Goal: Task Accomplishment & Management: Manage account settings

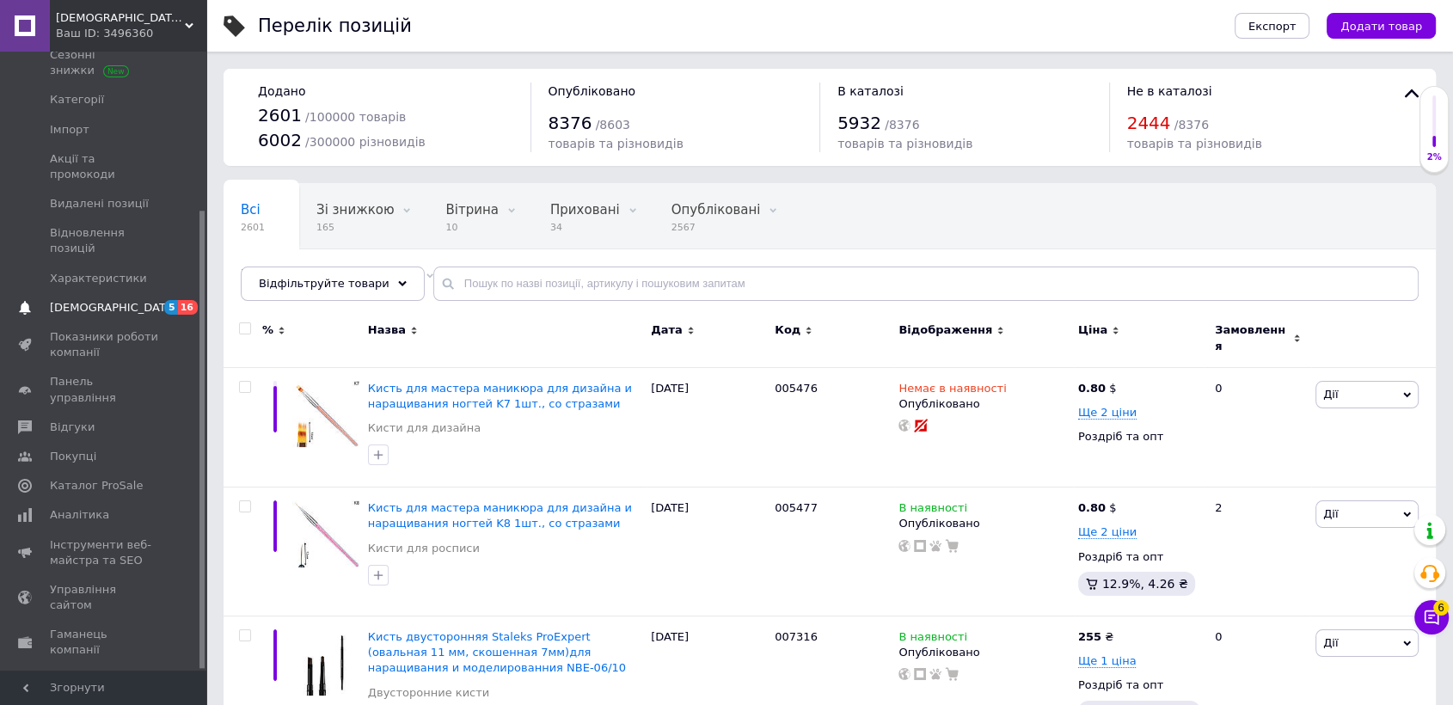
scroll to position [213, 0]
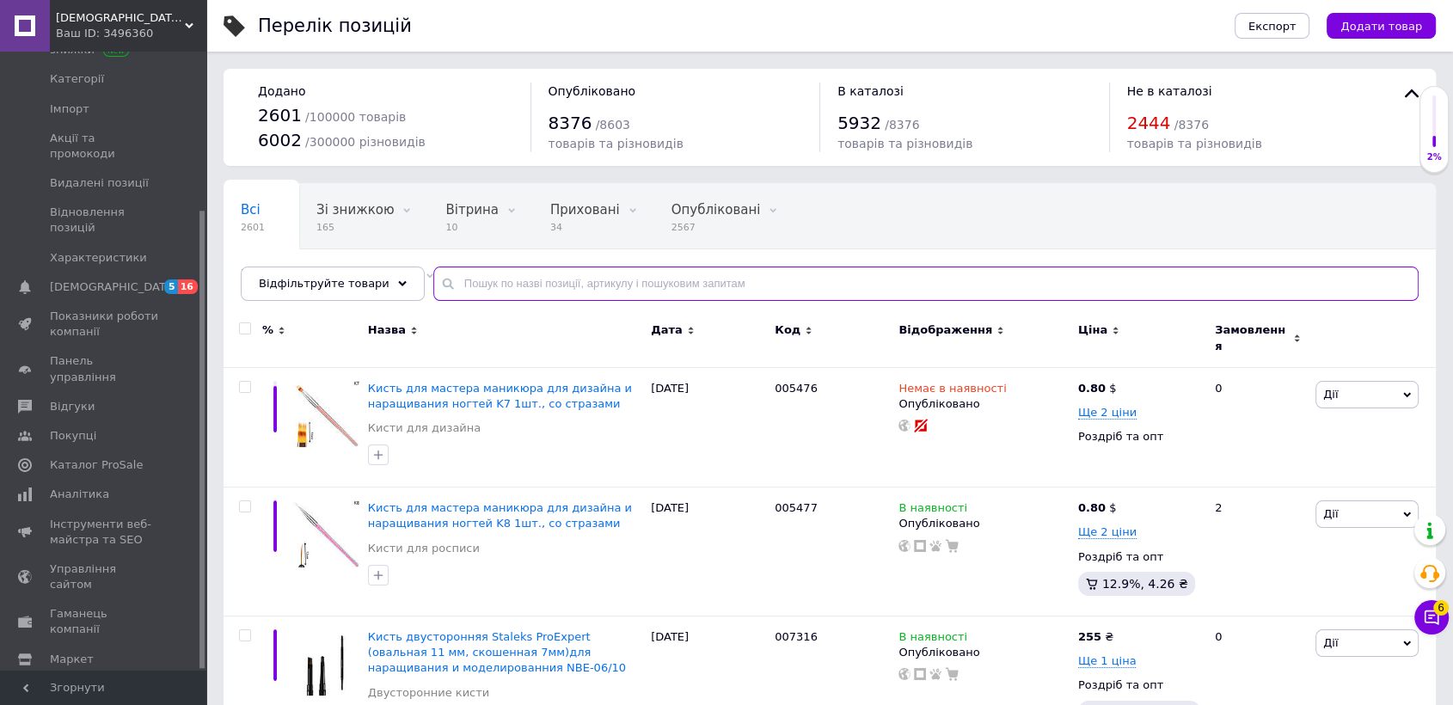
click at [501, 299] on input "text" at bounding box center [925, 283] width 985 height 34
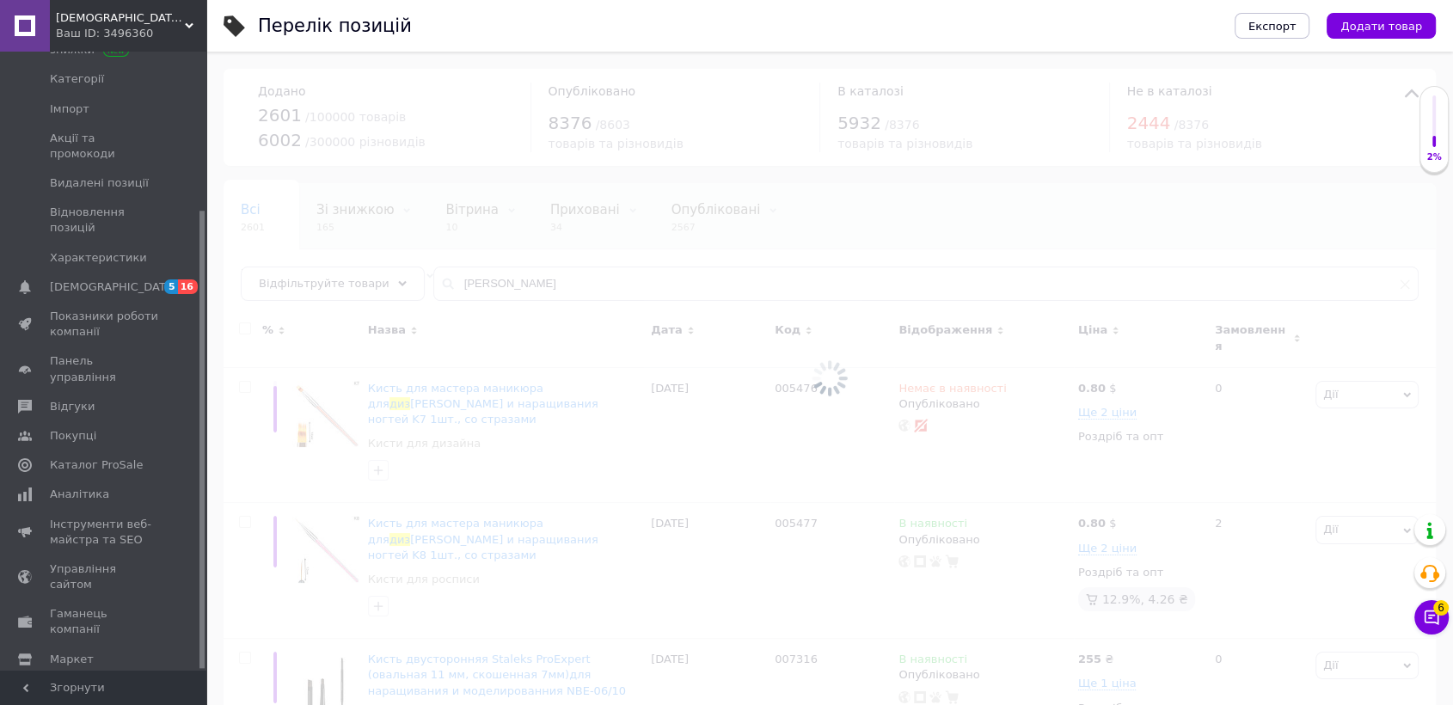
click at [459, 284] on div at bounding box center [829, 378] width 1246 height 653
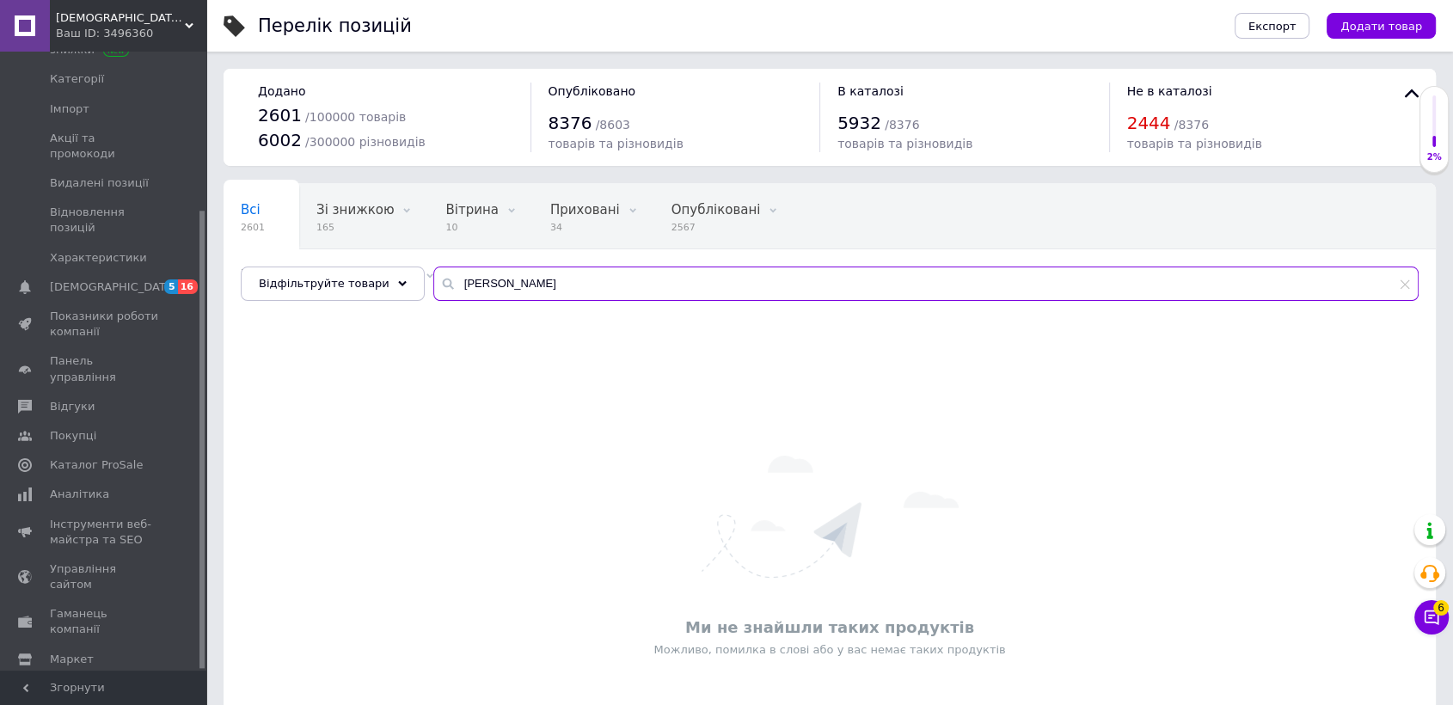
click at [453, 291] on input "[PERSON_NAME]" at bounding box center [925, 283] width 985 height 34
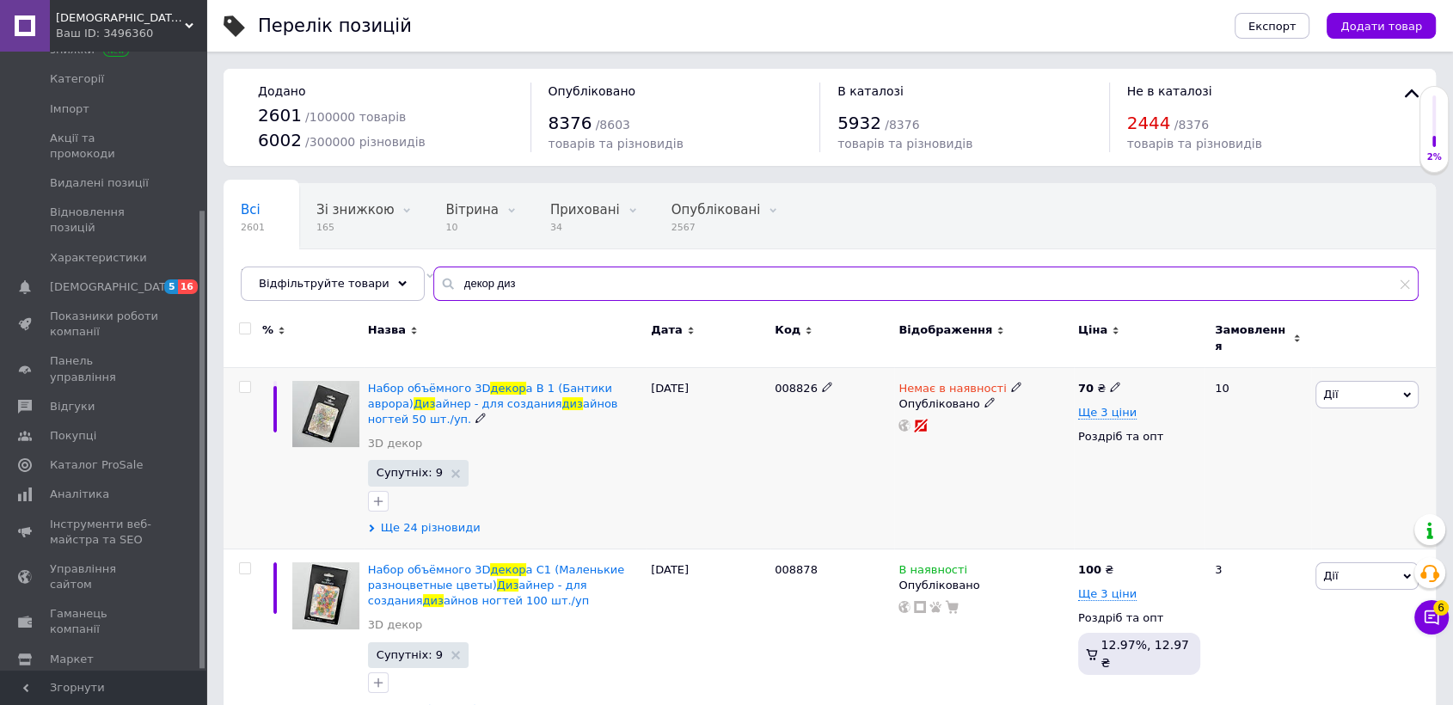
type input "декор диз"
click at [433, 523] on span "Ще 24 різновиди" at bounding box center [431, 527] width 100 height 15
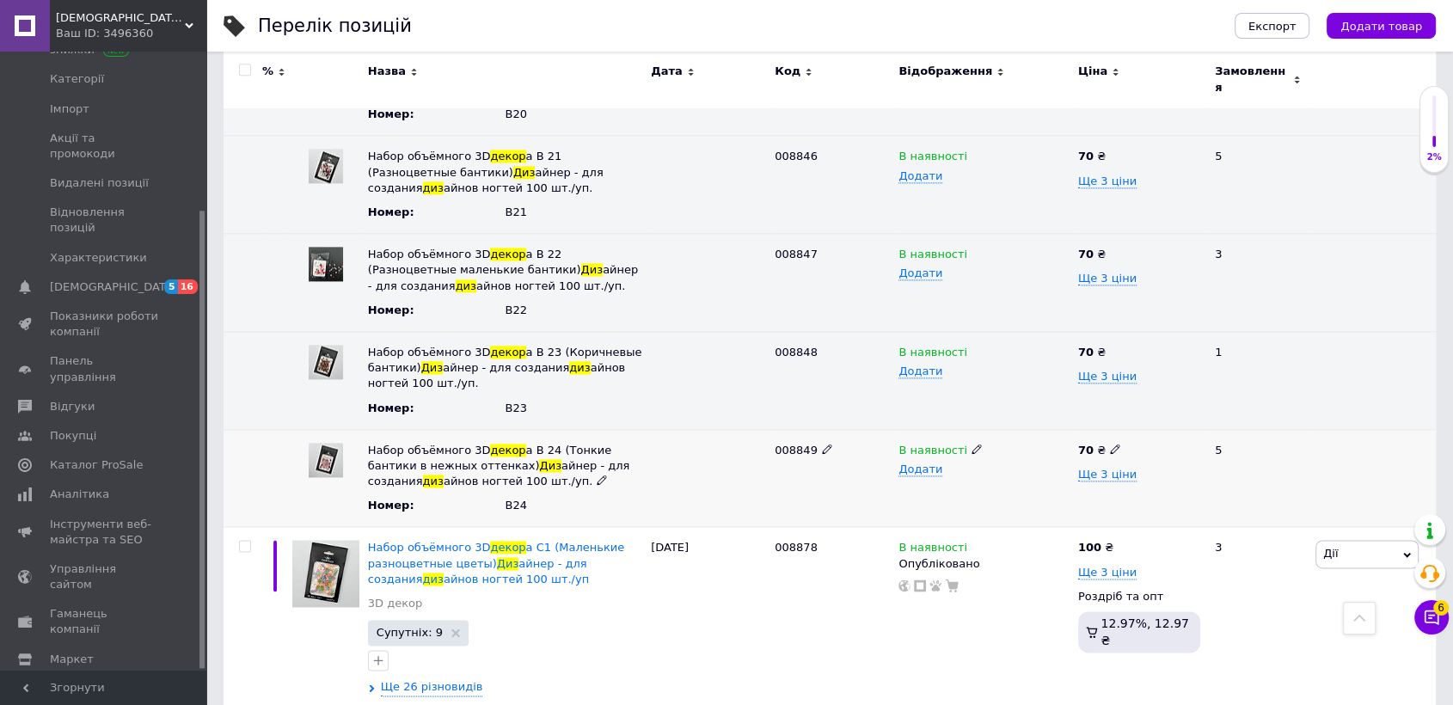
scroll to position [2483, 0]
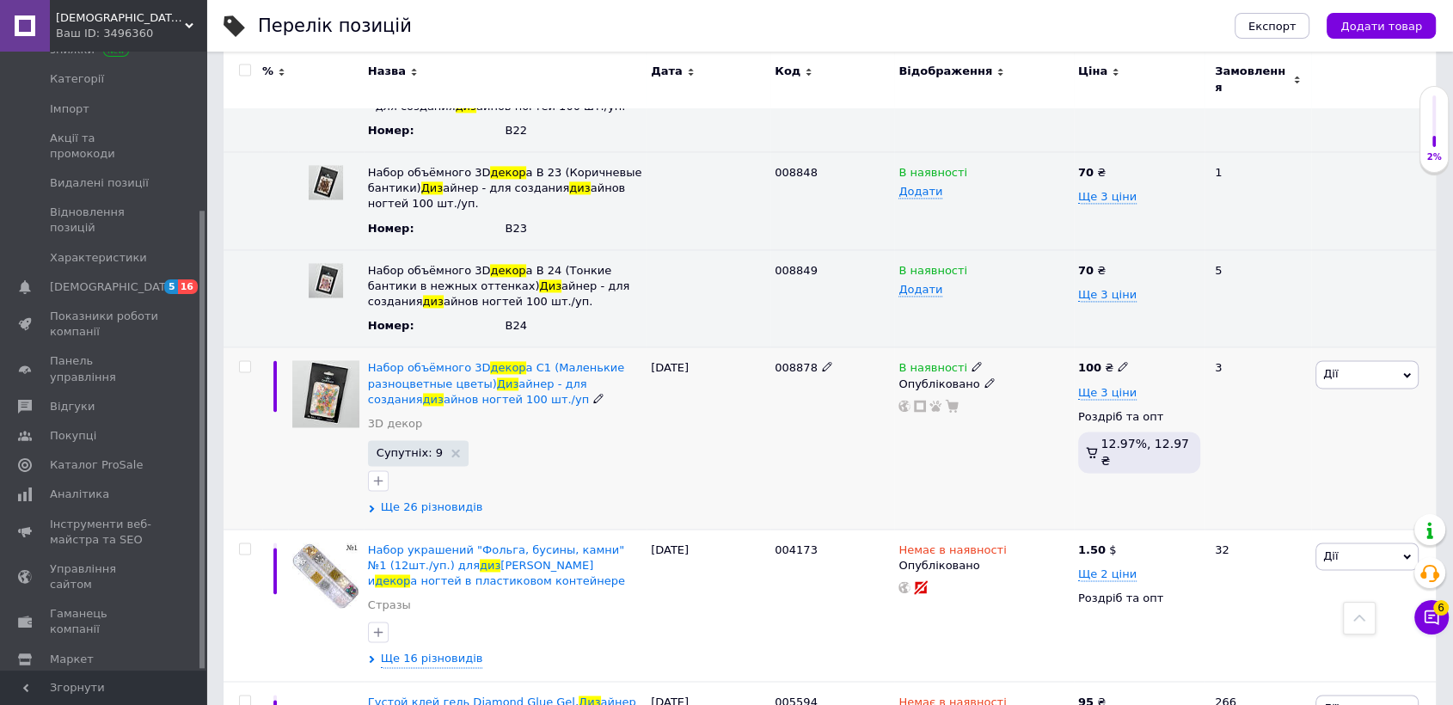
click at [438, 499] on span "Ще 26 різновидів" at bounding box center [432, 506] width 102 height 15
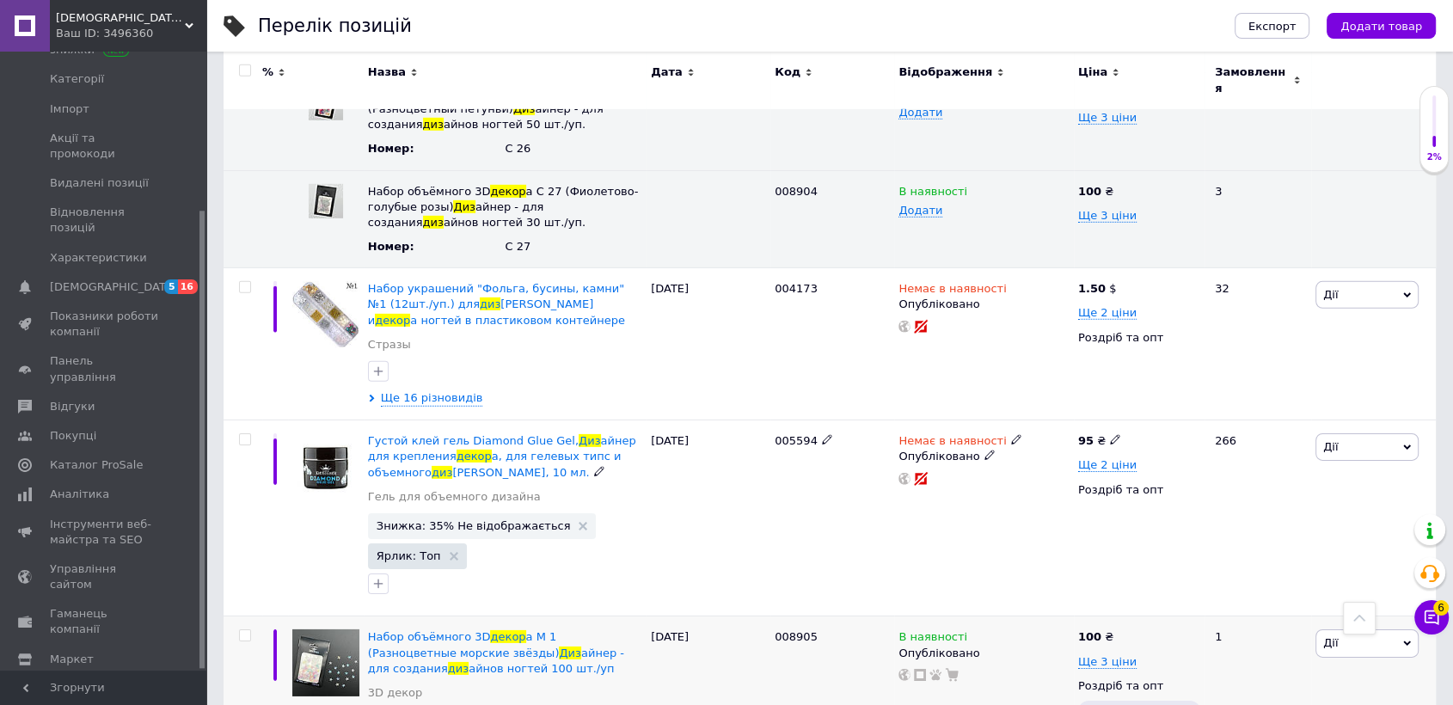
scroll to position [5349, 0]
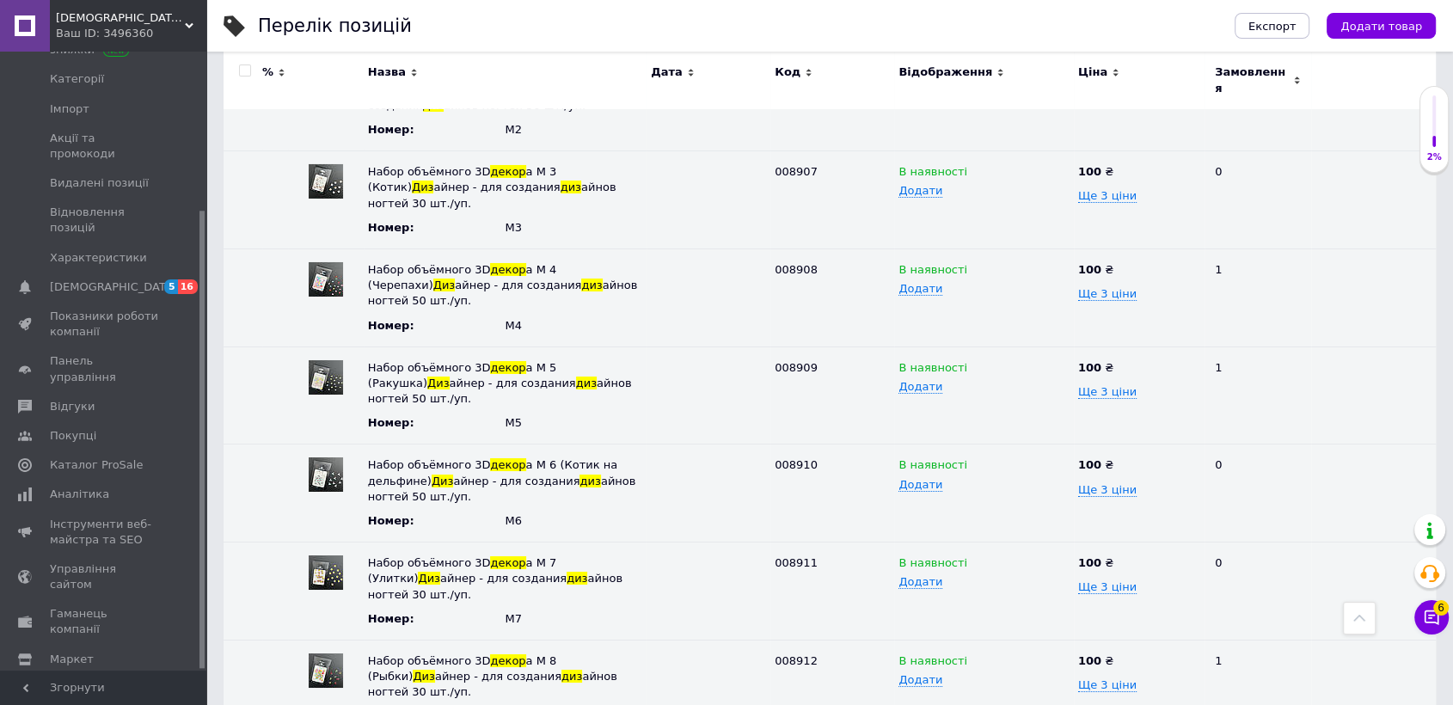
scroll to position [6305, 0]
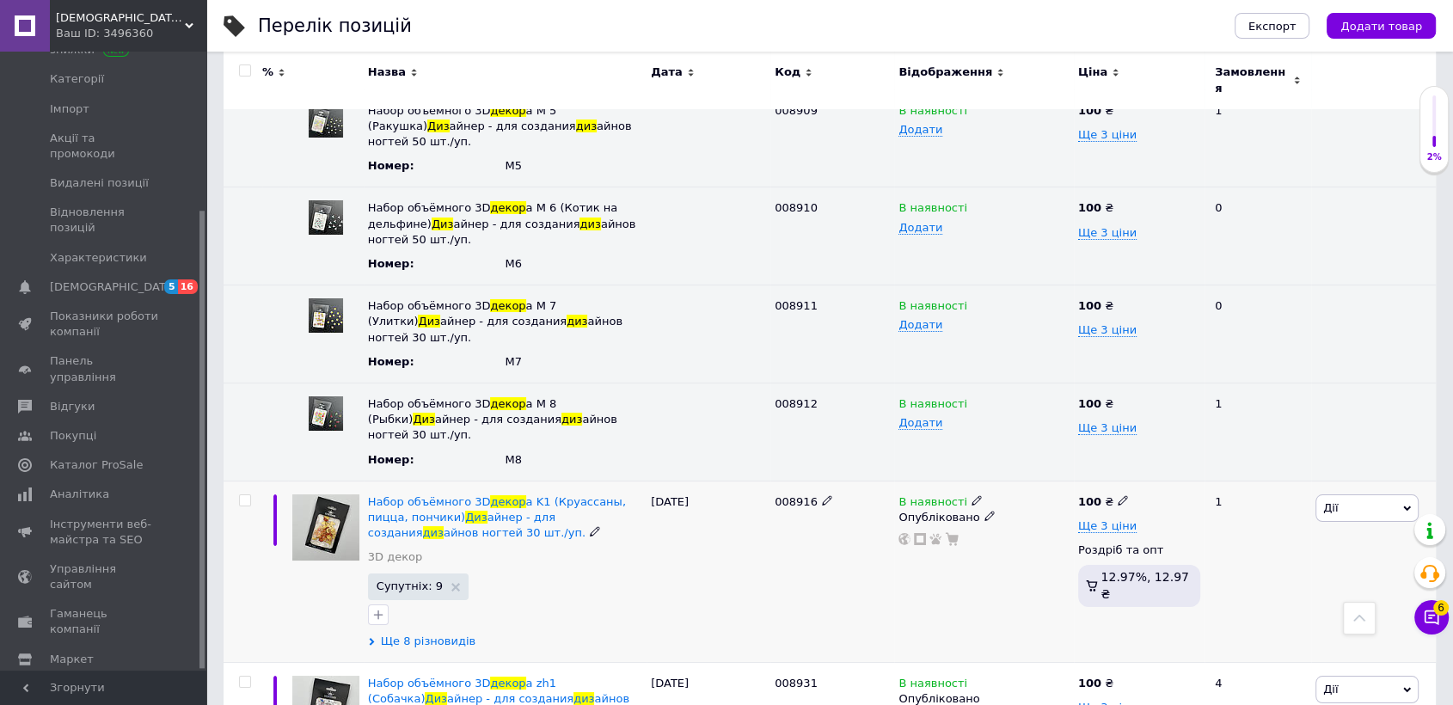
click at [426, 634] on span "Ще 8 різновидів" at bounding box center [428, 641] width 95 height 15
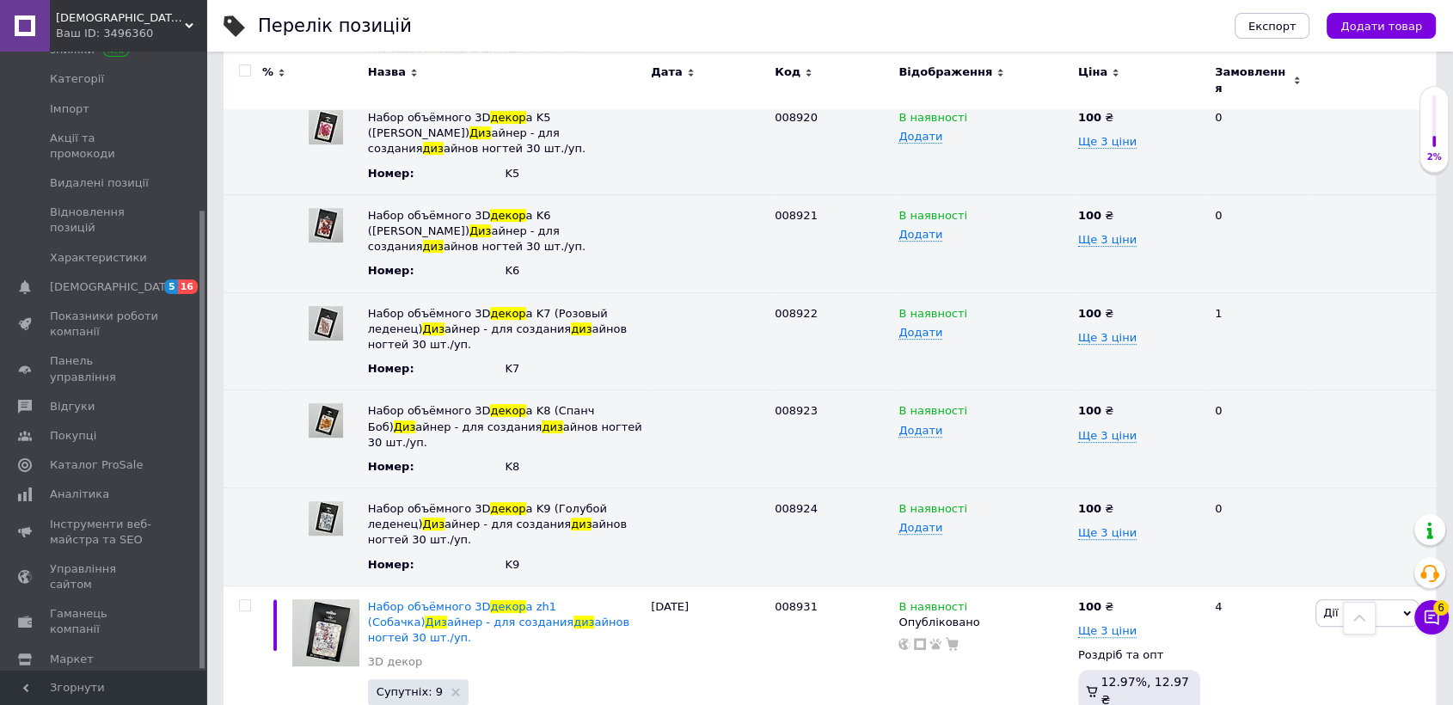
scroll to position [7165, 0]
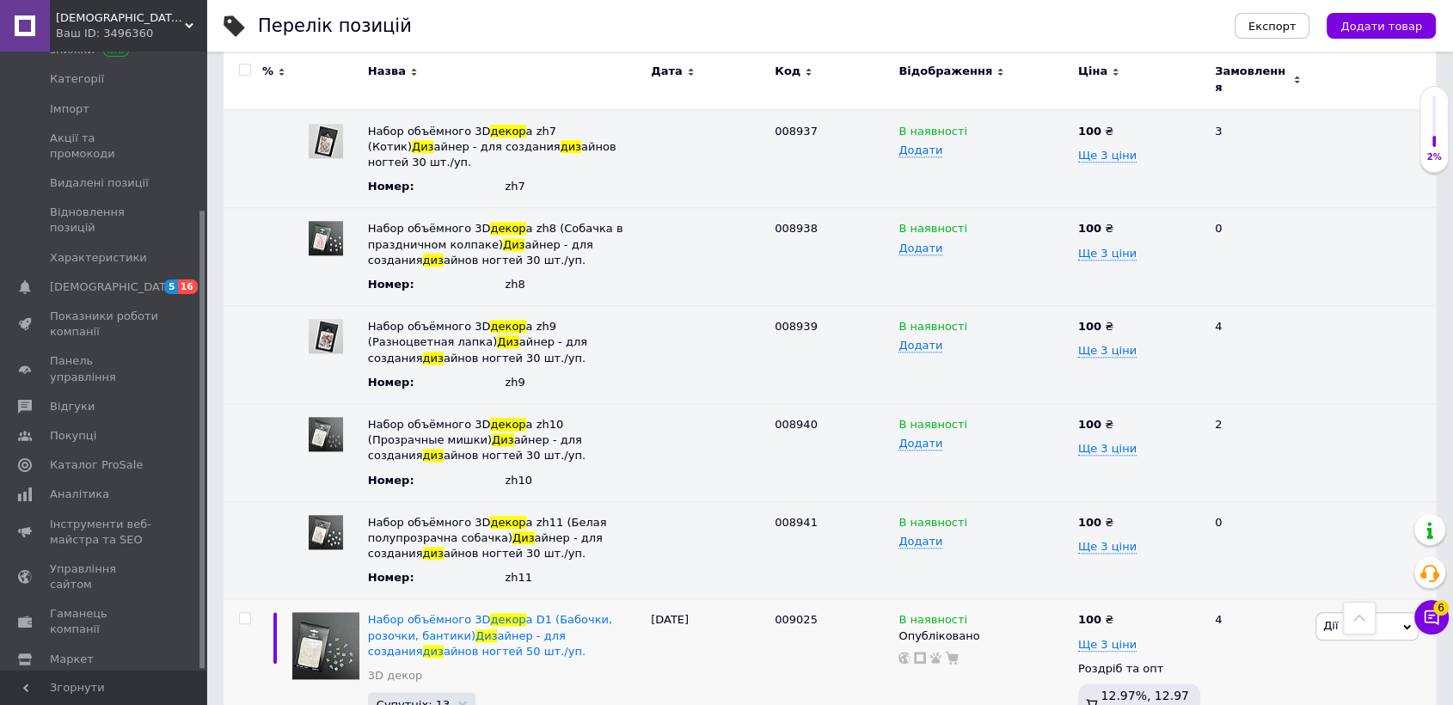
scroll to position [8296, 0]
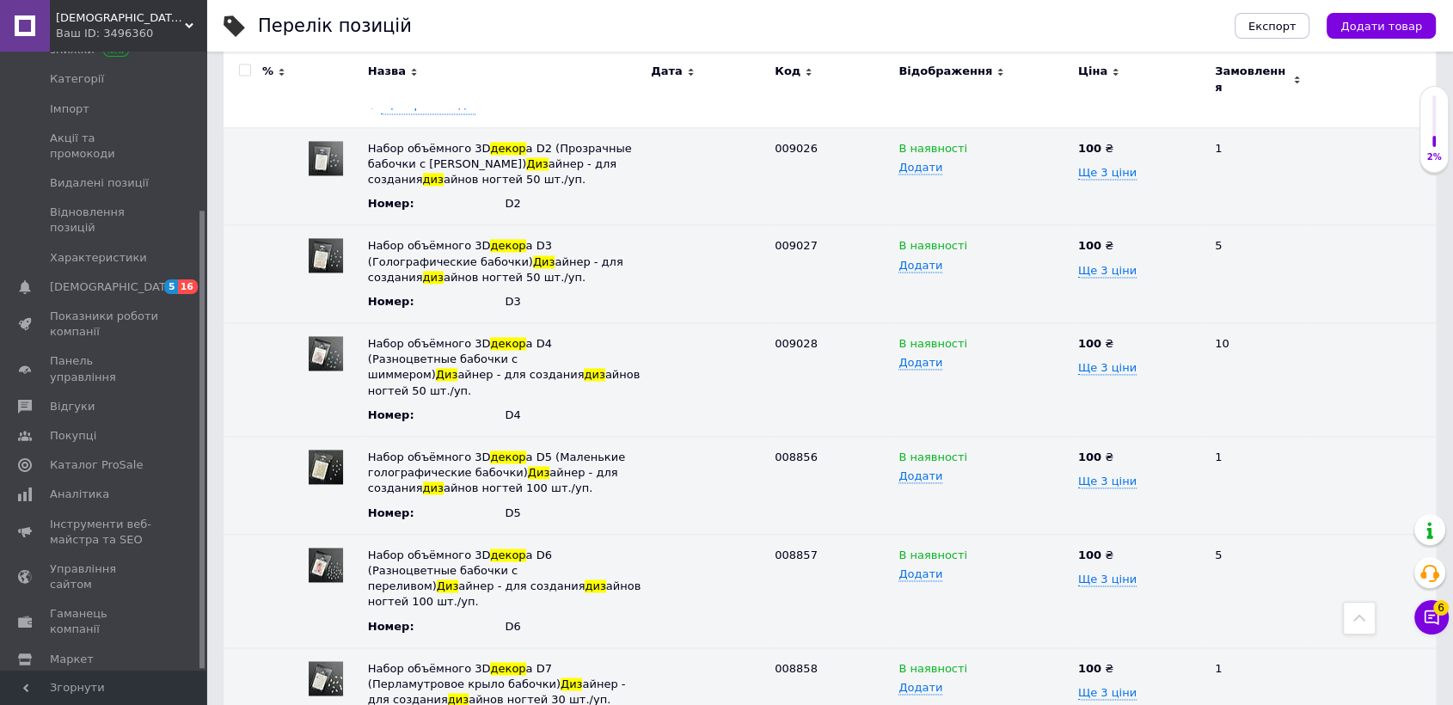
scroll to position [8966, 0]
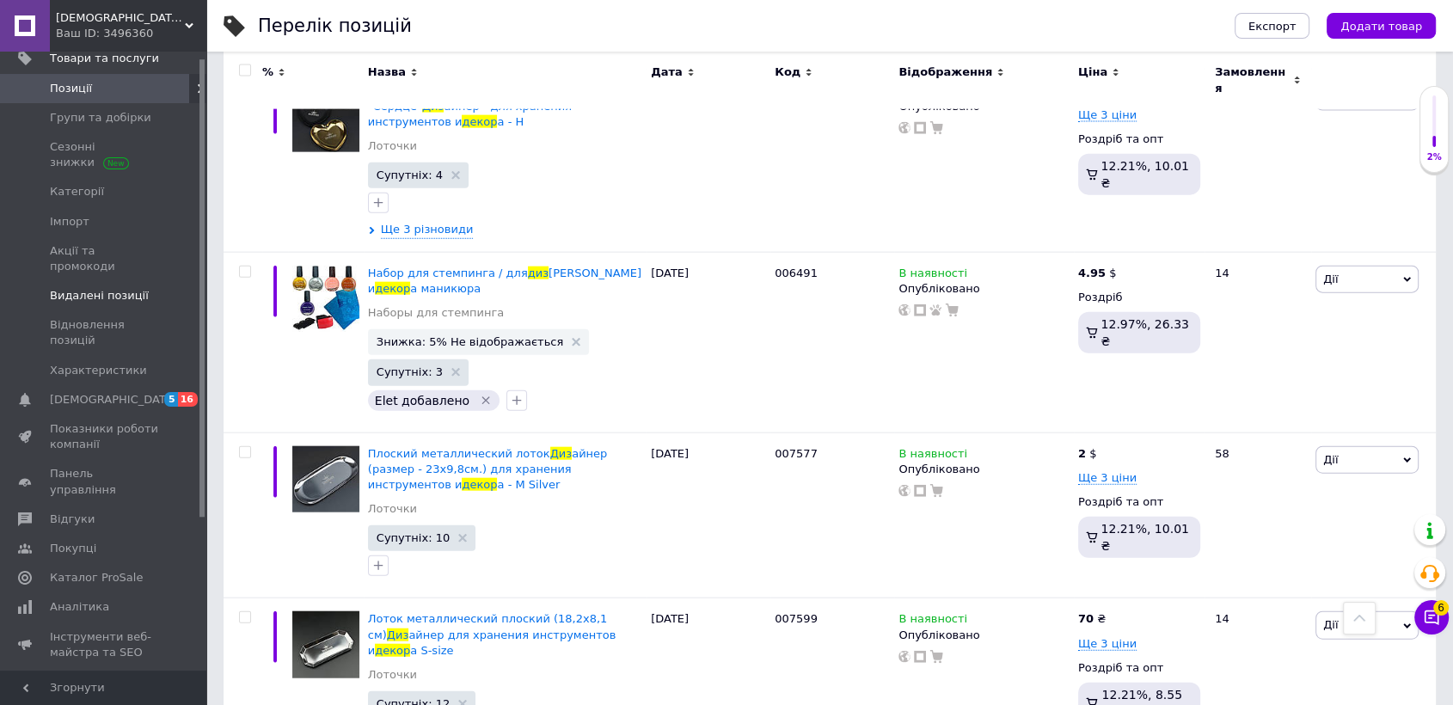
scroll to position [0, 0]
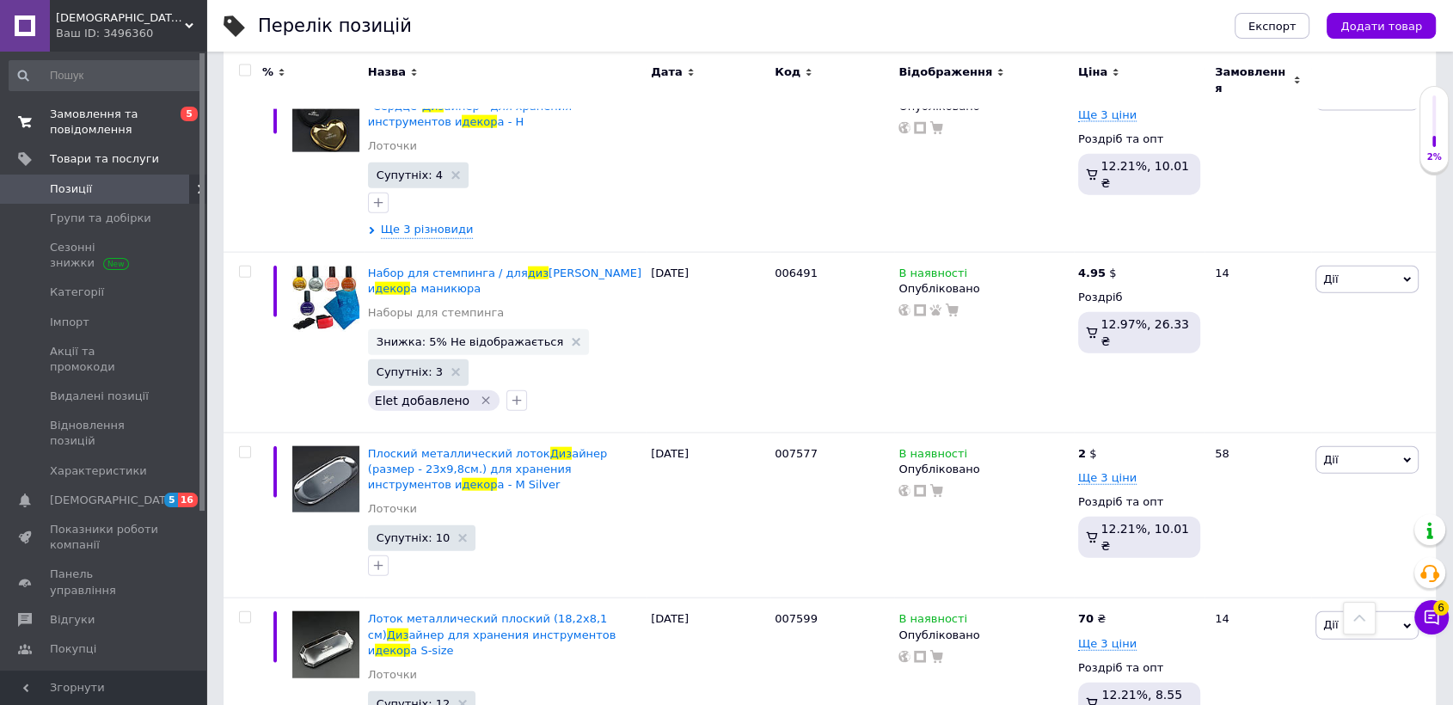
click at [59, 131] on span "Замовлення та повідомлення" at bounding box center [104, 122] width 109 height 31
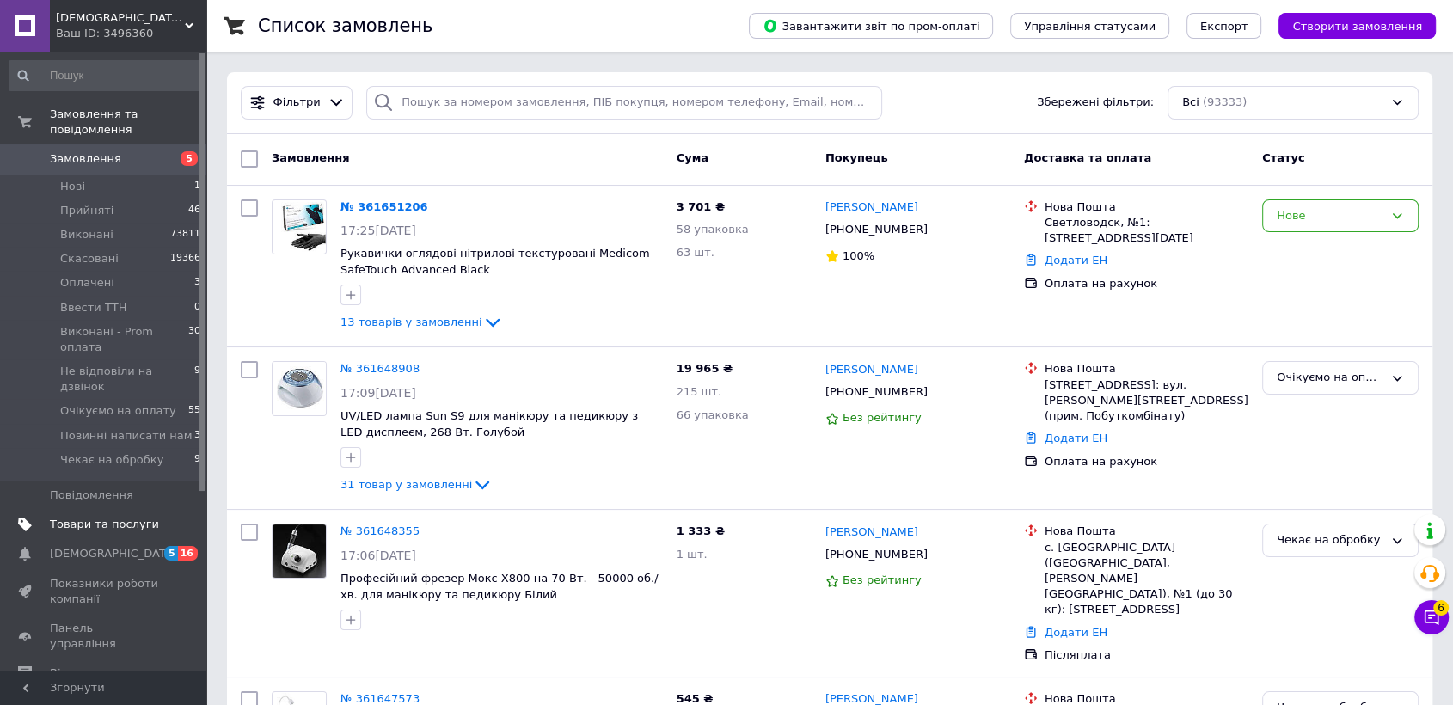
click at [83, 517] on span "Товари та послуги" at bounding box center [104, 524] width 109 height 15
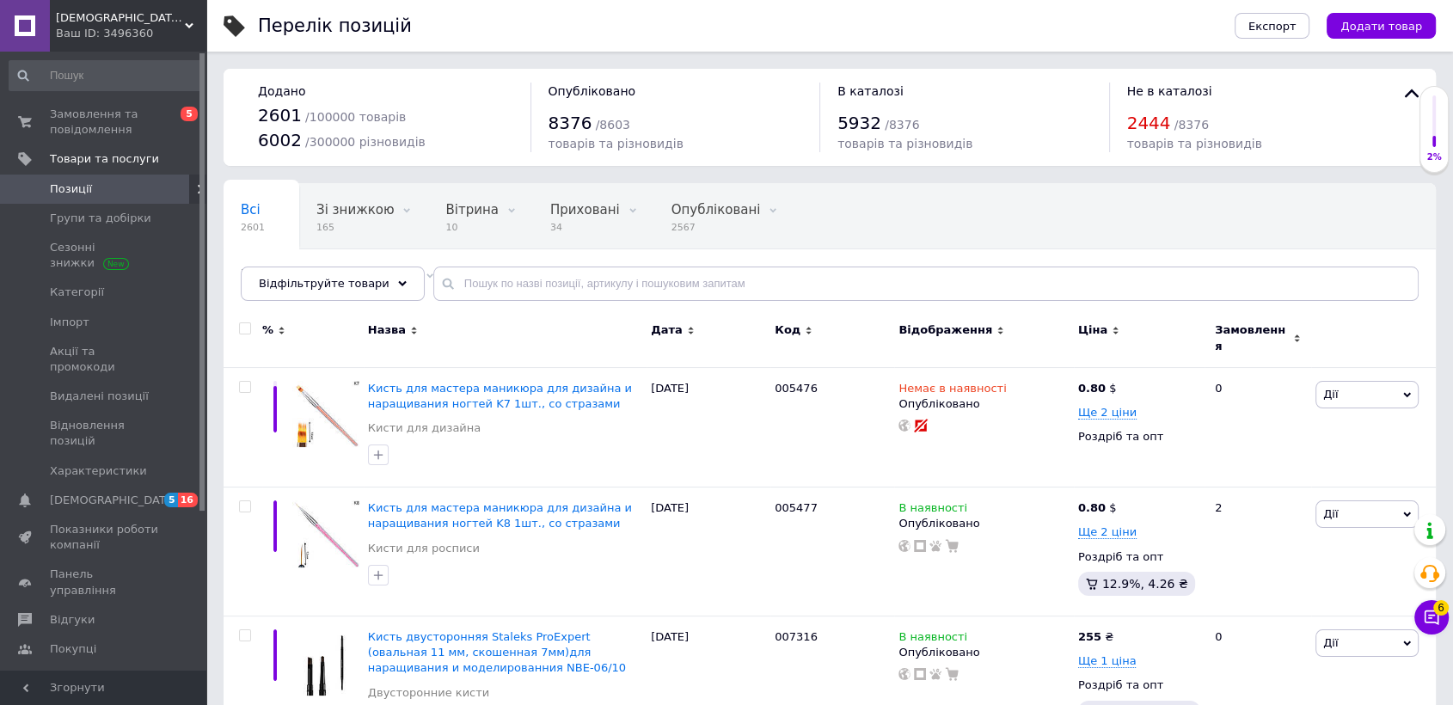
click at [788, 333] on span "Код" at bounding box center [788, 329] width 26 height 15
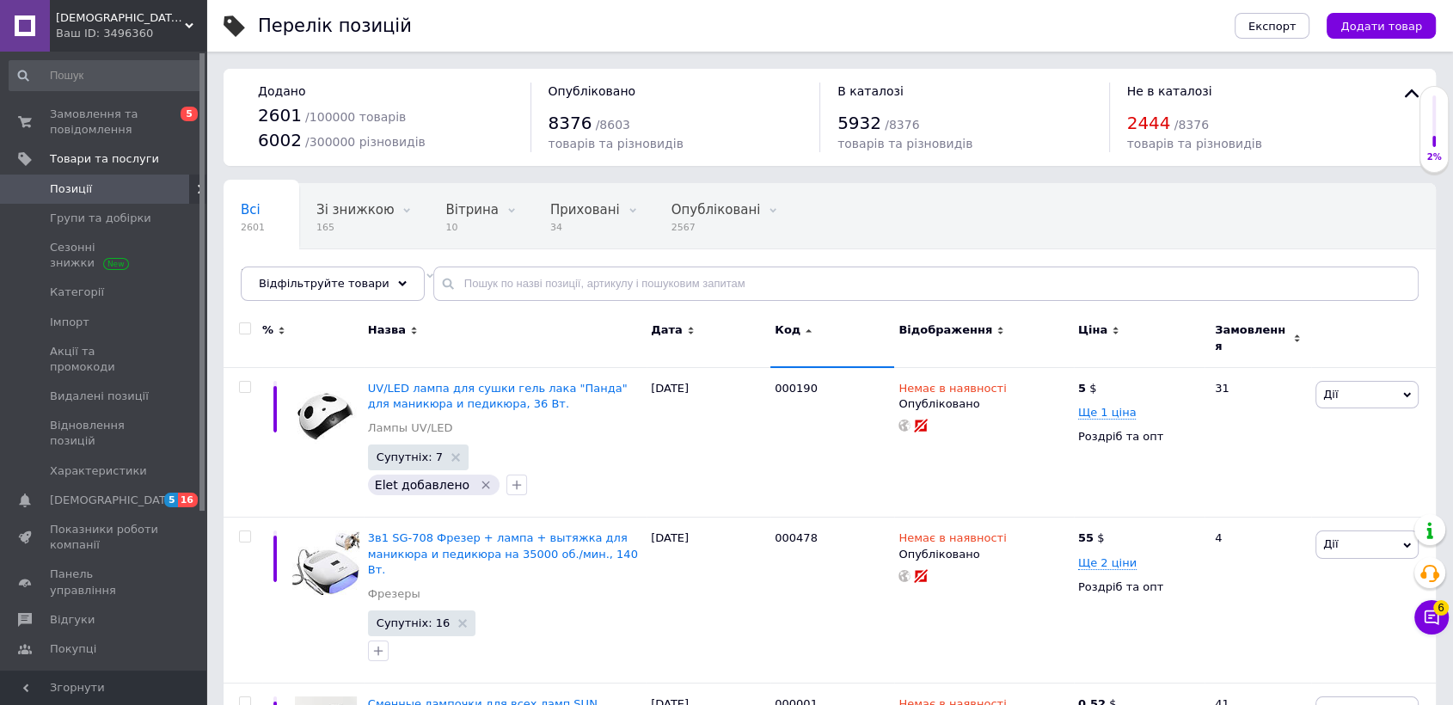
click at [785, 334] on span "Код" at bounding box center [788, 329] width 26 height 15
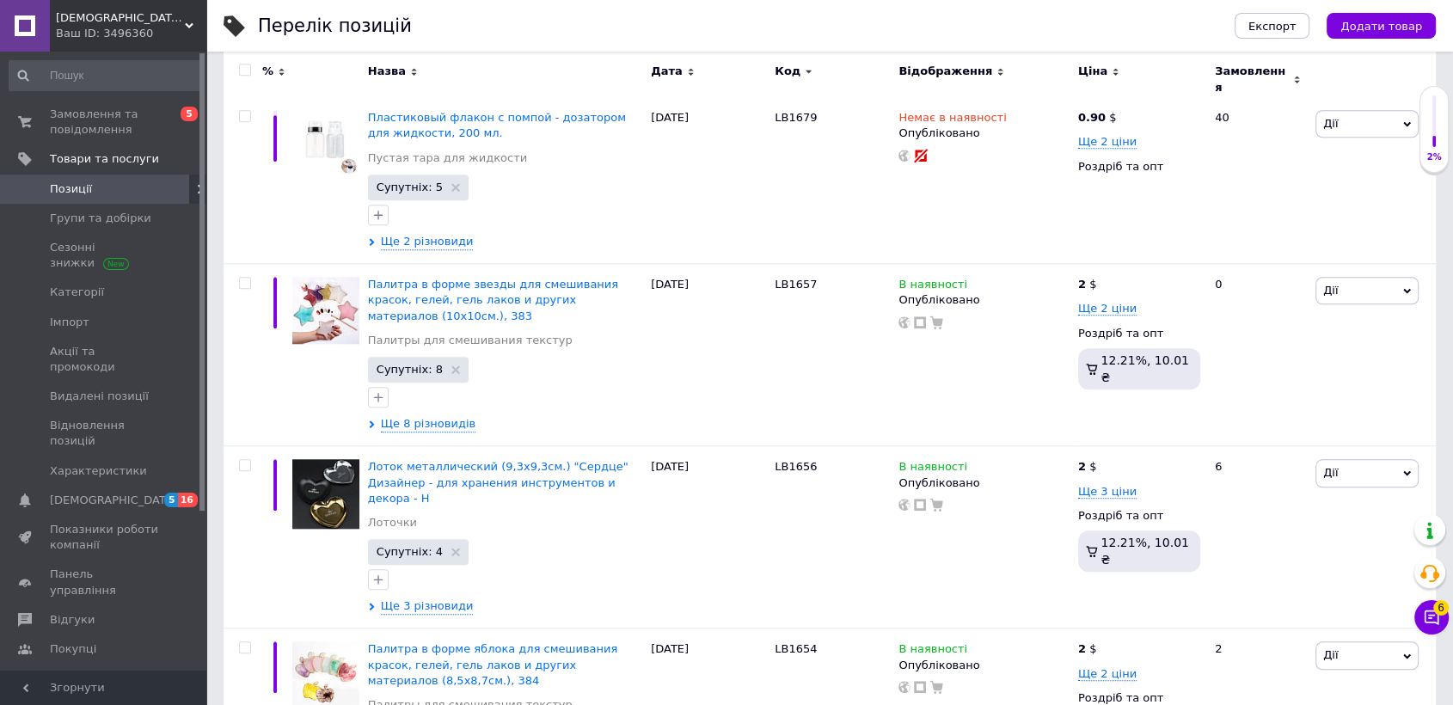
scroll to position [14659, 0]
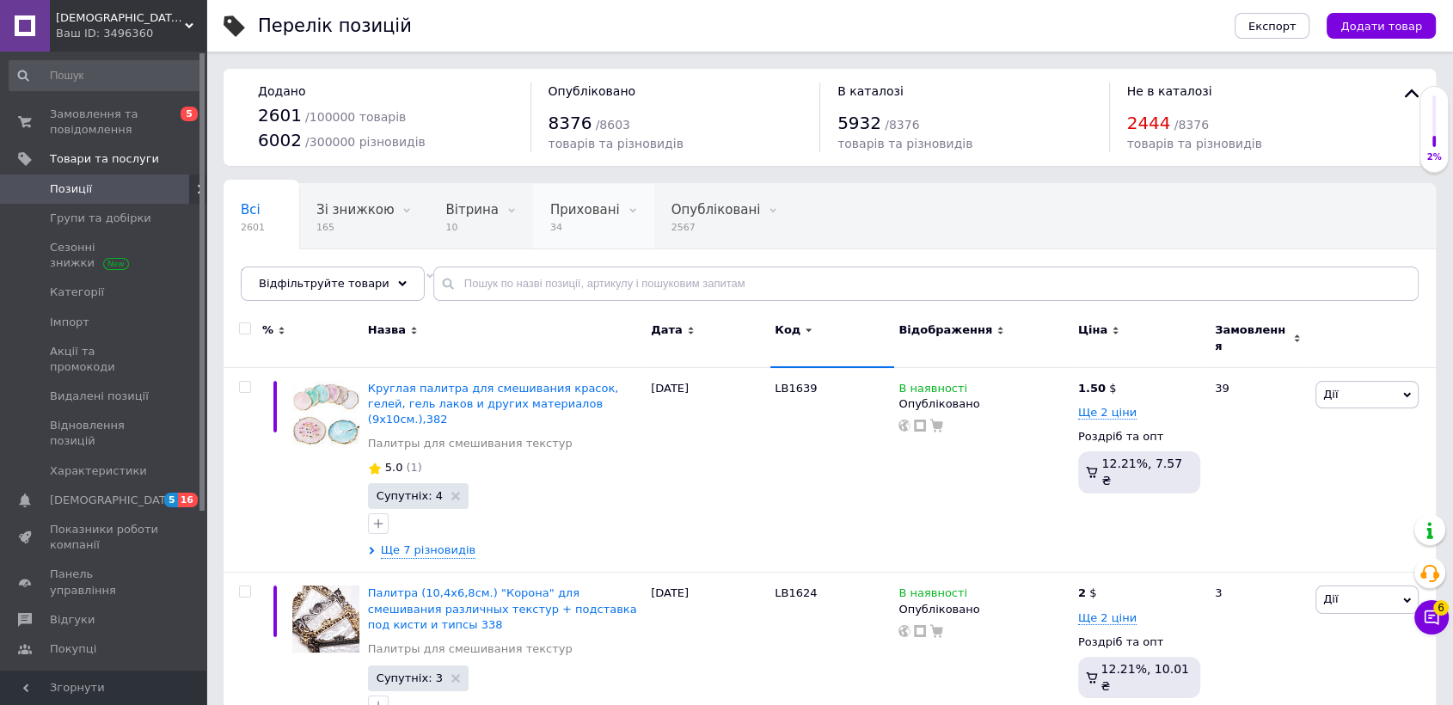
click at [550, 227] on span "34" at bounding box center [585, 227] width 70 height 13
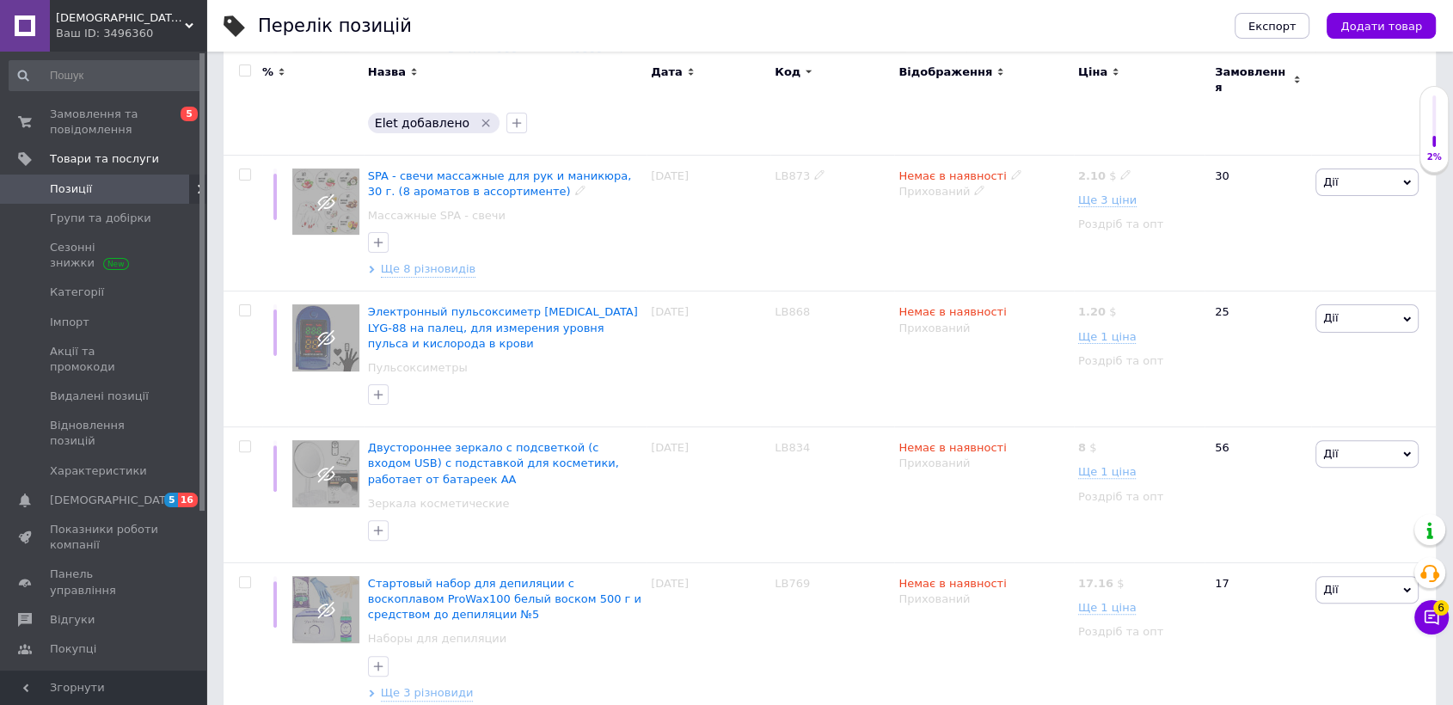
scroll to position [382, 0]
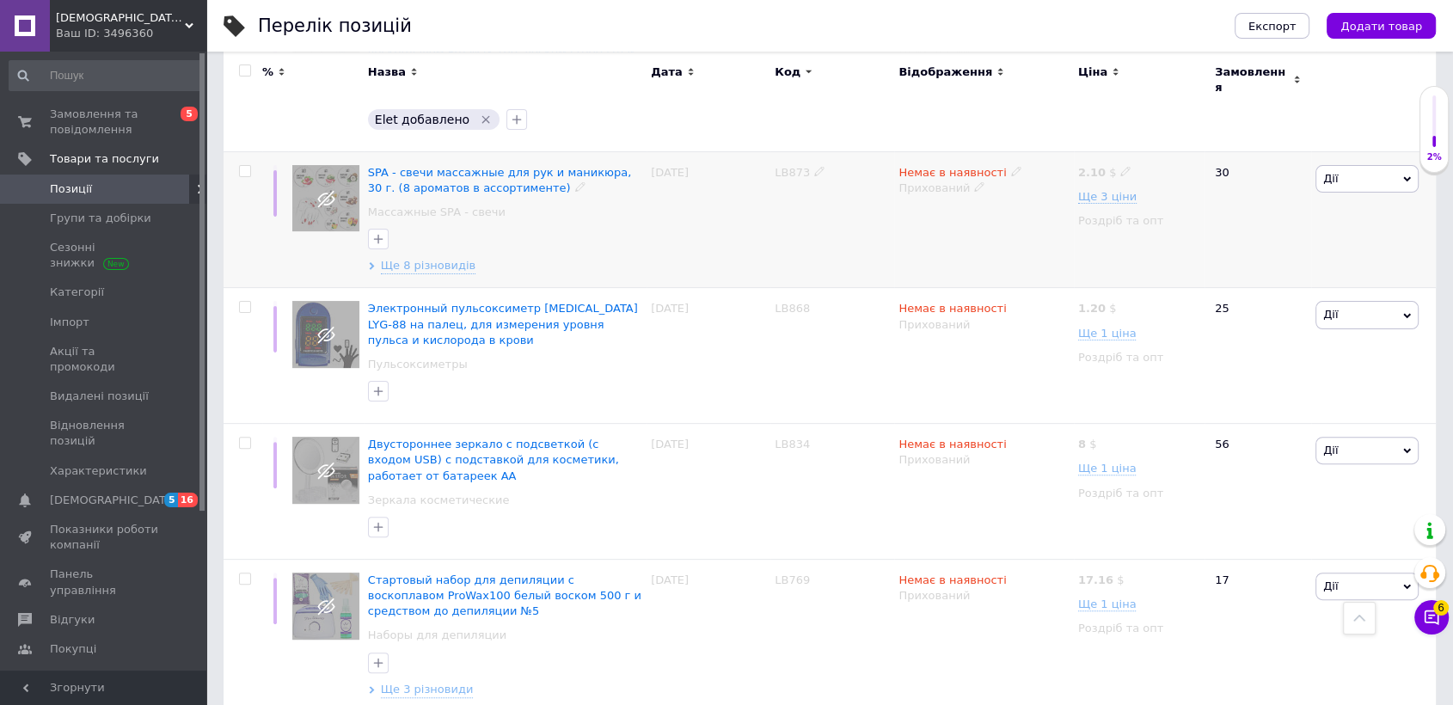
click at [1371, 175] on span "Дії" at bounding box center [1366, 179] width 103 height 28
click at [1267, 447] on li "Видалити" at bounding box center [1304, 454] width 228 height 24
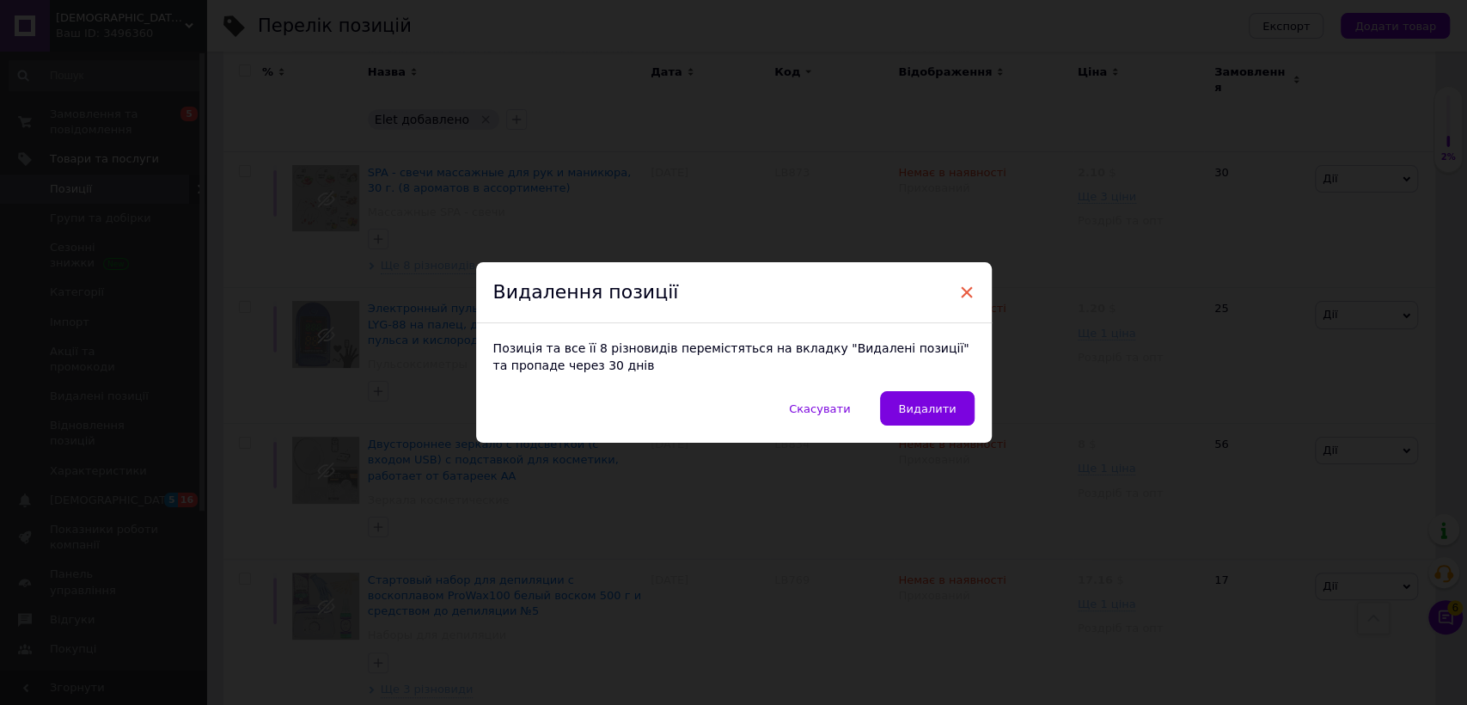
click at [959, 286] on span "×" at bounding box center [966, 292] width 15 height 29
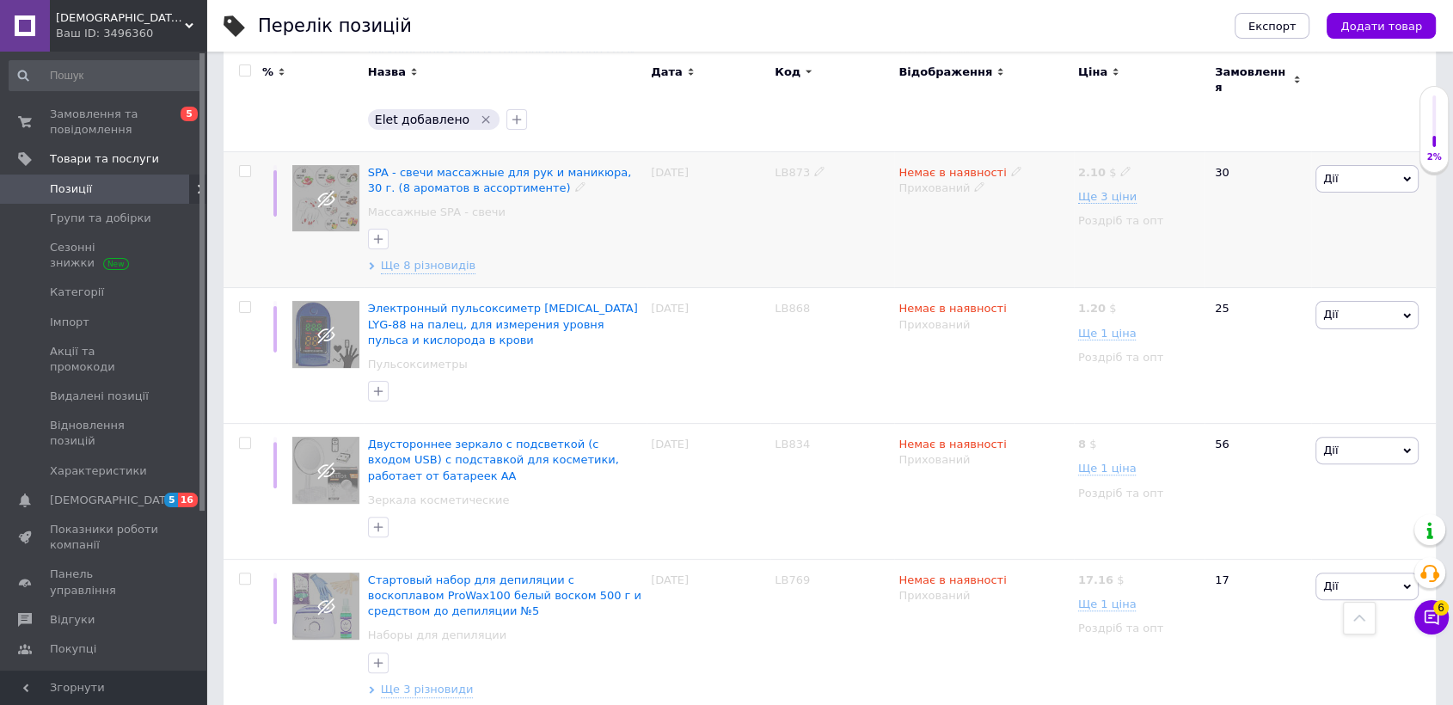
click at [1393, 172] on span "Дії" at bounding box center [1366, 179] width 103 height 28
click at [1259, 442] on li "Видалити" at bounding box center [1304, 454] width 228 height 24
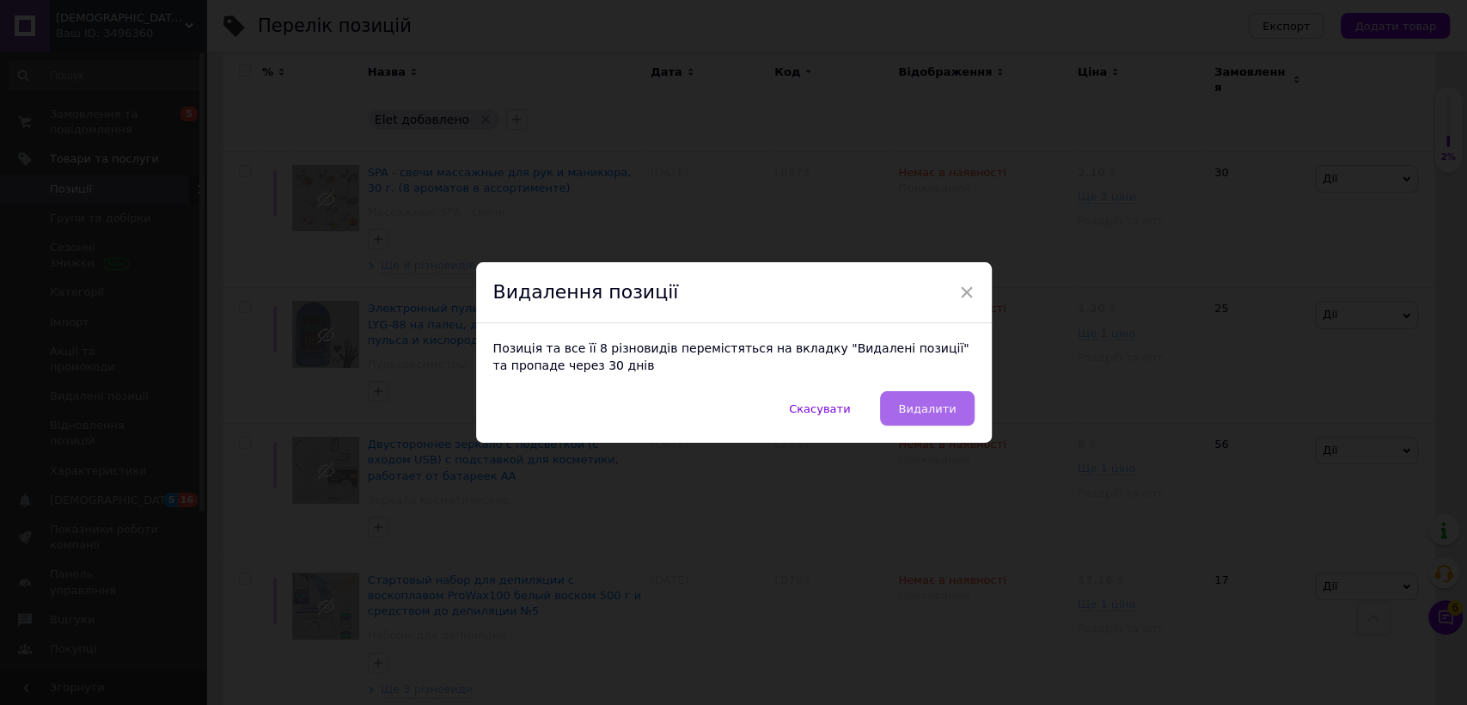
click at [932, 401] on button "Видалити" at bounding box center [927, 408] width 94 height 34
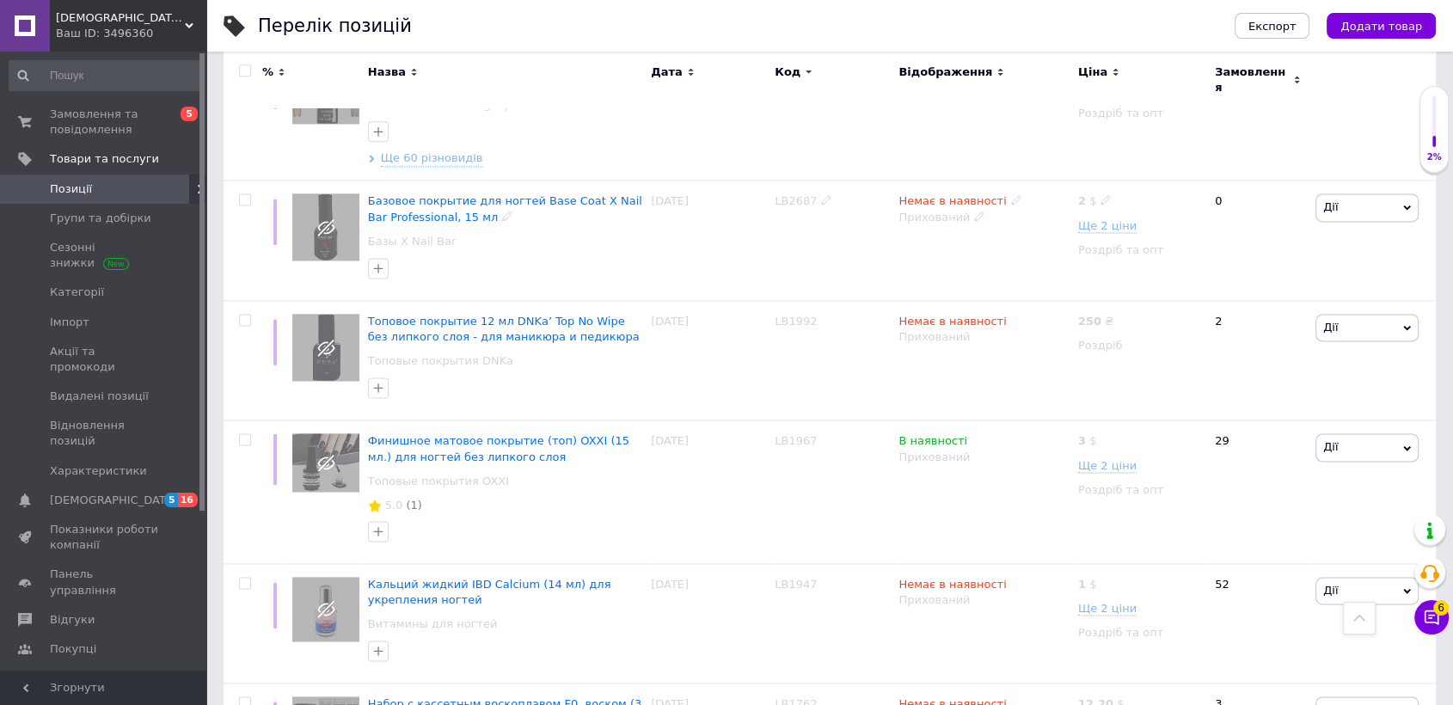
scroll to position [2292, 0]
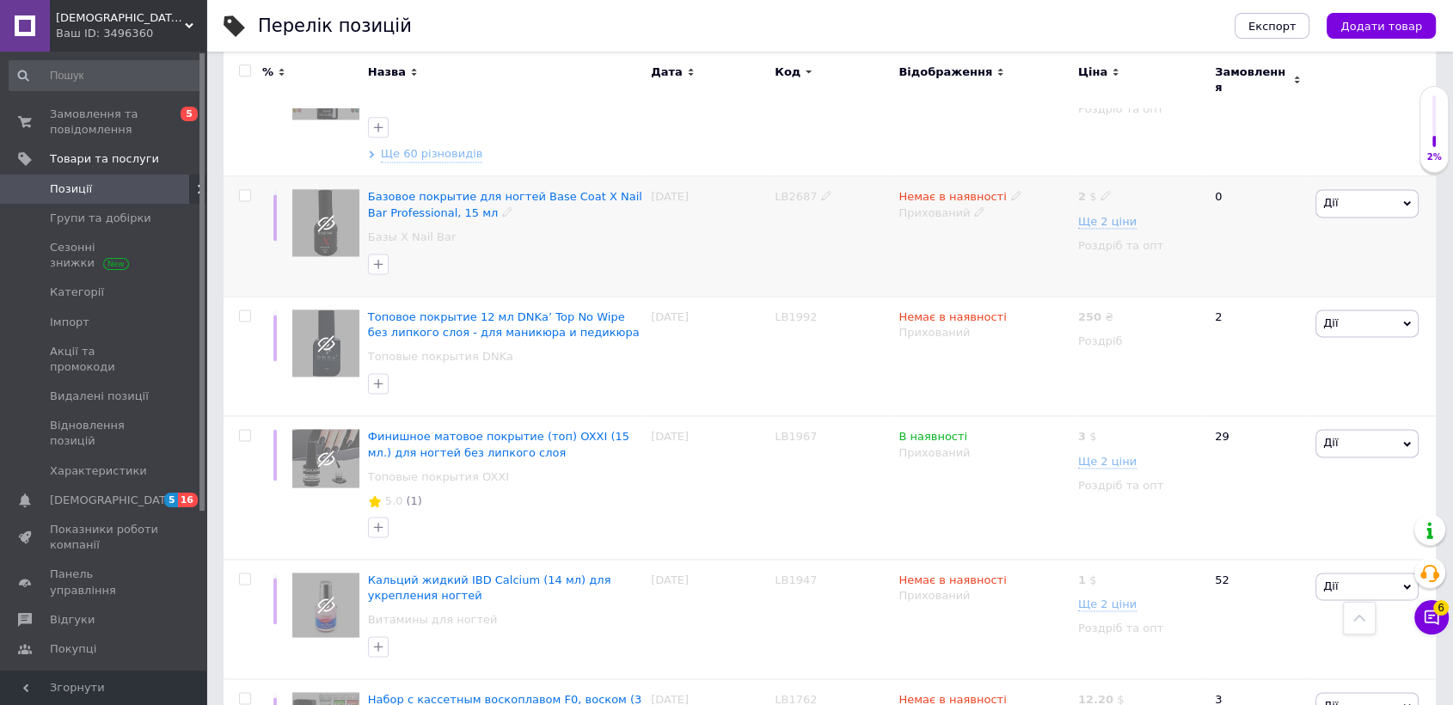
click at [1334, 196] on span "Дії" at bounding box center [1330, 202] width 15 height 13
click at [1285, 466] on li "Видалити" at bounding box center [1304, 478] width 228 height 24
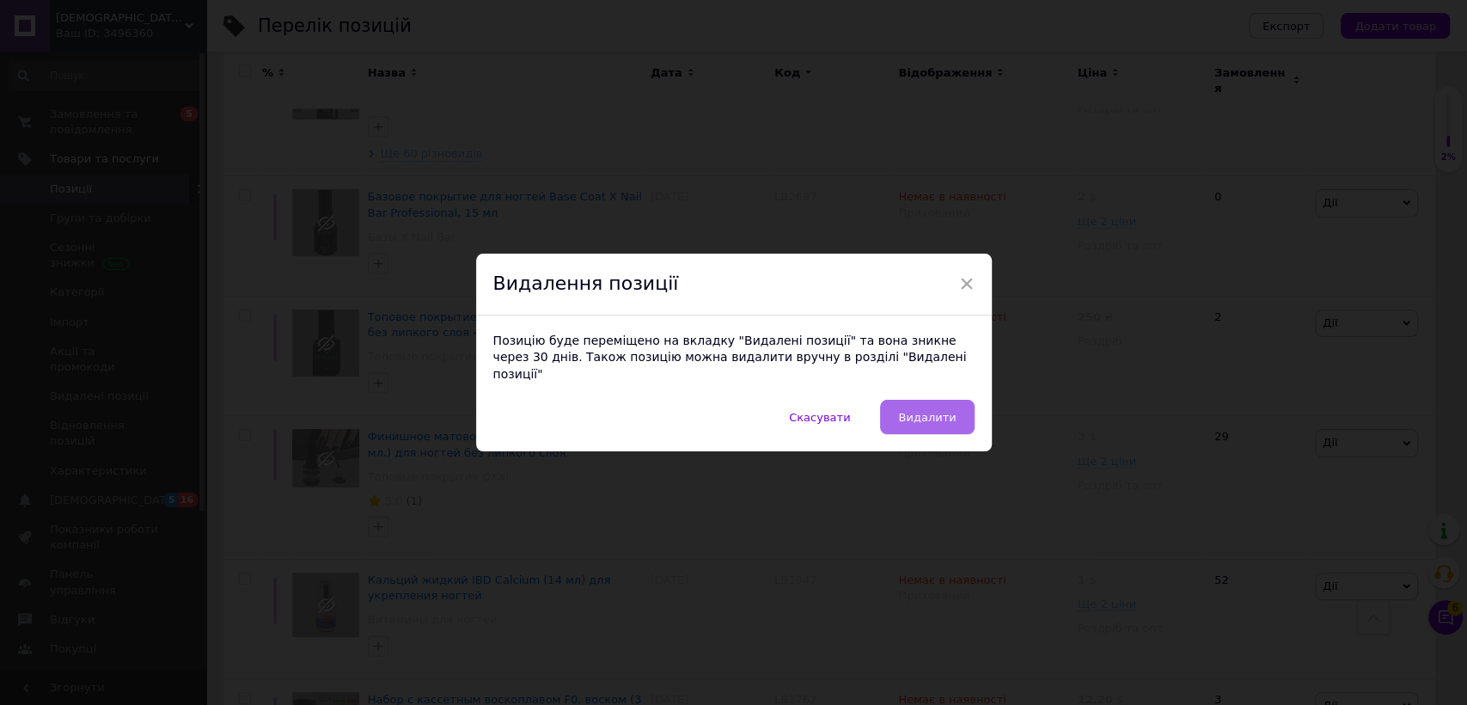
click at [949, 400] on button "Видалити" at bounding box center [927, 417] width 94 height 34
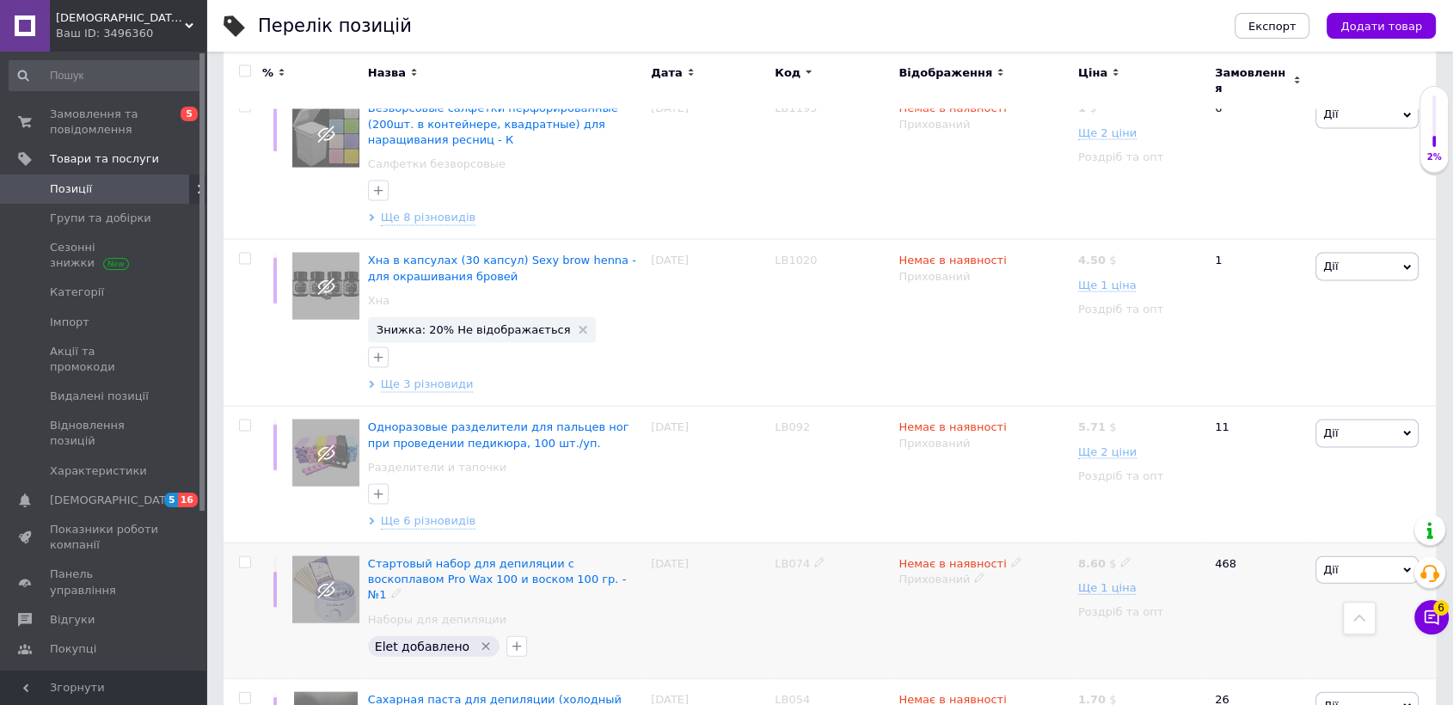
scroll to position [3534, 0]
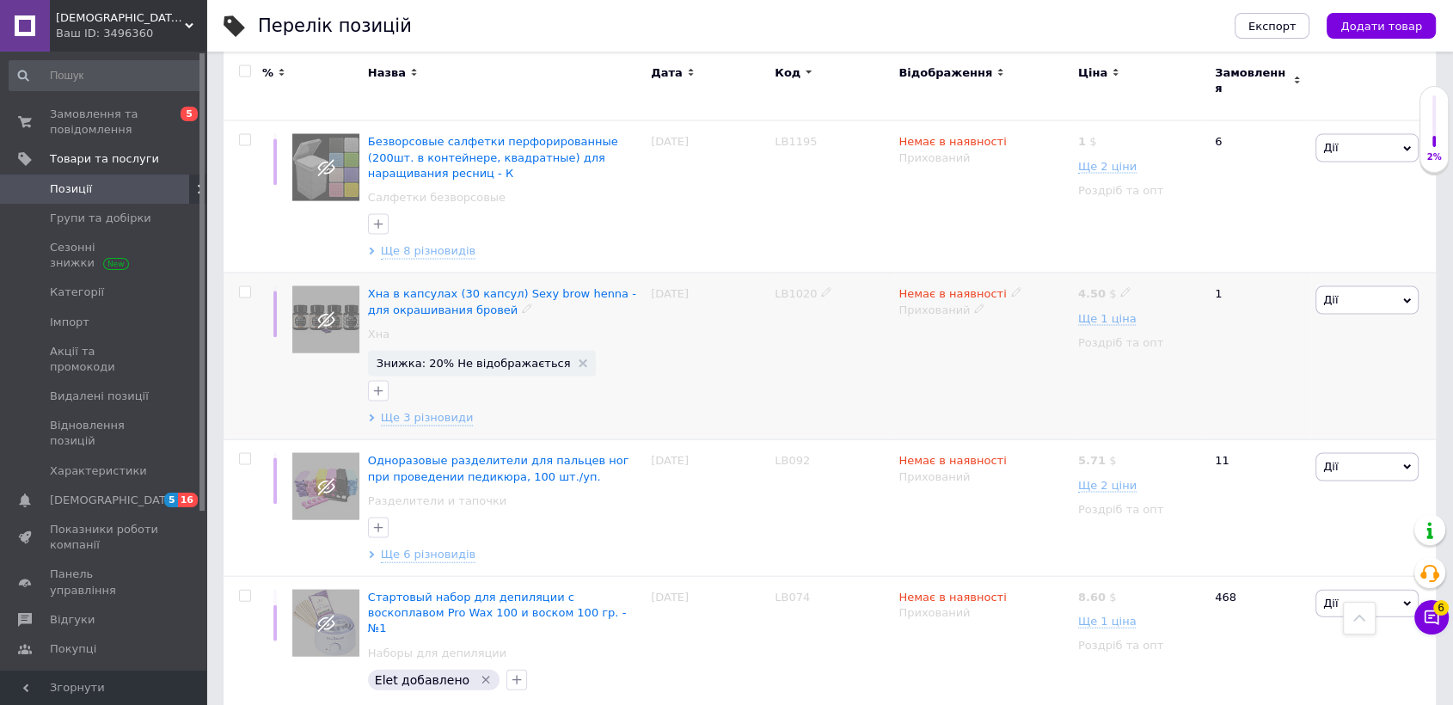
click at [1346, 286] on span "Дії" at bounding box center [1366, 300] width 103 height 28
click at [1241, 563] on li "Видалити" at bounding box center [1304, 575] width 228 height 24
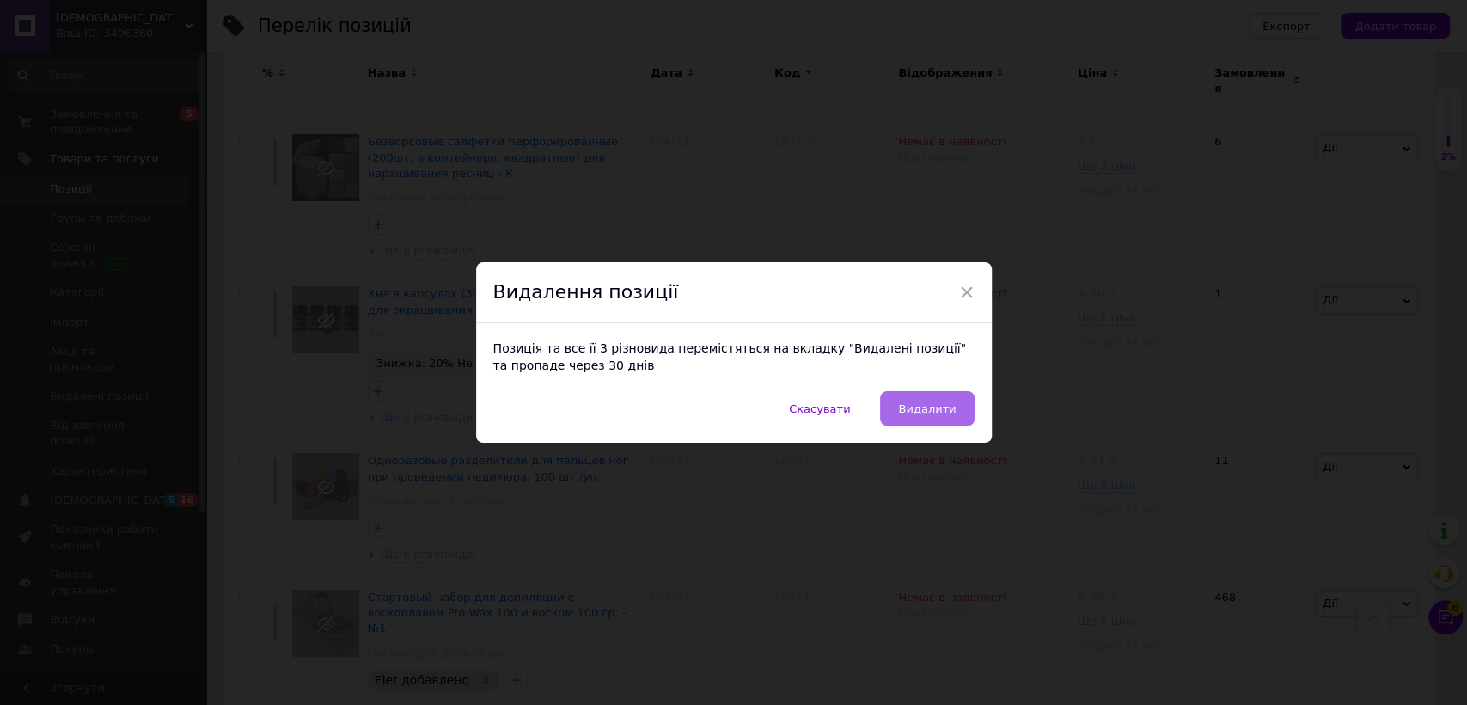
click at [946, 404] on span "Видалити" at bounding box center [927, 408] width 58 height 13
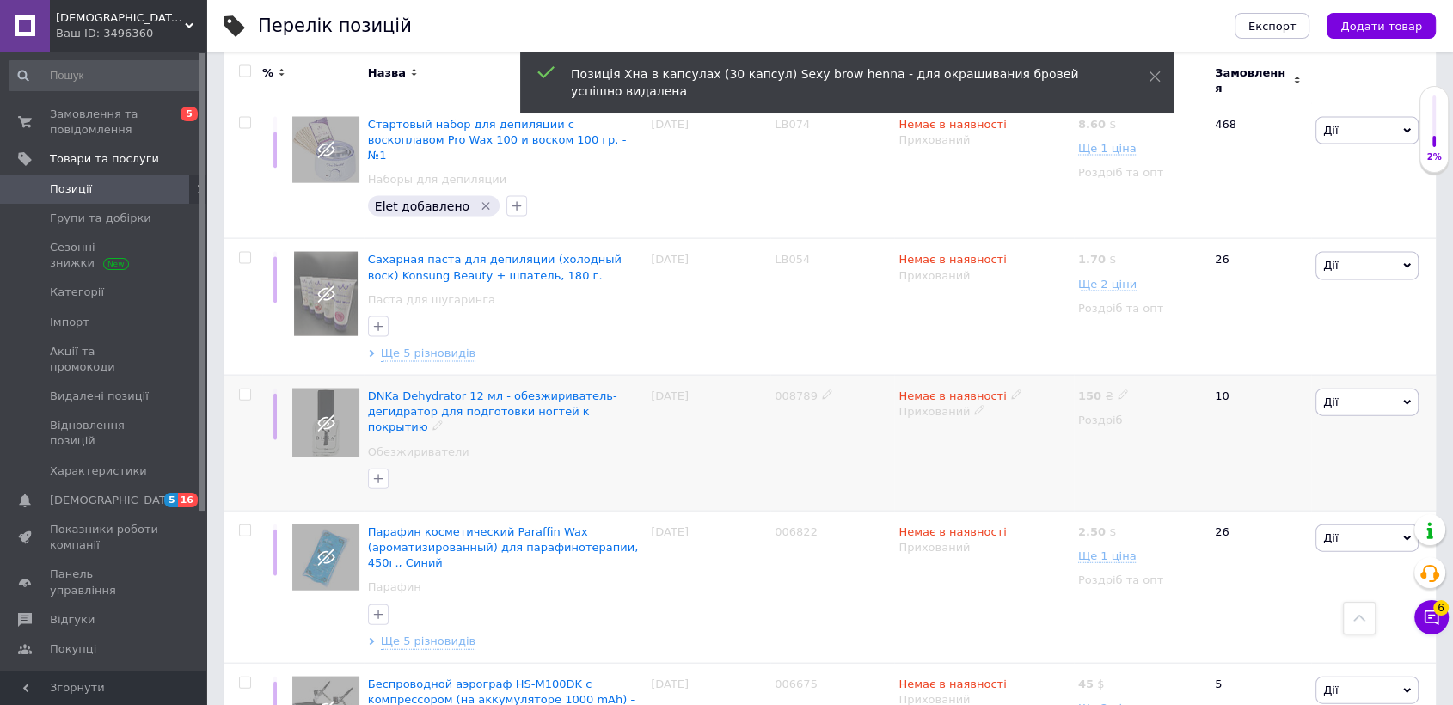
scroll to position [3725, 0]
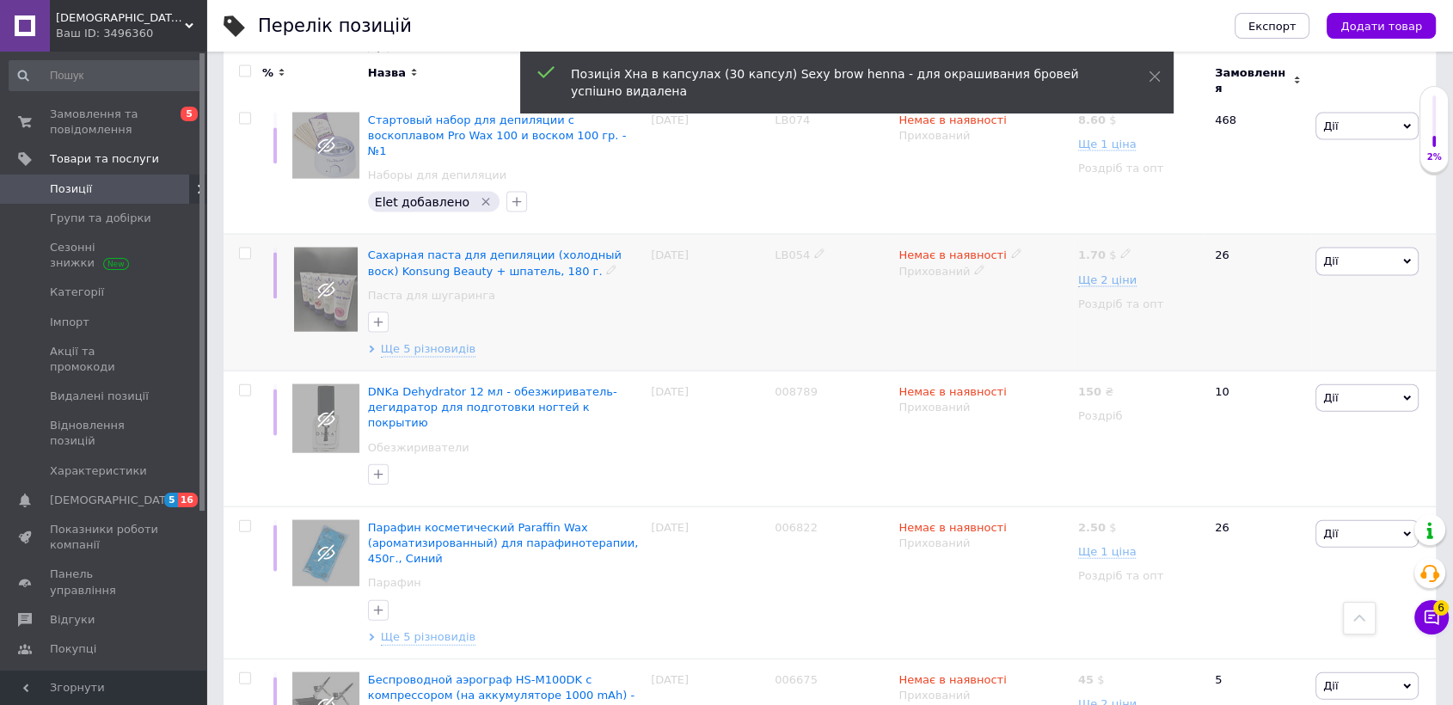
click at [1348, 248] on span "Дії" at bounding box center [1366, 262] width 103 height 28
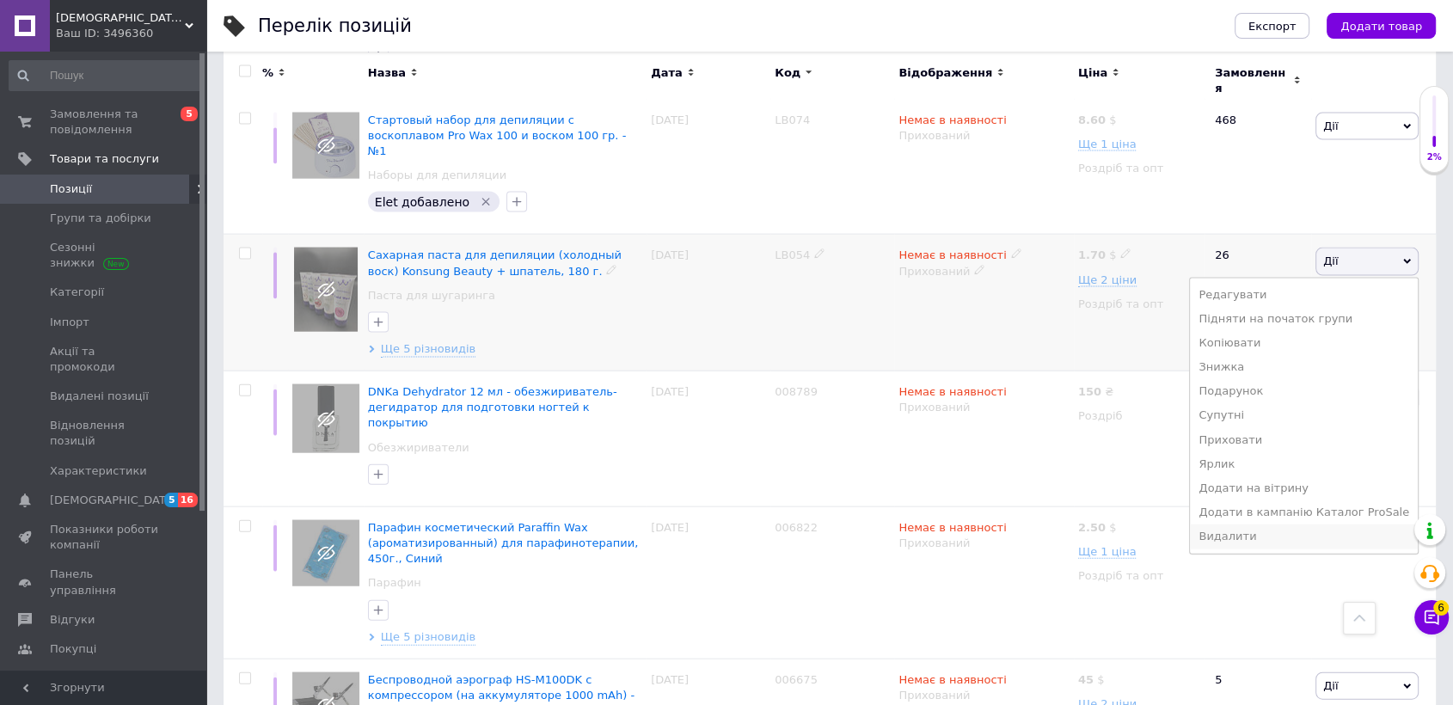
click at [1247, 524] on li "Видалити" at bounding box center [1304, 536] width 228 height 24
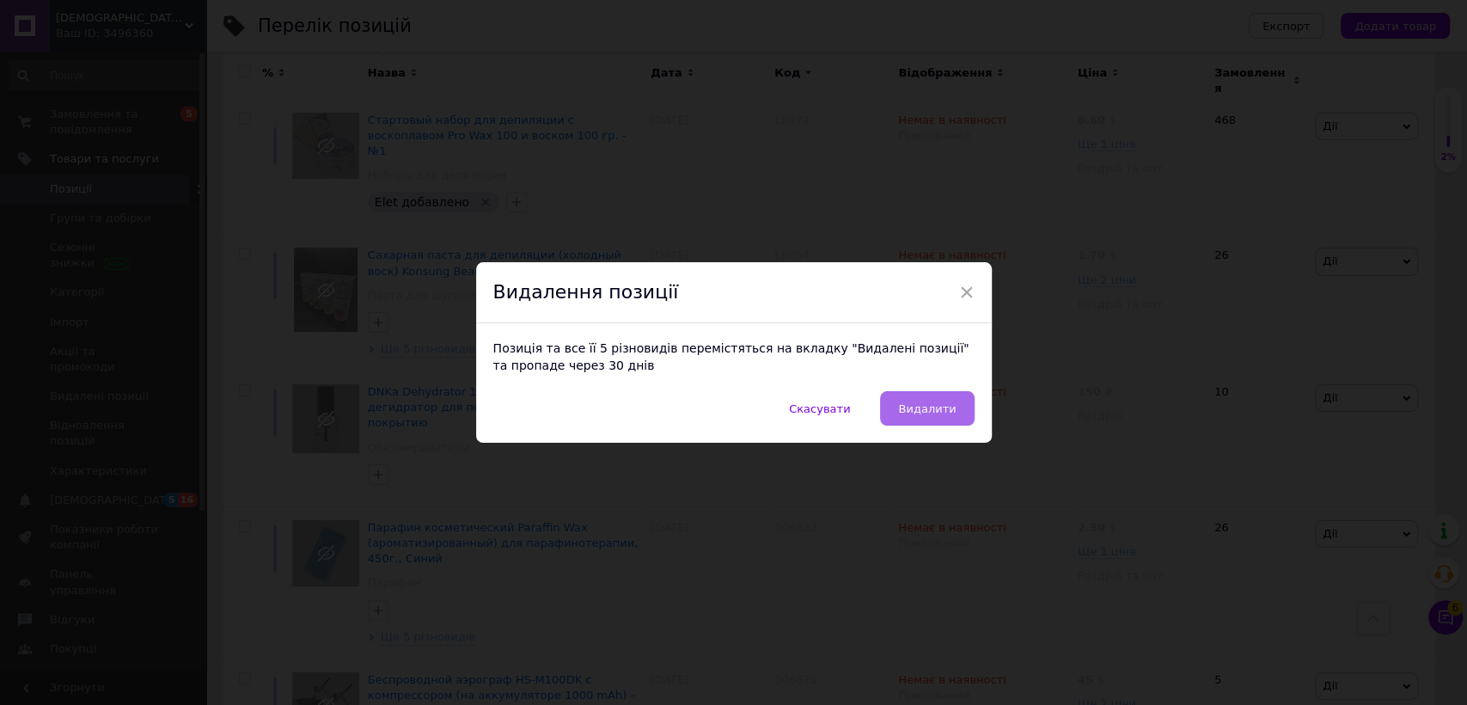
click at [946, 399] on button "Видалити" at bounding box center [927, 408] width 94 height 34
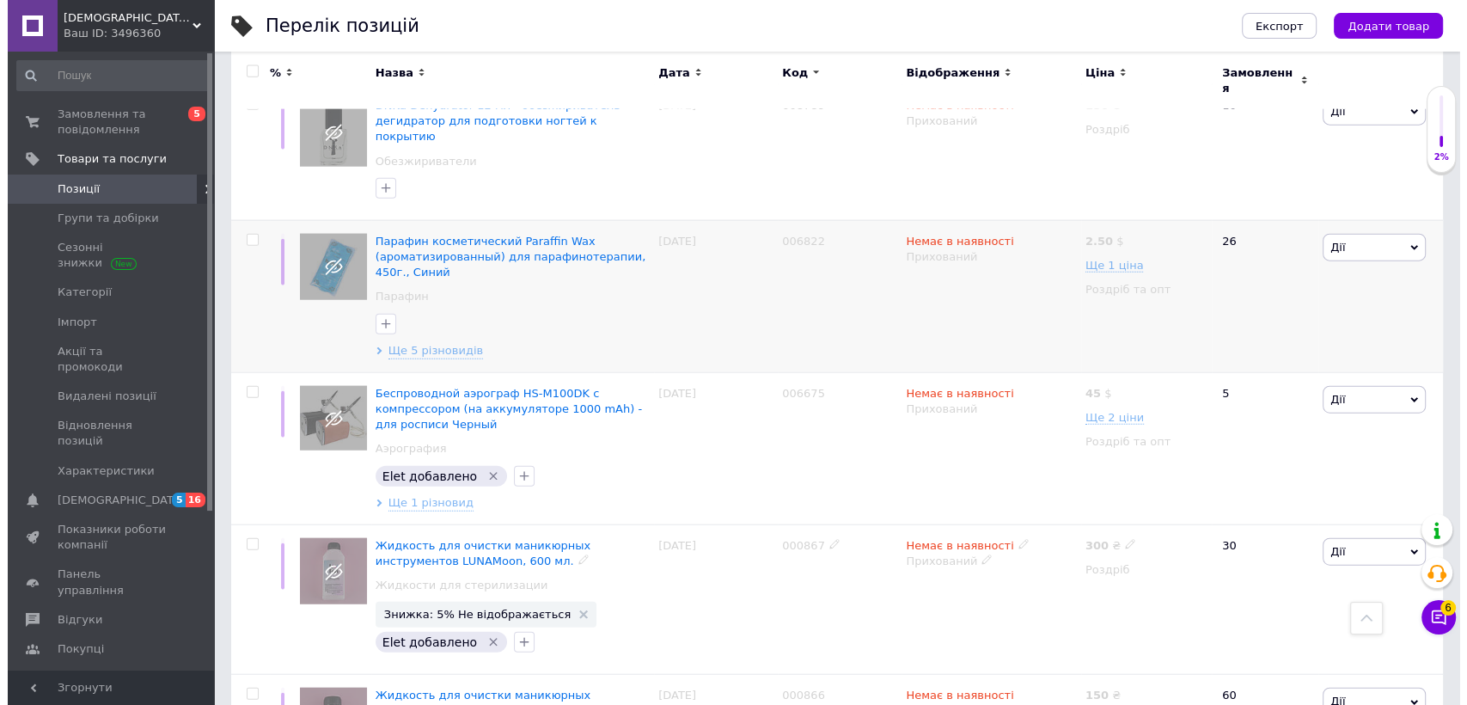
scroll to position [4047, 0]
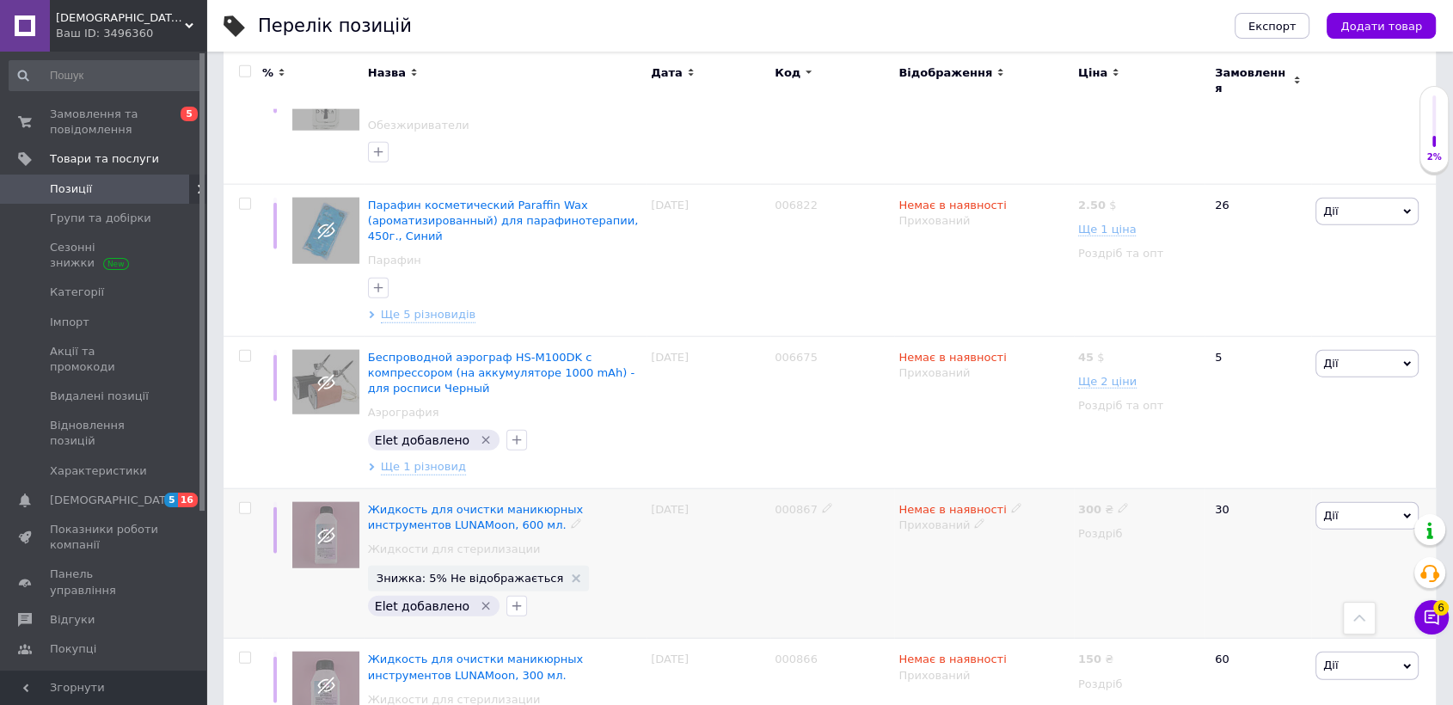
click at [1389, 502] on span "Дії" at bounding box center [1366, 516] width 103 height 28
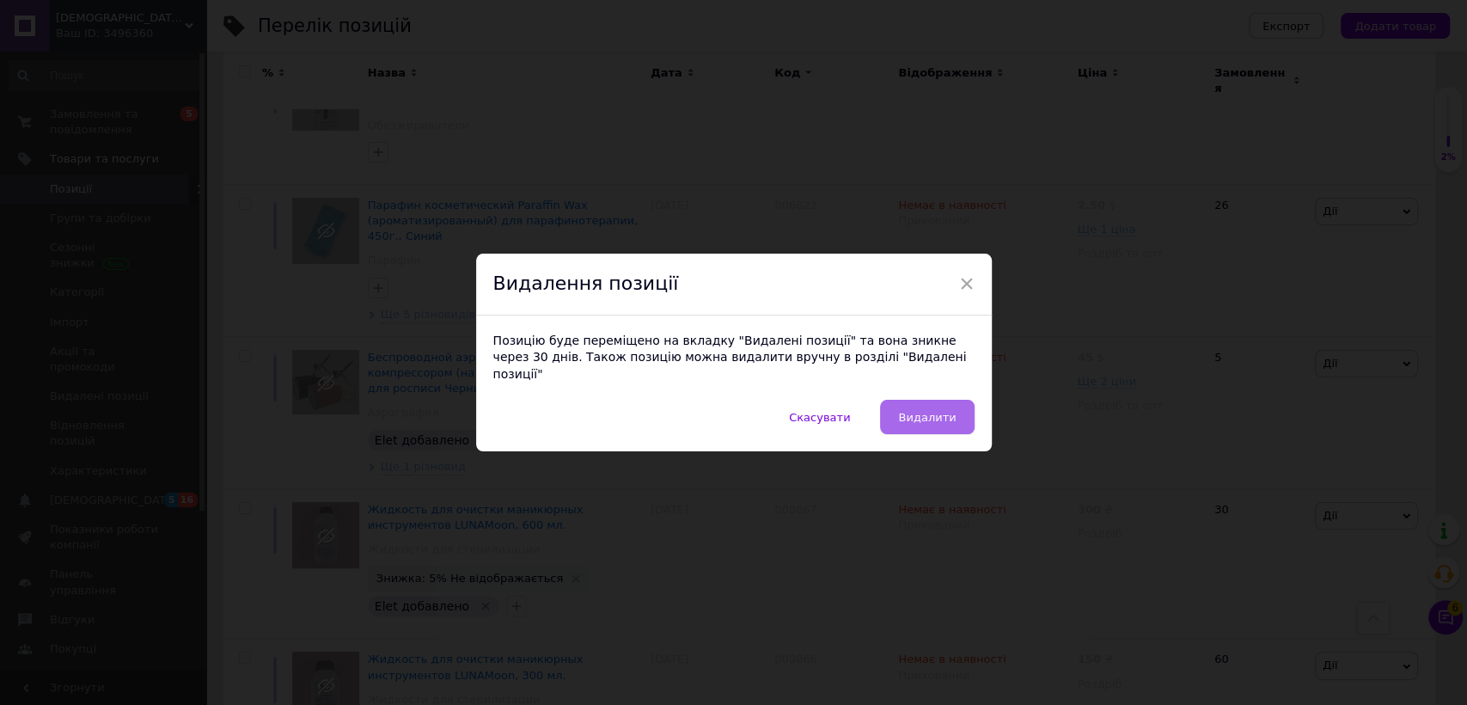
click at [946, 417] on button "Видалити" at bounding box center [927, 417] width 94 height 34
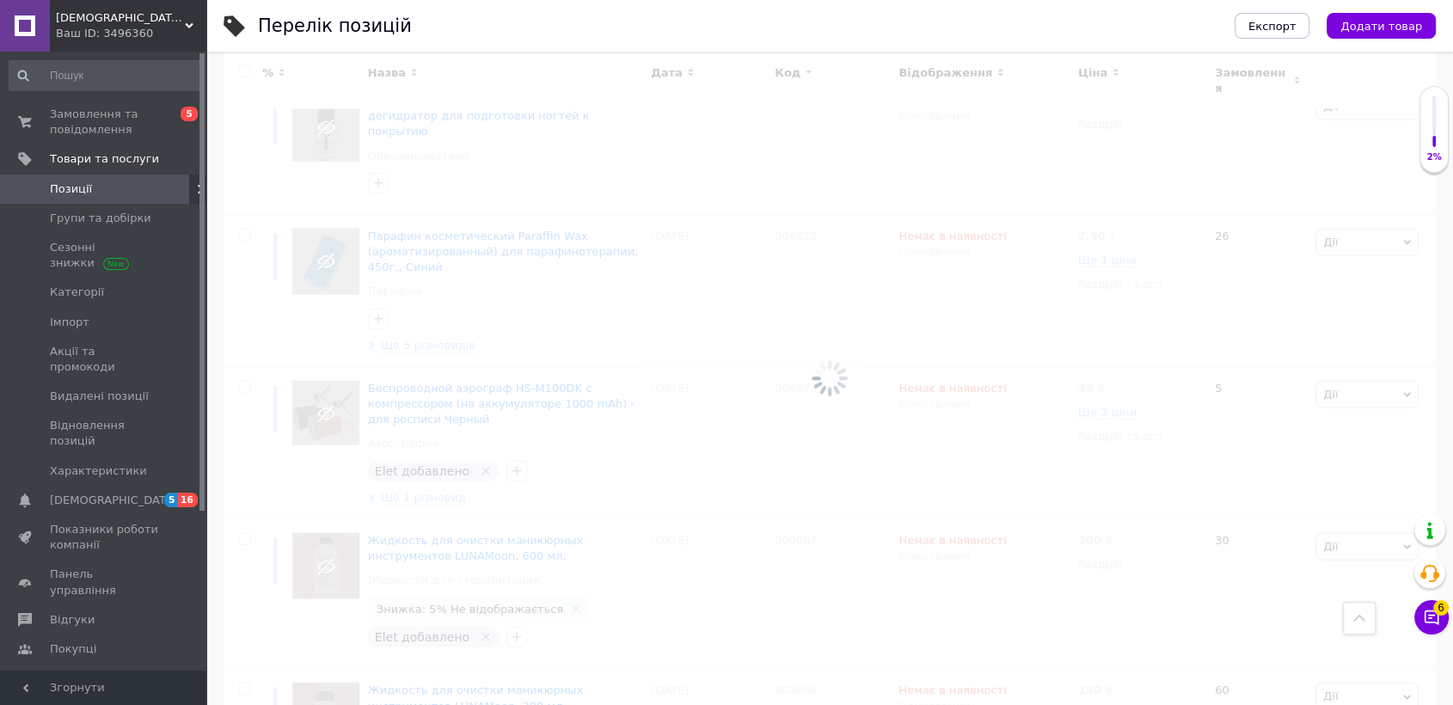
scroll to position [3760, 0]
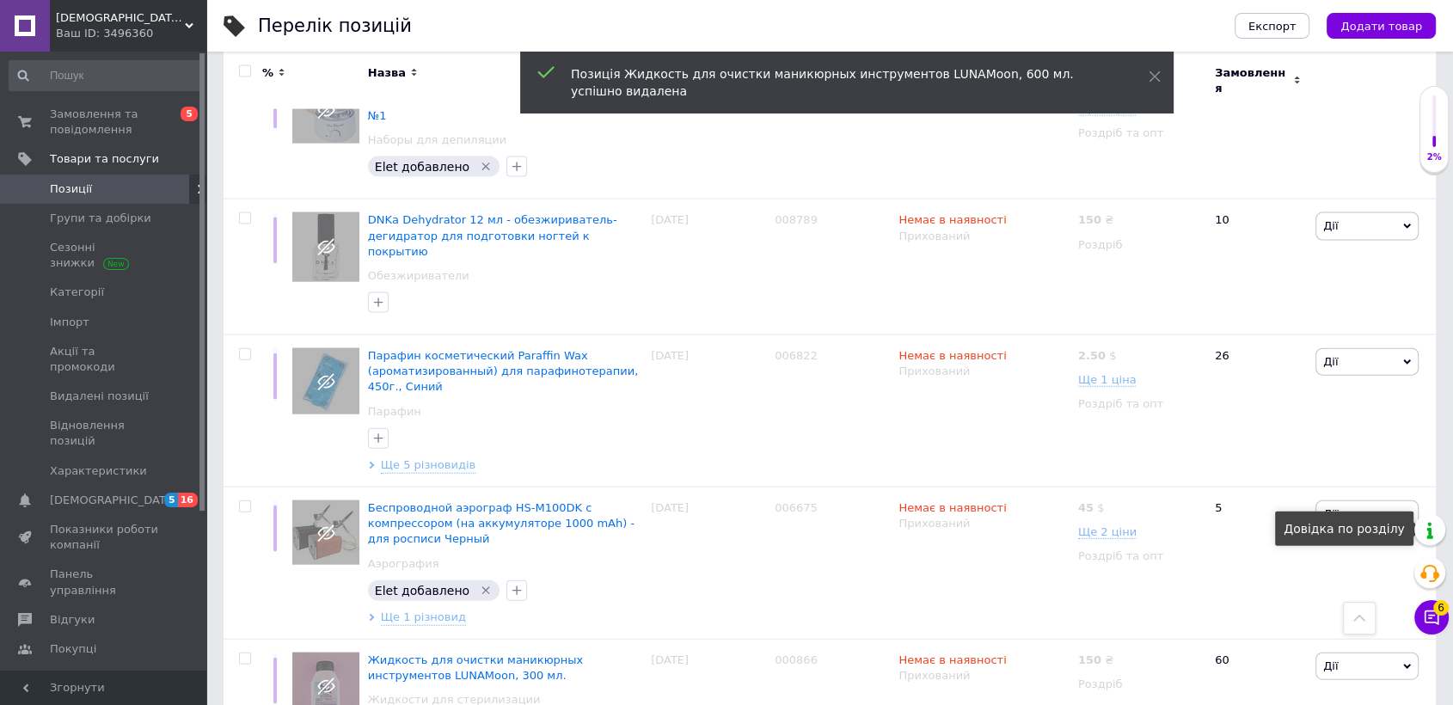
click at [1375, 518] on div "Довідка по розділу" at bounding box center [1344, 528] width 138 height 34
click at [1350, 652] on span "Дії" at bounding box center [1366, 666] width 103 height 28
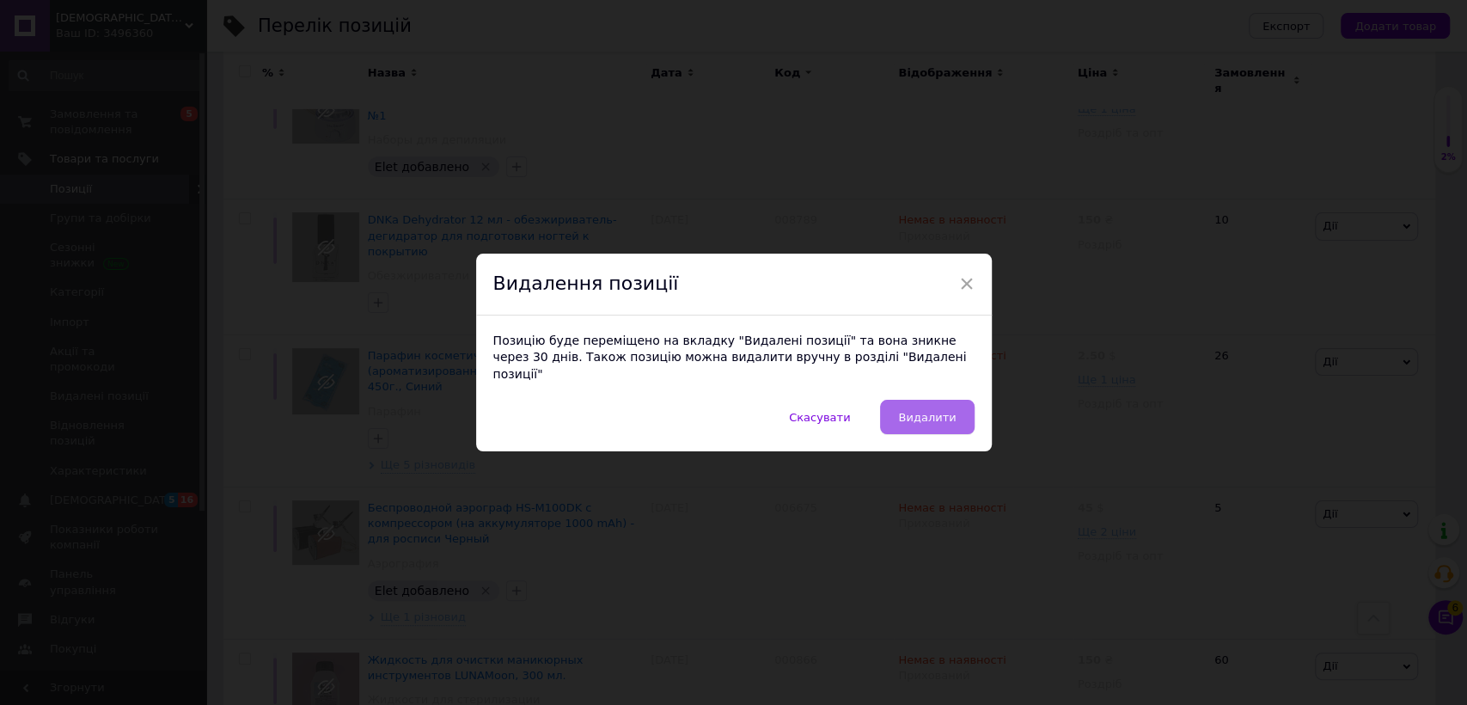
click at [934, 411] on span "Видалити" at bounding box center [927, 417] width 58 height 13
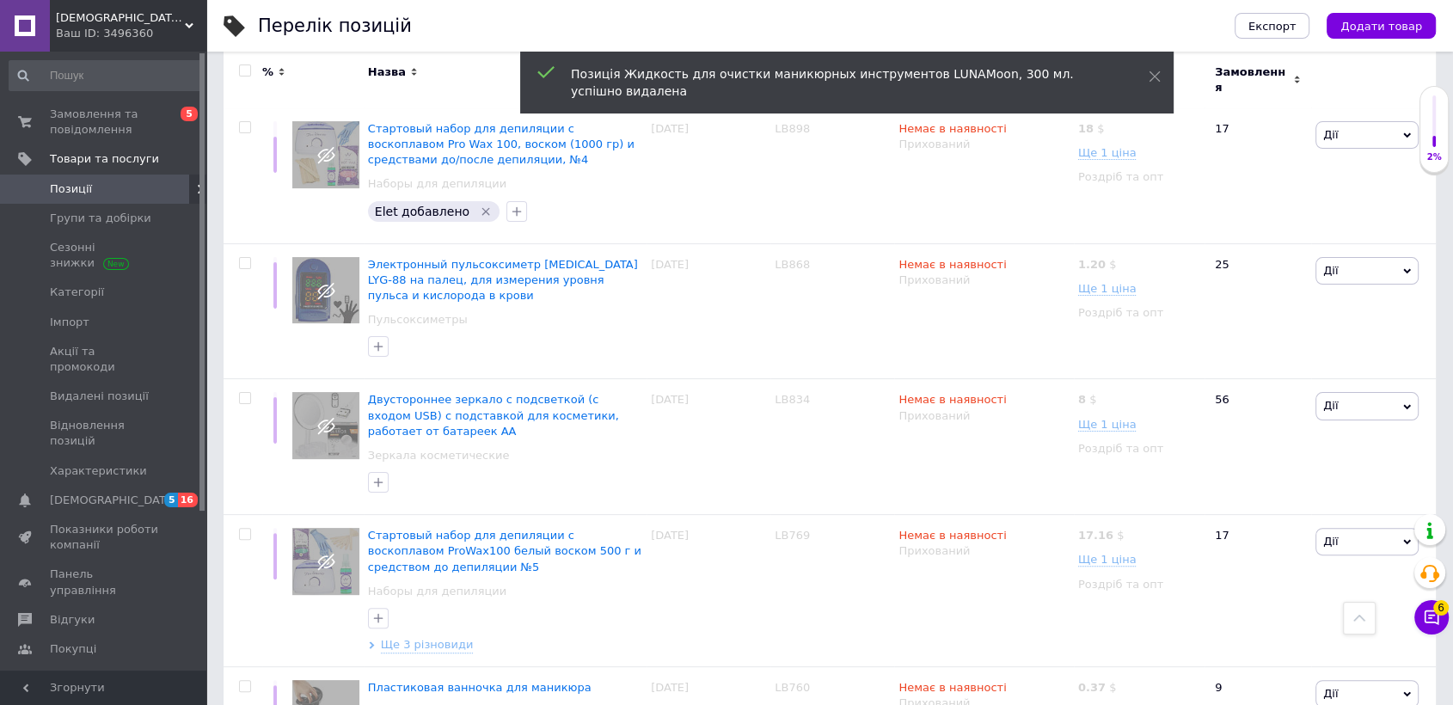
scroll to position [0, 0]
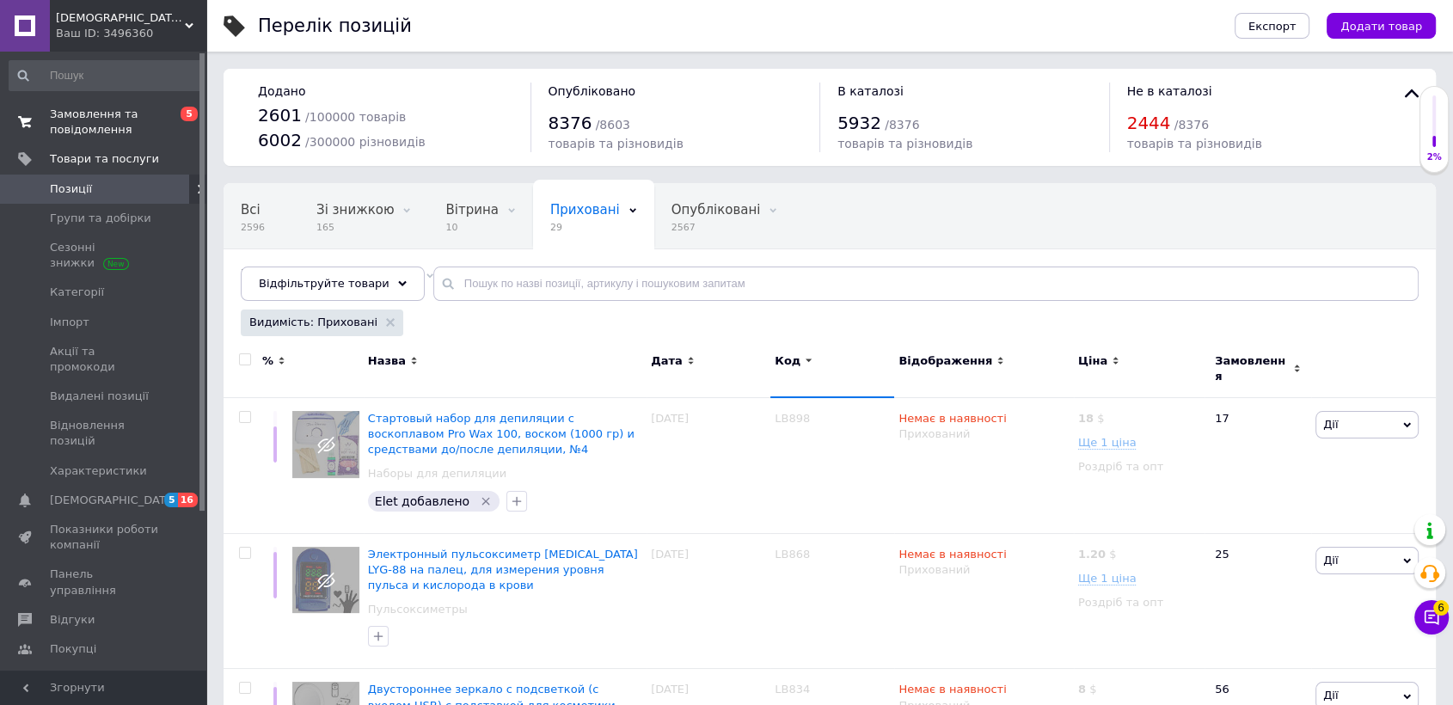
click at [105, 130] on span "Замовлення та повідомлення" at bounding box center [104, 122] width 109 height 31
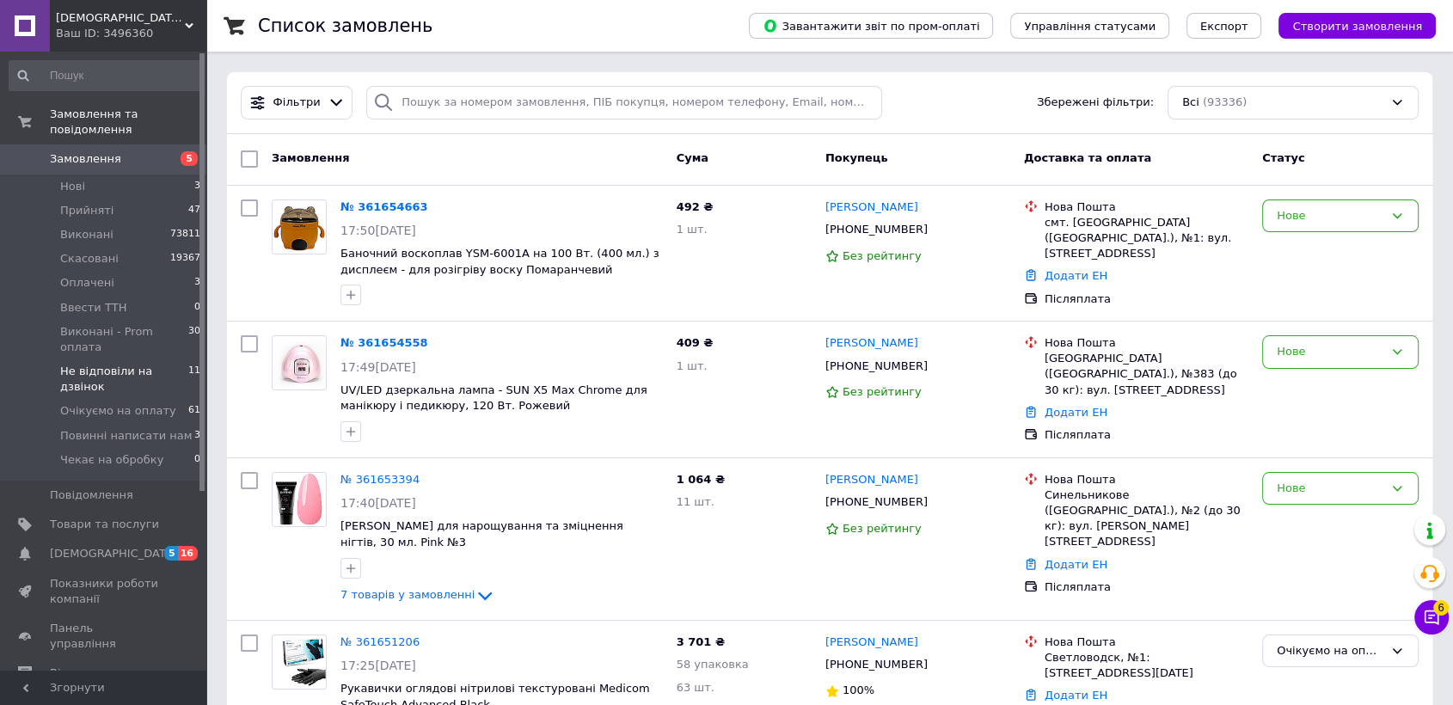
click at [131, 364] on span "Не відповіли на дзвінок" at bounding box center [124, 379] width 128 height 31
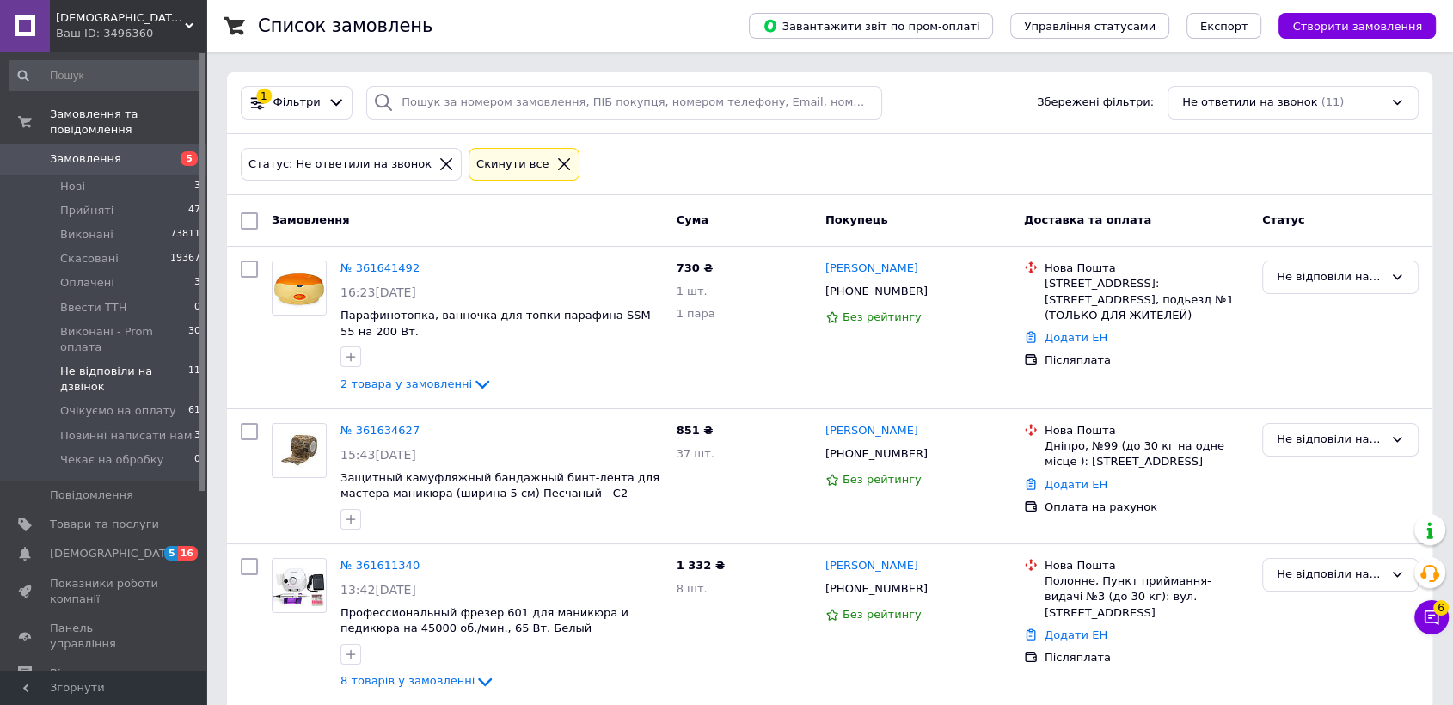
click at [249, 215] on input "checkbox" at bounding box center [249, 220] width 17 height 17
checkbox input "true"
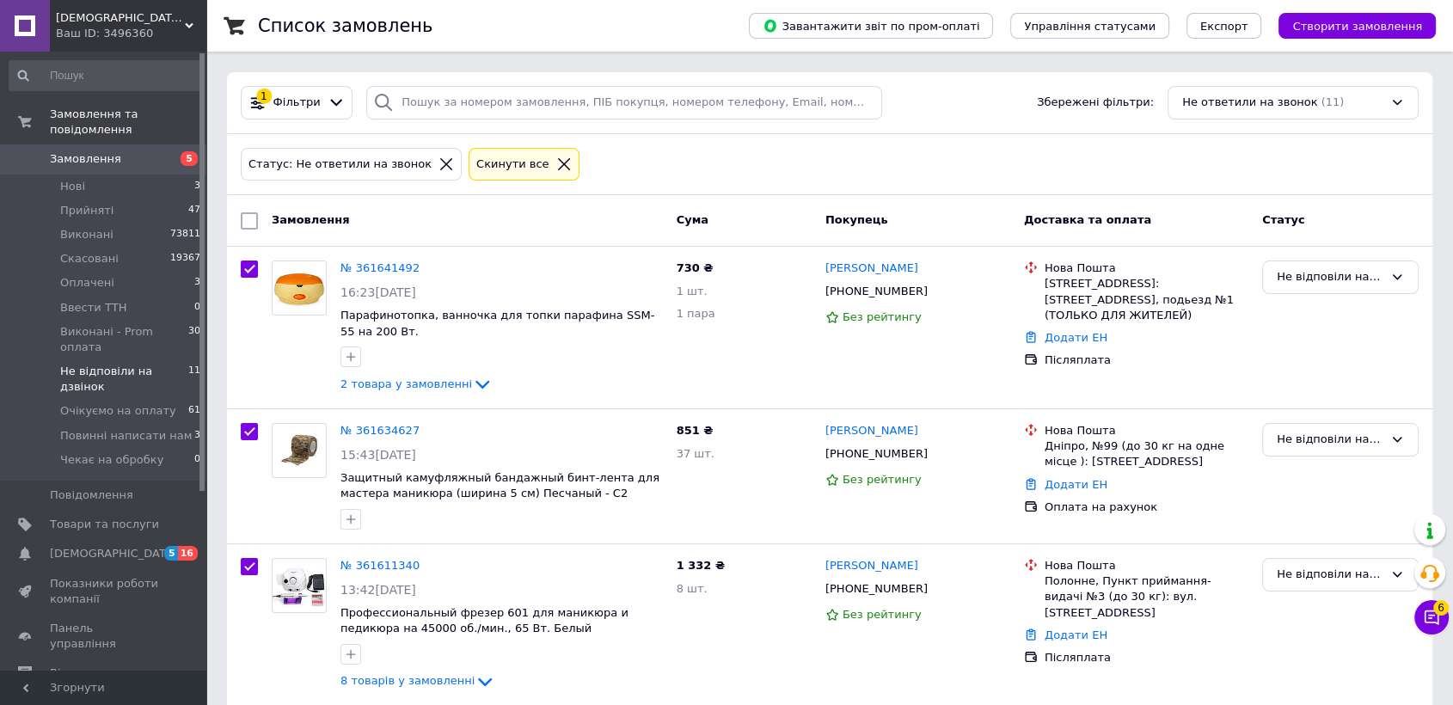
checkbox input "true"
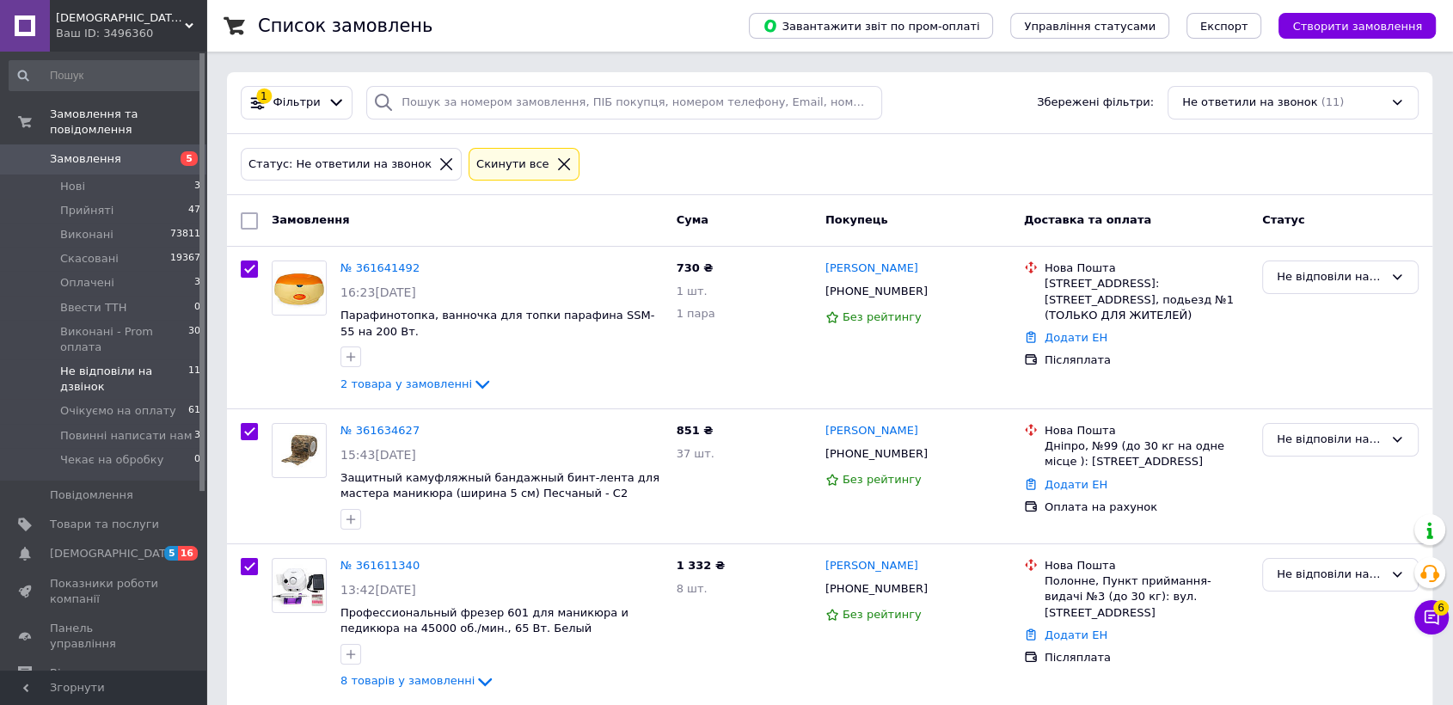
checkbox input "true"
click at [324, 225] on span "Дії для 11 замовлень" at bounding box center [334, 220] width 124 height 15
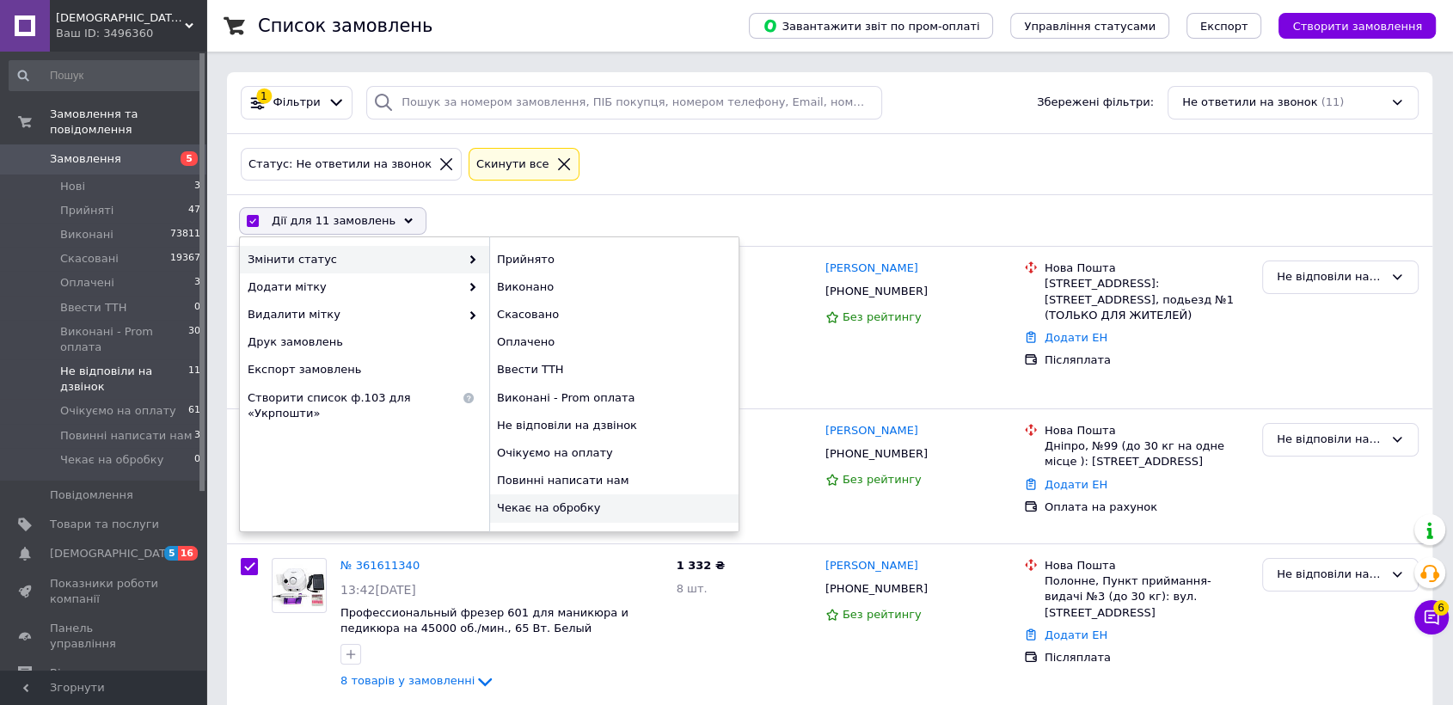
click at [509, 506] on div "Чекає на обробку" at bounding box center [613, 508] width 249 height 28
checkbox input "false"
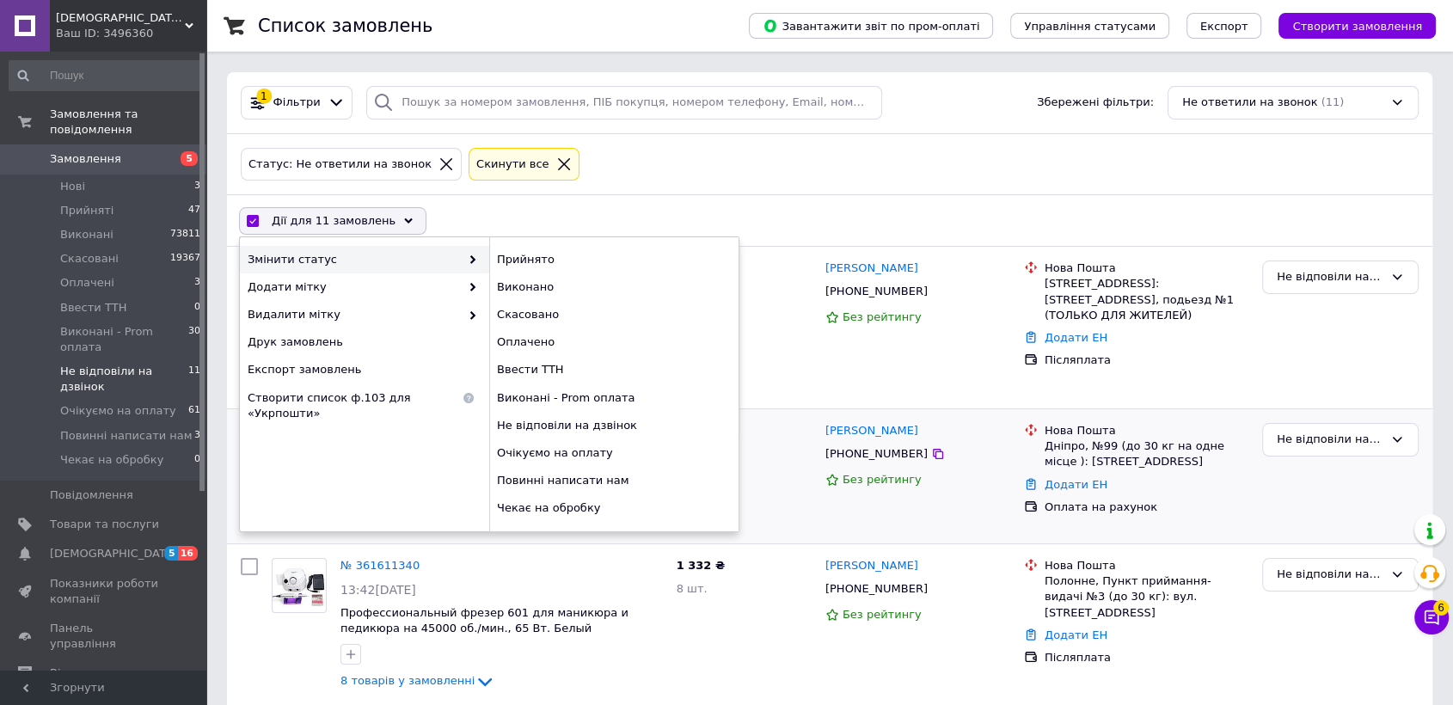
checkbox input "false"
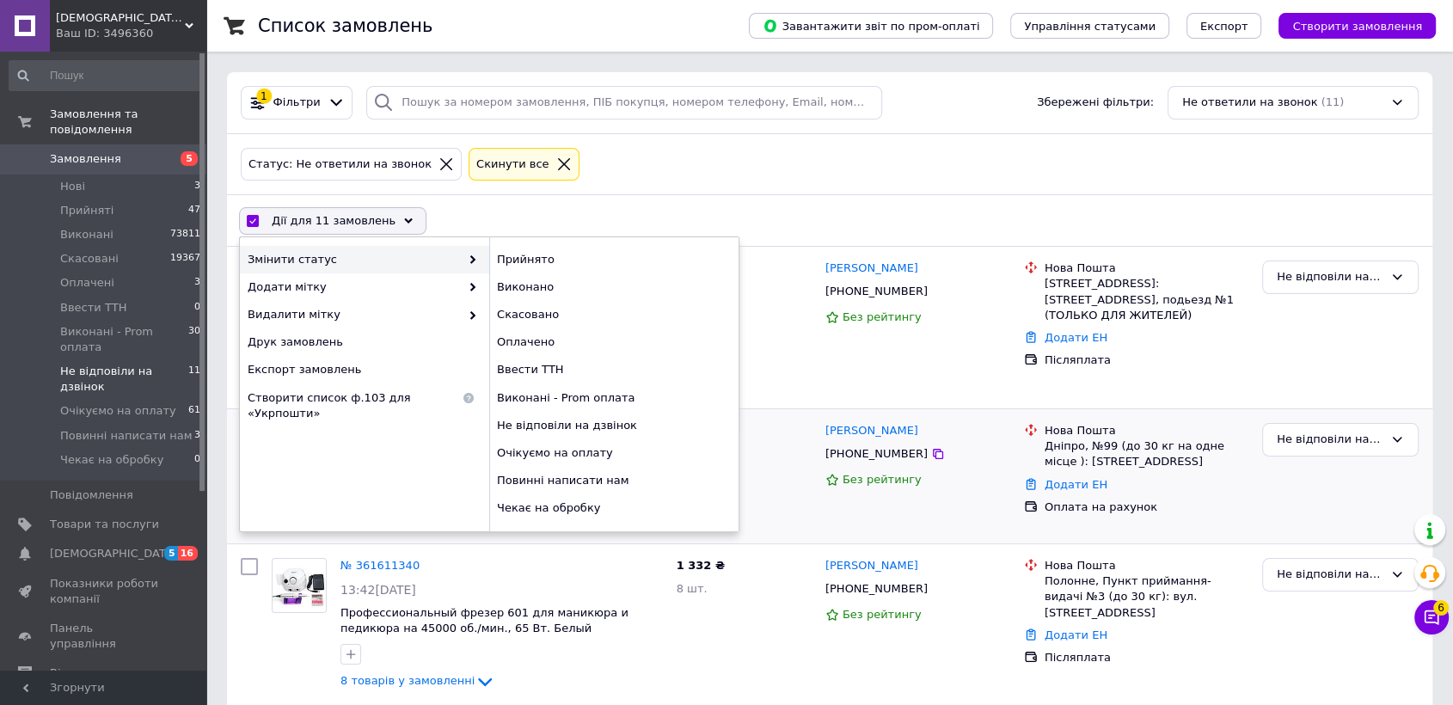
checkbox input "false"
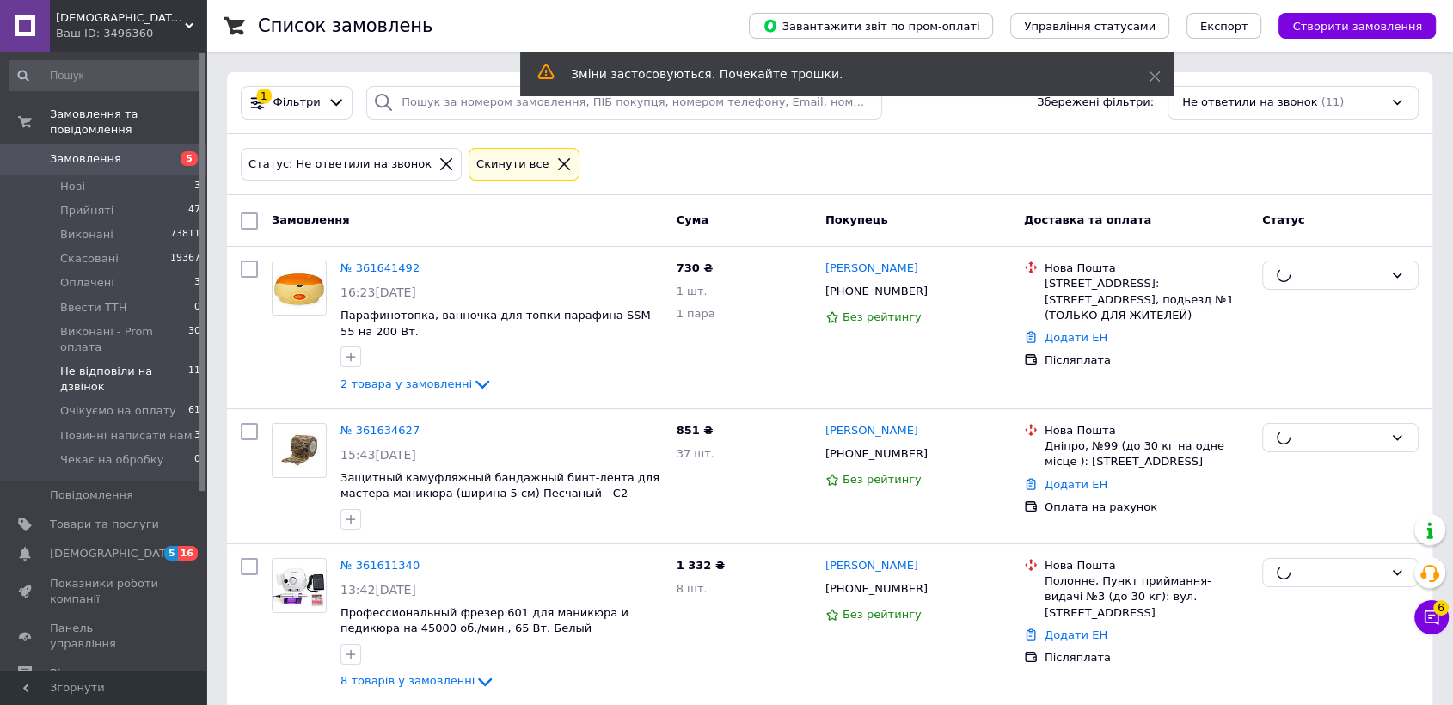
click at [158, 155] on link "Замовлення 5" at bounding box center [105, 158] width 211 height 29
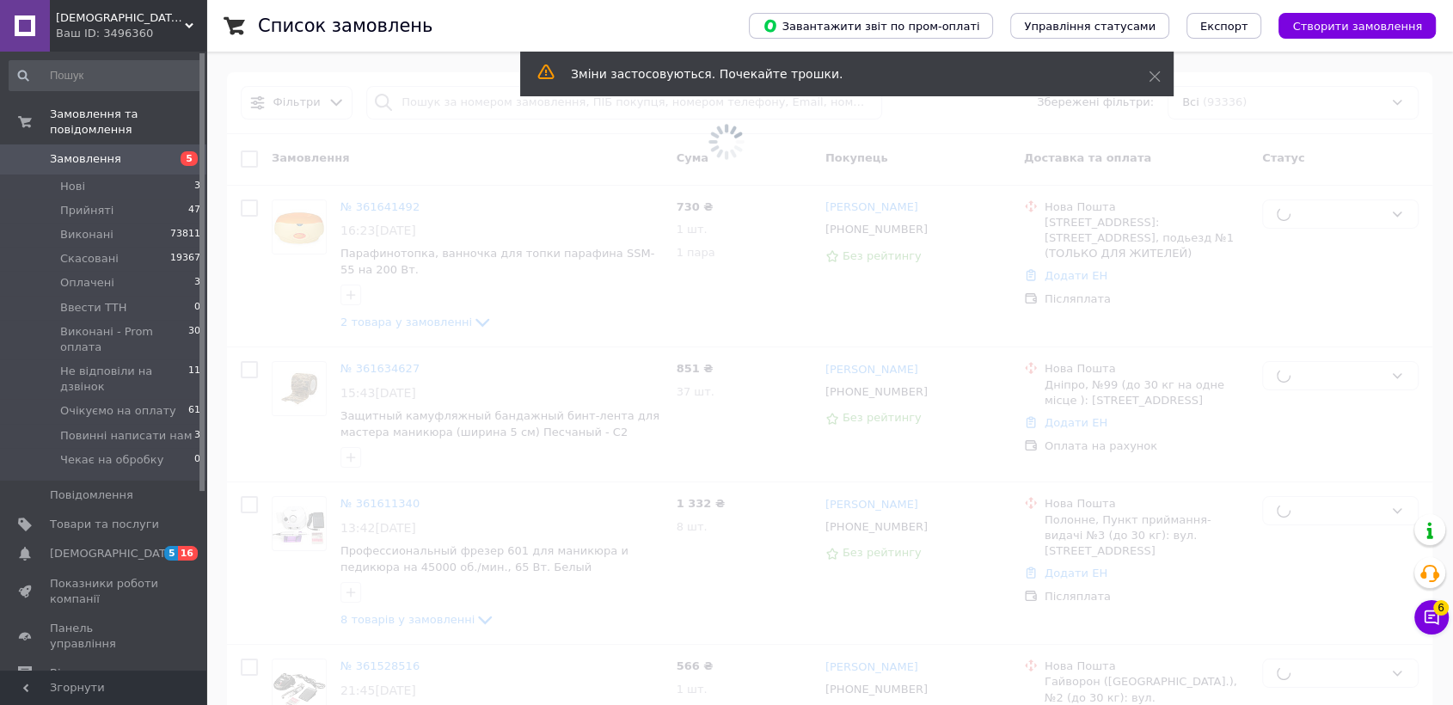
click at [159, 151] on span "5" at bounding box center [182, 158] width 47 height 15
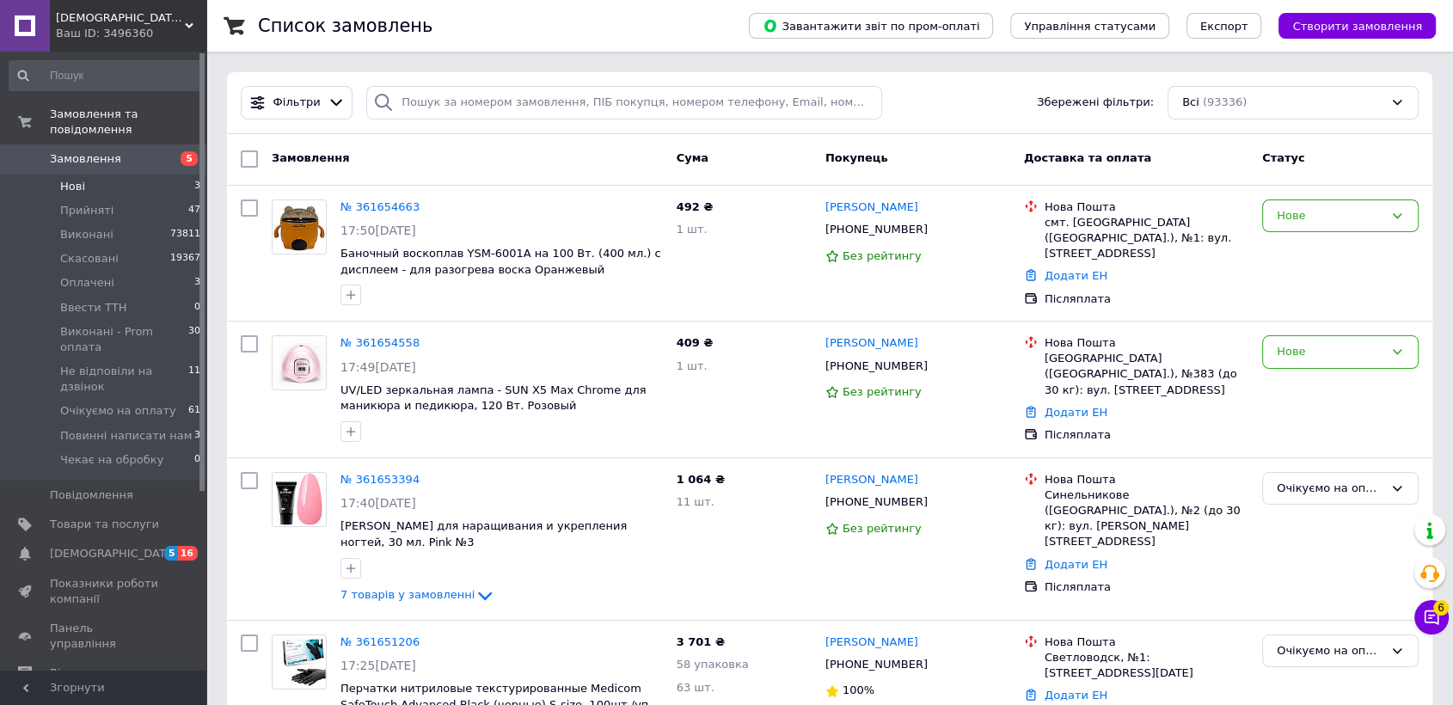
click at [76, 179] on span "Нові" at bounding box center [72, 186] width 25 height 15
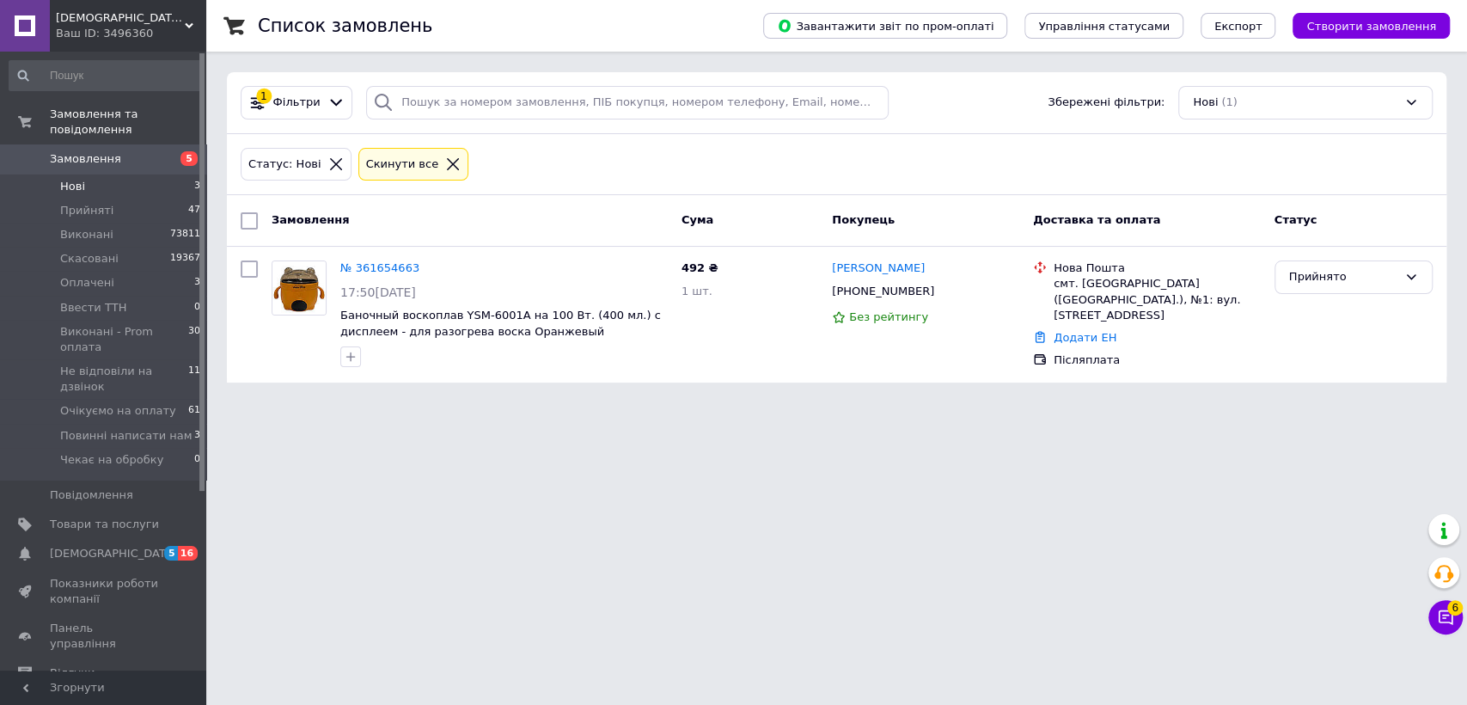
click at [96, 151] on span "Замовлення" at bounding box center [85, 158] width 71 height 15
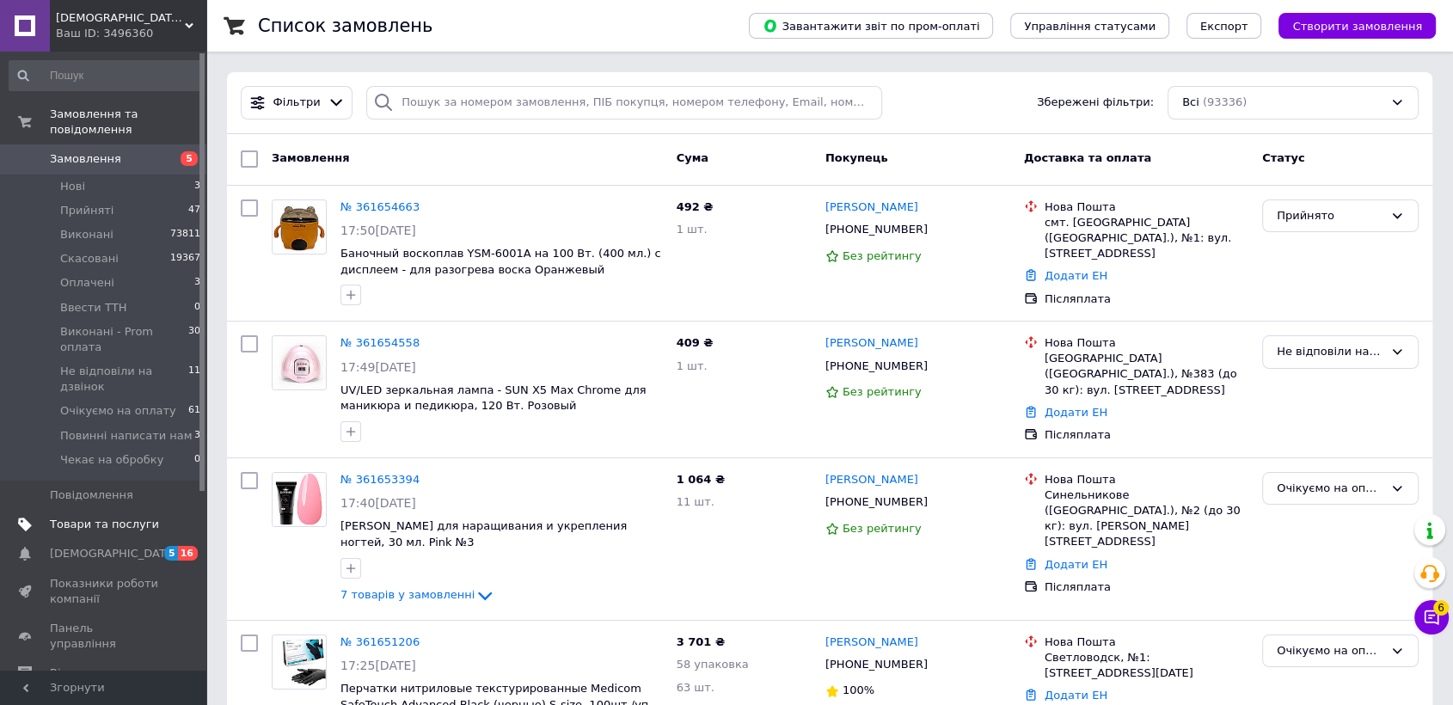
click at [83, 510] on link "Товари та послуги" at bounding box center [105, 524] width 211 height 29
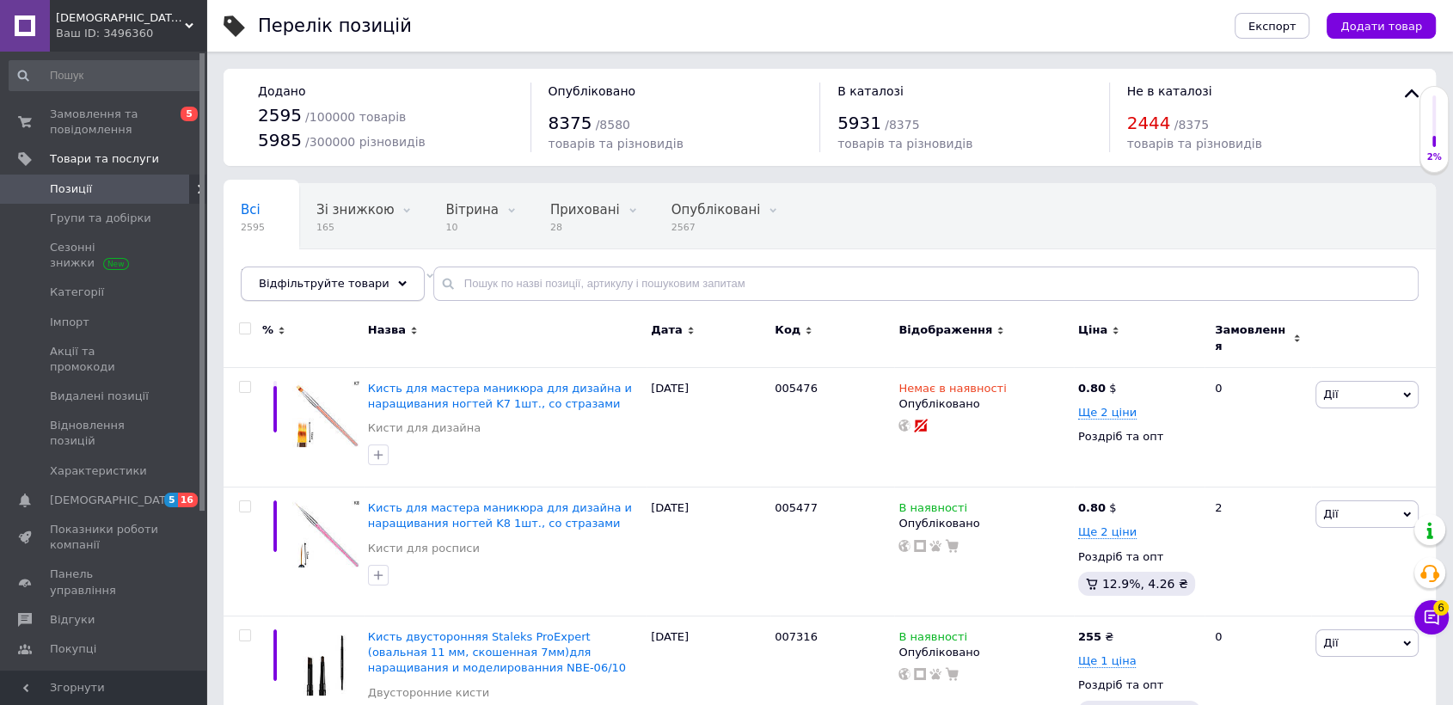
click at [321, 278] on div "Відфільтруйте товари" at bounding box center [333, 283] width 184 height 34
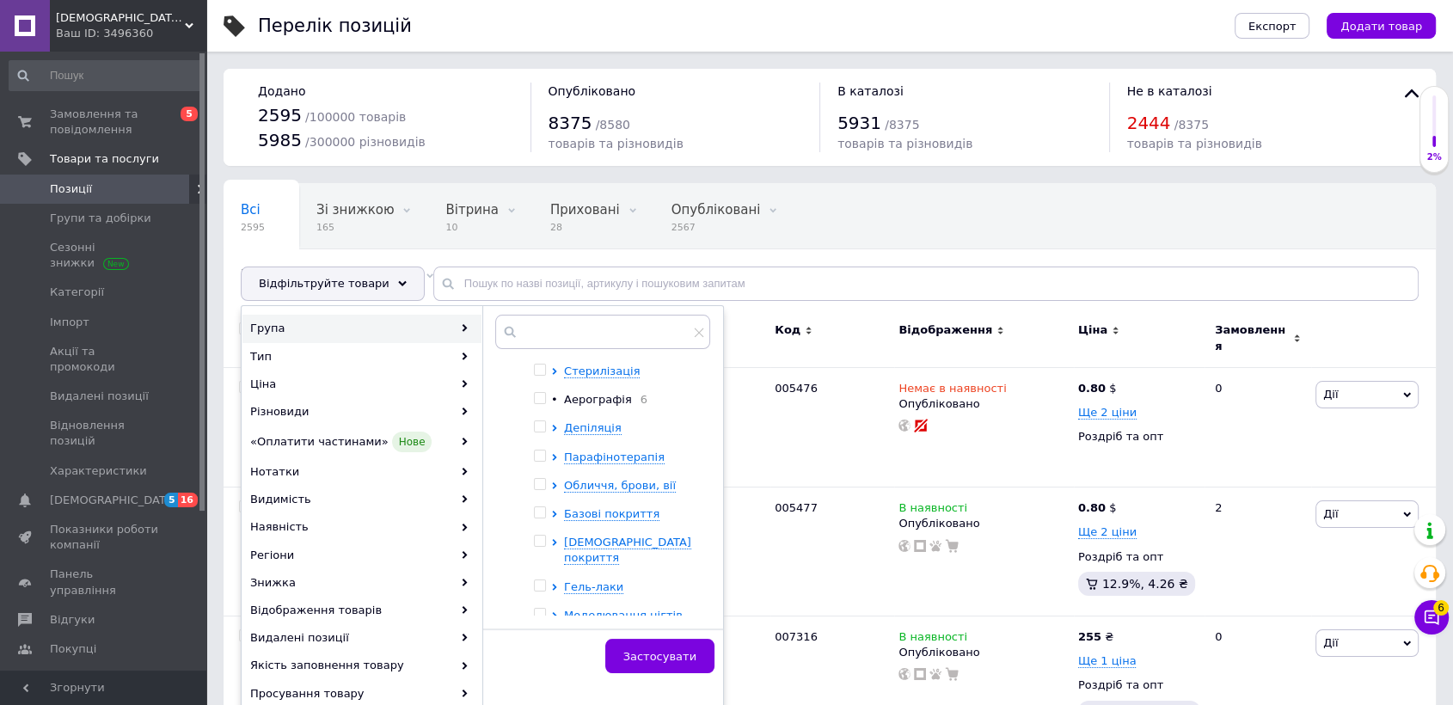
scroll to position [286, 0]
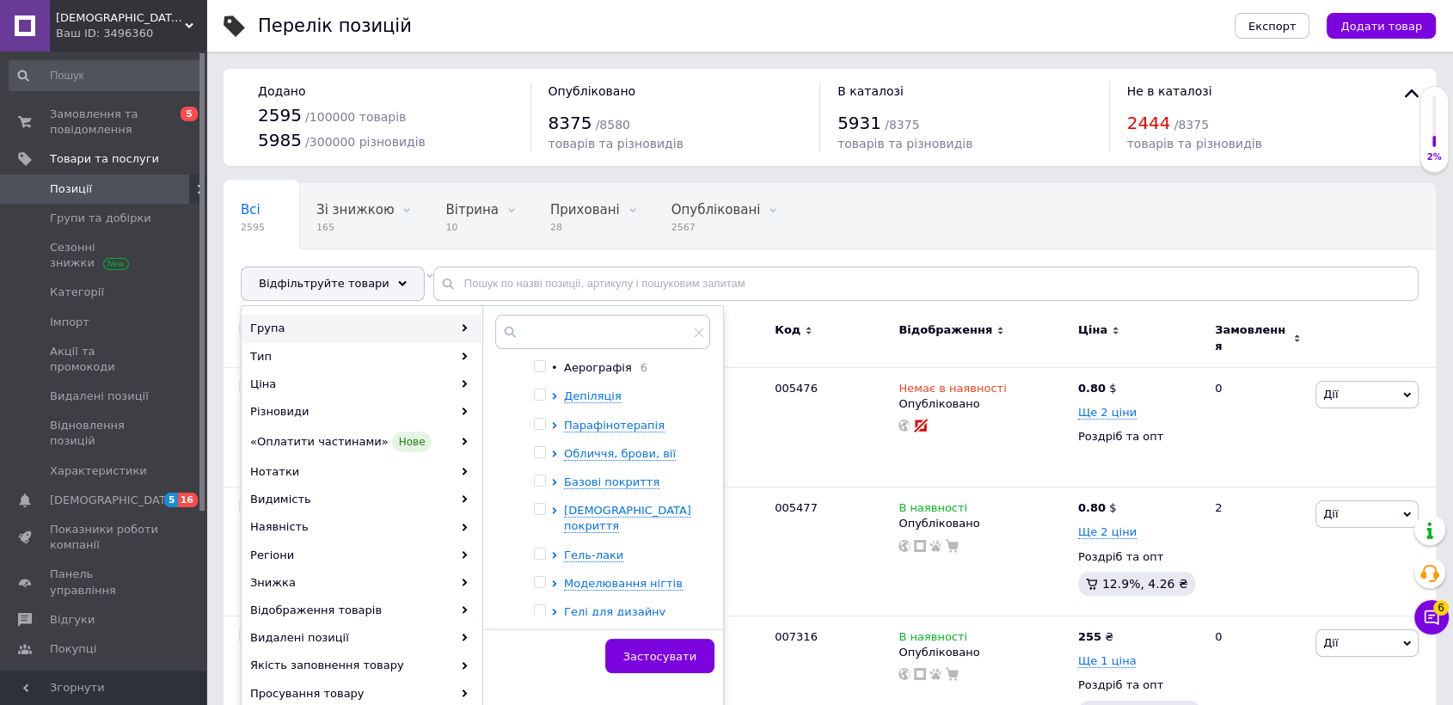
click at [555, 503] on div at bounding box center [557, 518] width 13 height 31
click at [550, 503] on div at bounding box center [542, 518] width 17 height 31
click at [554, 503] on div at bounding box center [557, 518] width 13 height 31
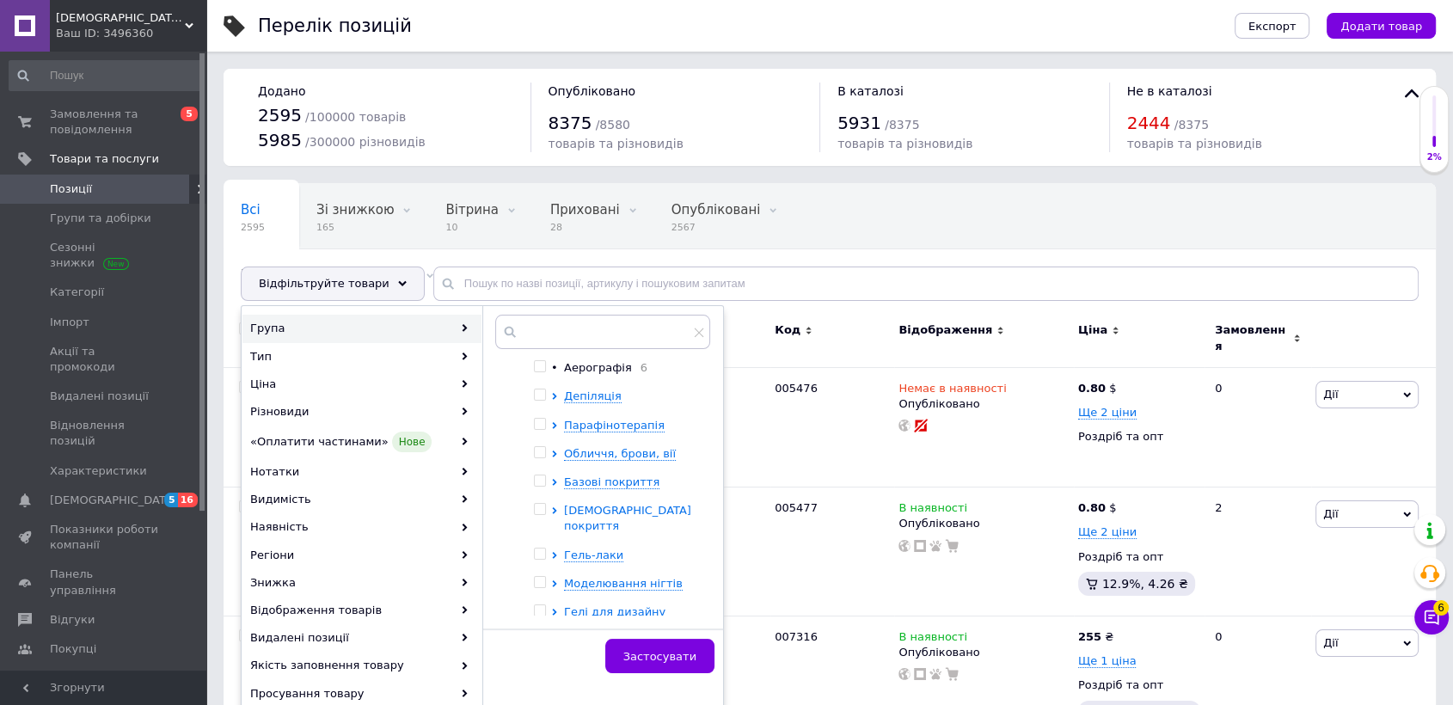
click at [552, 507] on icon at bounding box center [554, 510] width 4 height 7
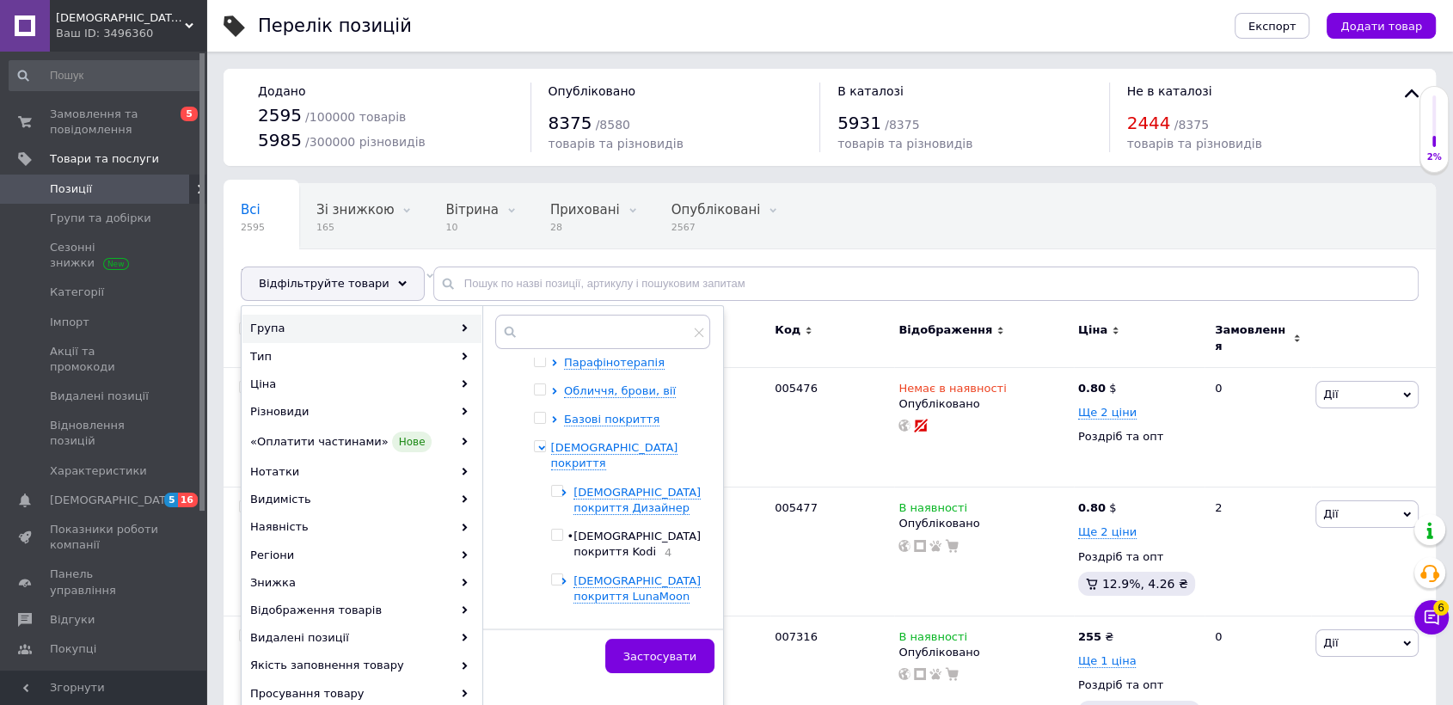
scroll to position [382, 0]
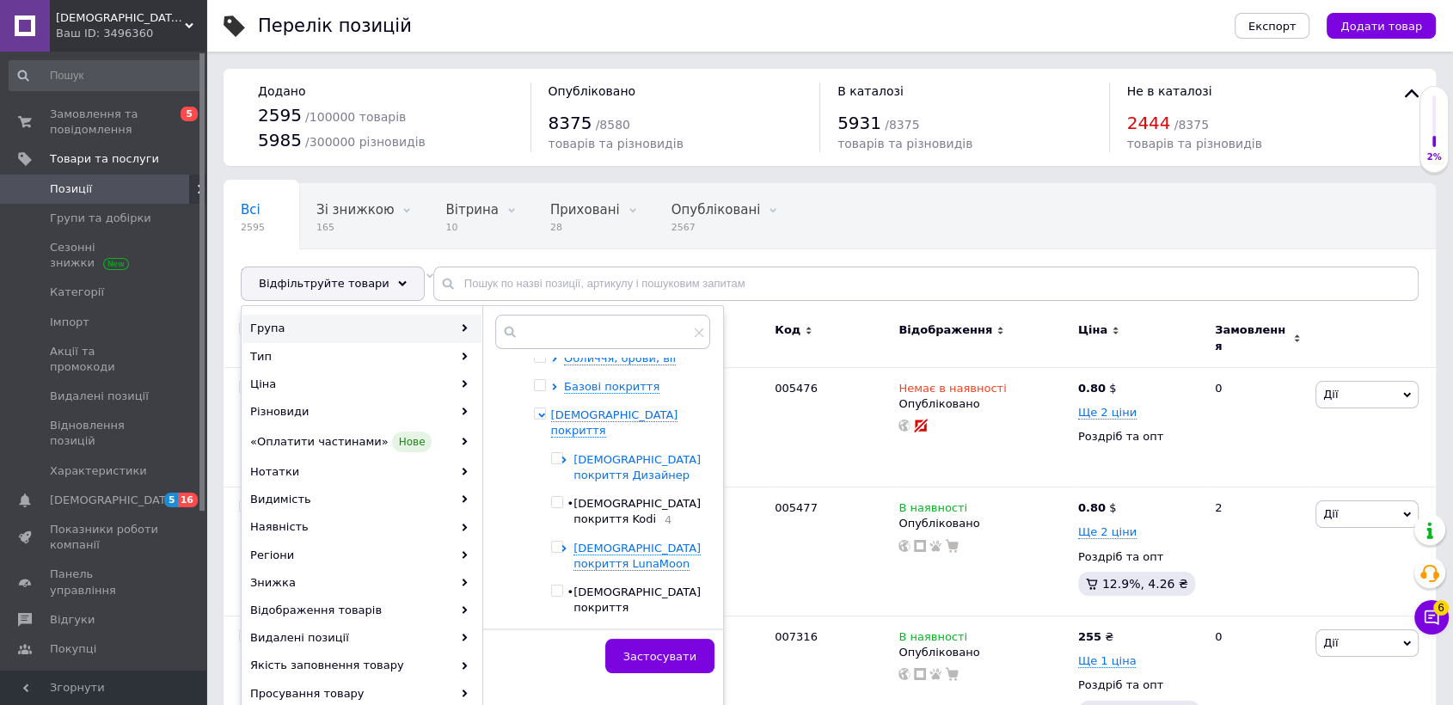
click at [567, 456] on icon at bounding box center [563, 459] width 7 height 7
click at [562, 453] on input "checkbox" at bounding box center [556, 458] width 11 height 11
checkbox input "true"
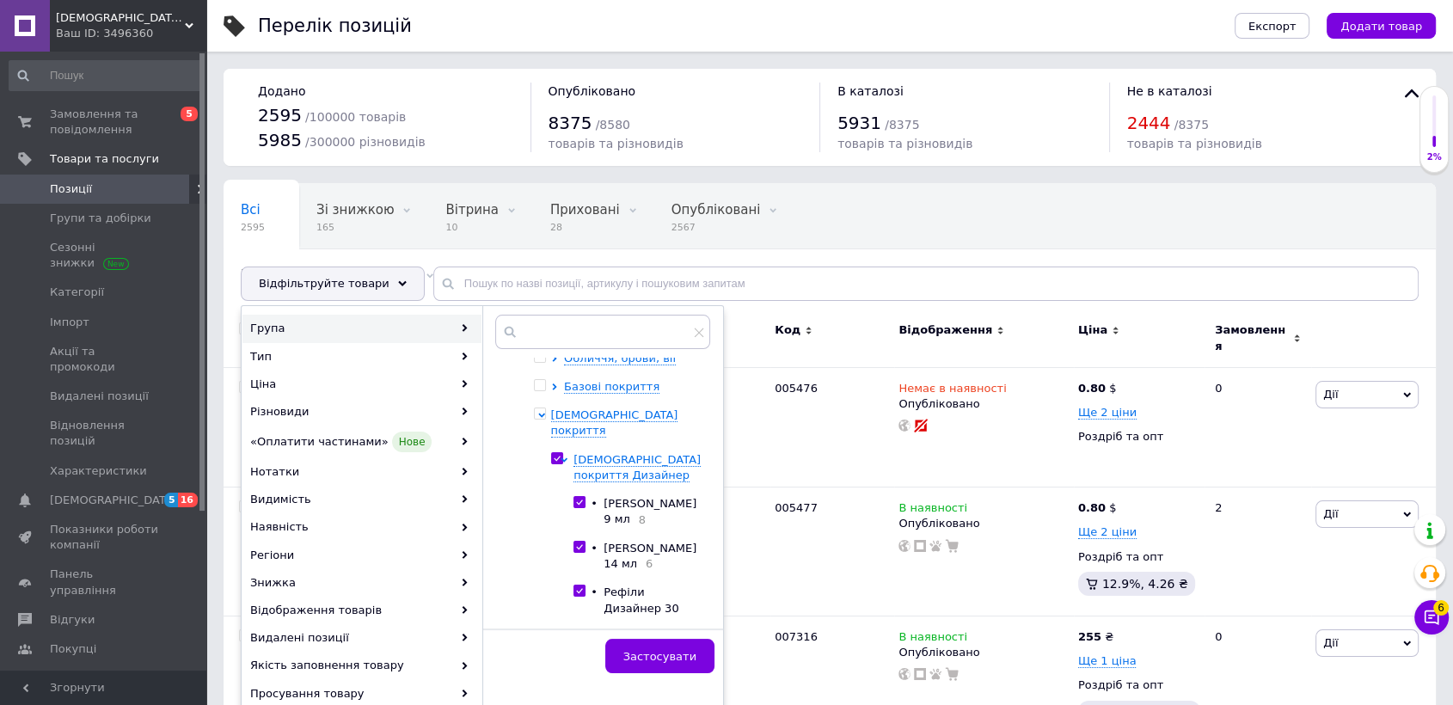
checkbox input "true"
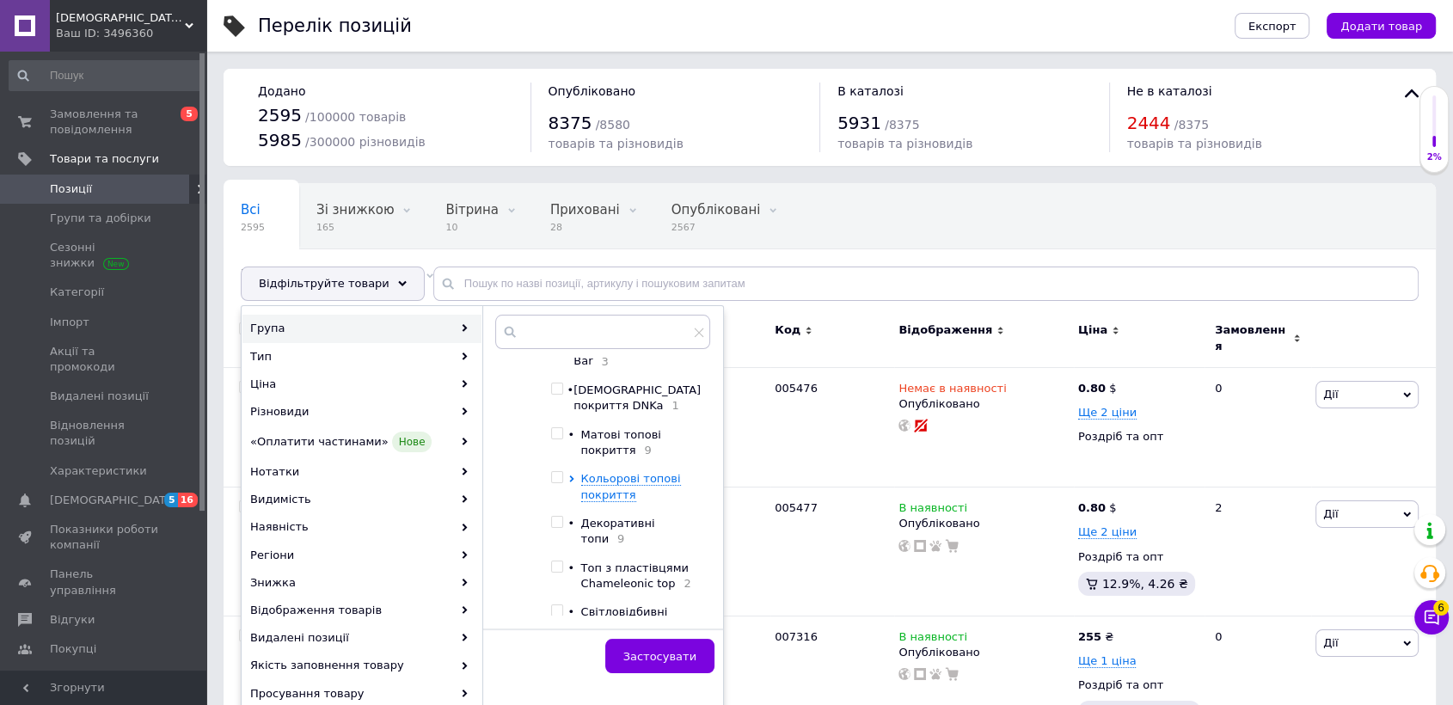
scroll to position [1050, 0]
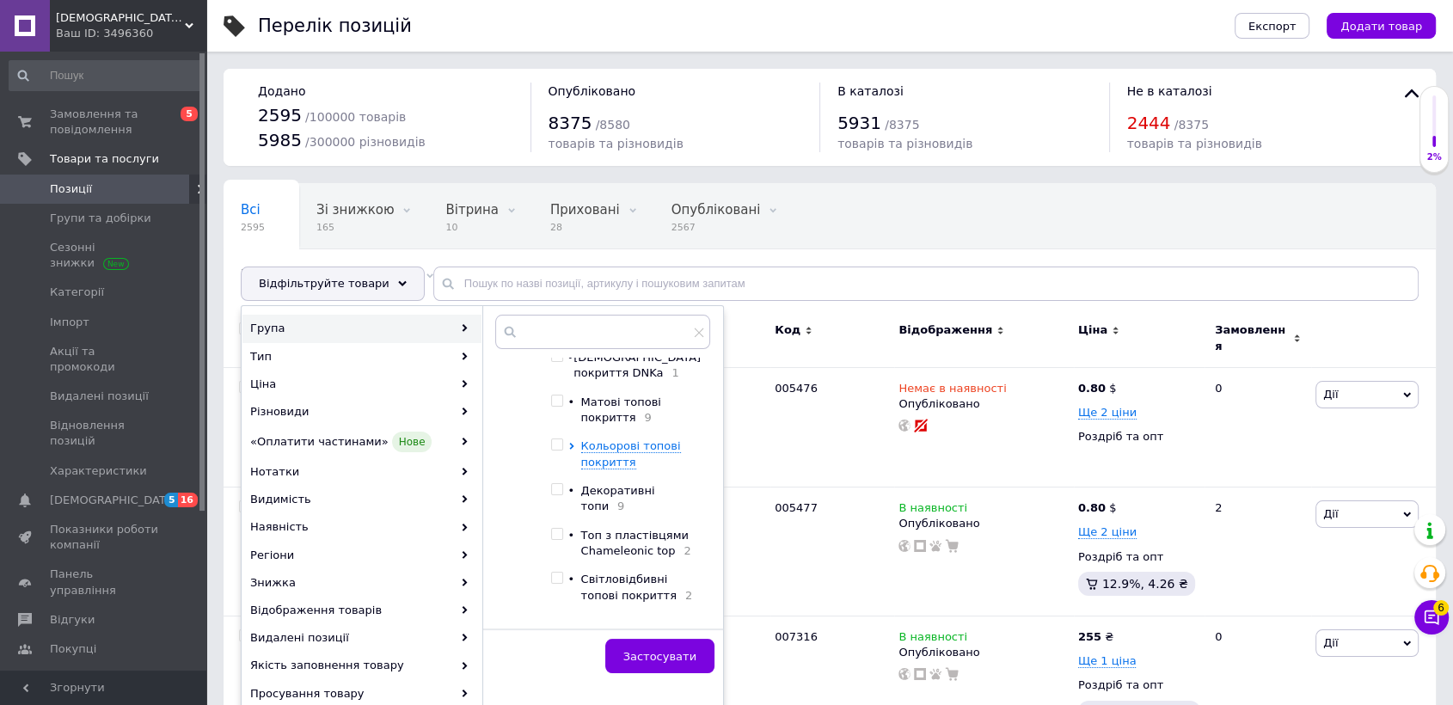
click at [562, 398] on input "checkbox" at bounding box center [556, 400] width 11 height 11
checkbox input "true"
click at [562, 538] on input "checkbox" at bounding box center [556, 534] width 11 height 11
checkbox input "true"
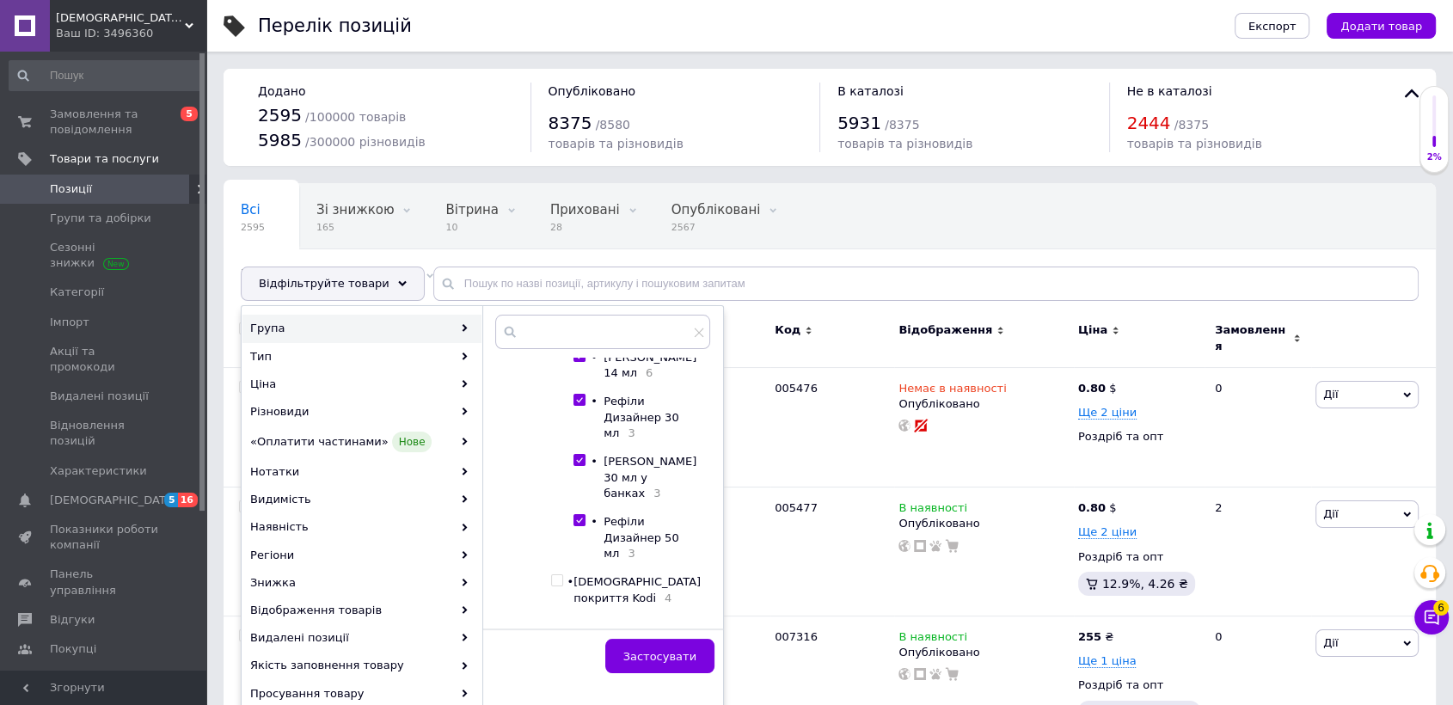
scroll to position [191, 0]
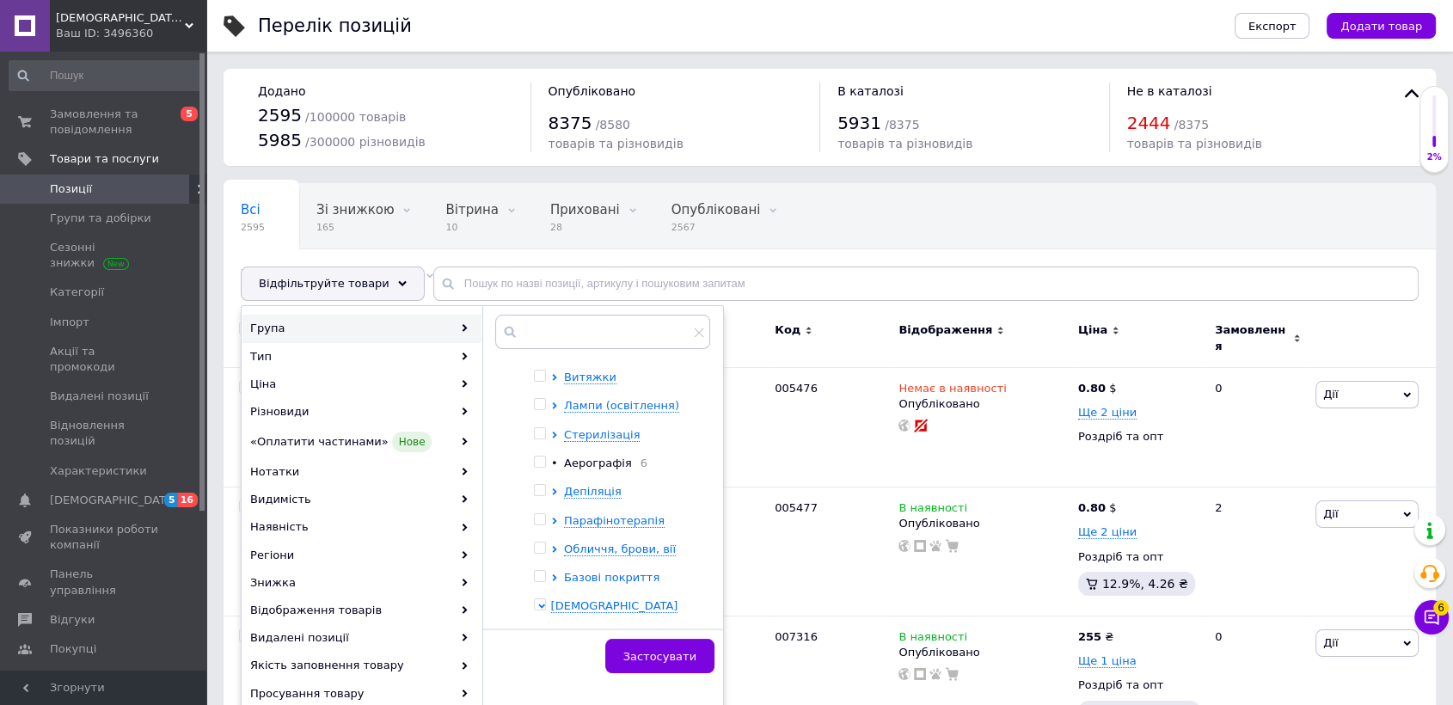
click at [551, 574] on icon at bounding box center [554, 577] width 7 height 7
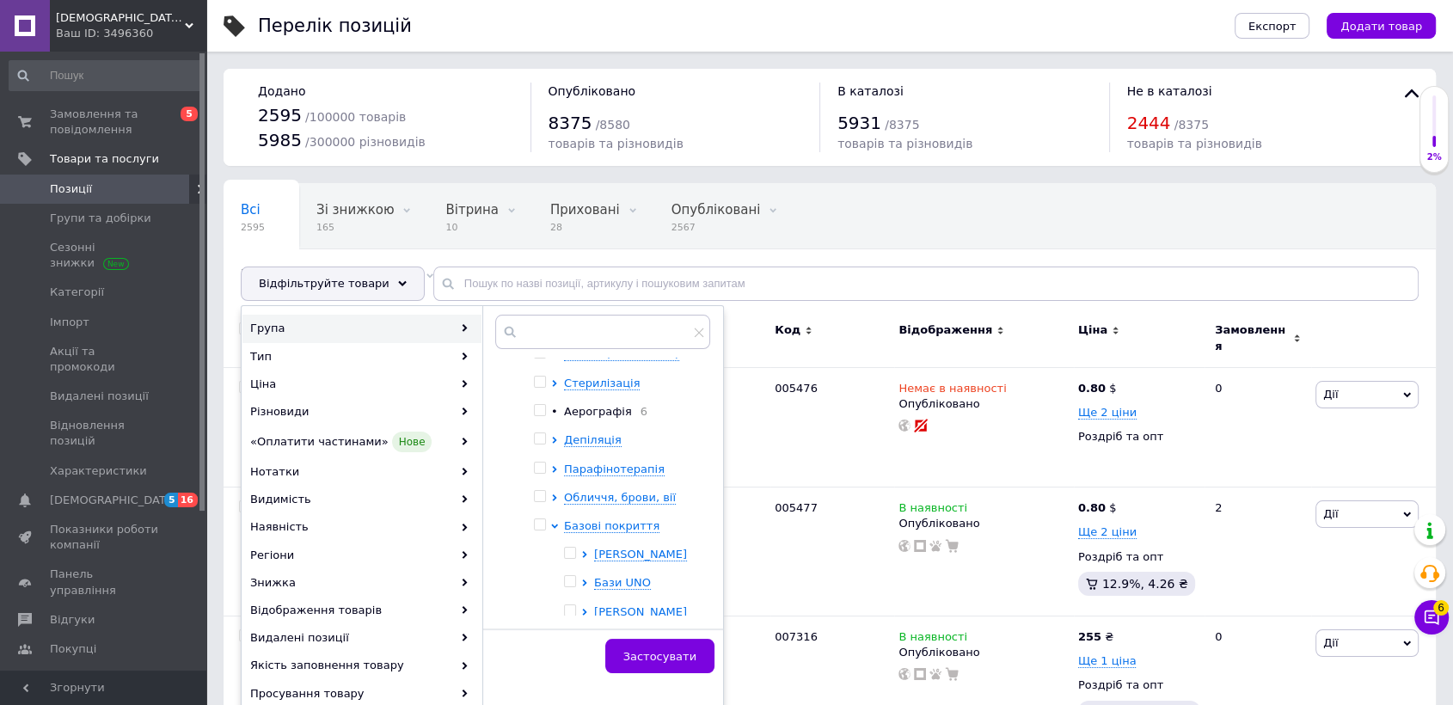
scroll to position [286, 0]
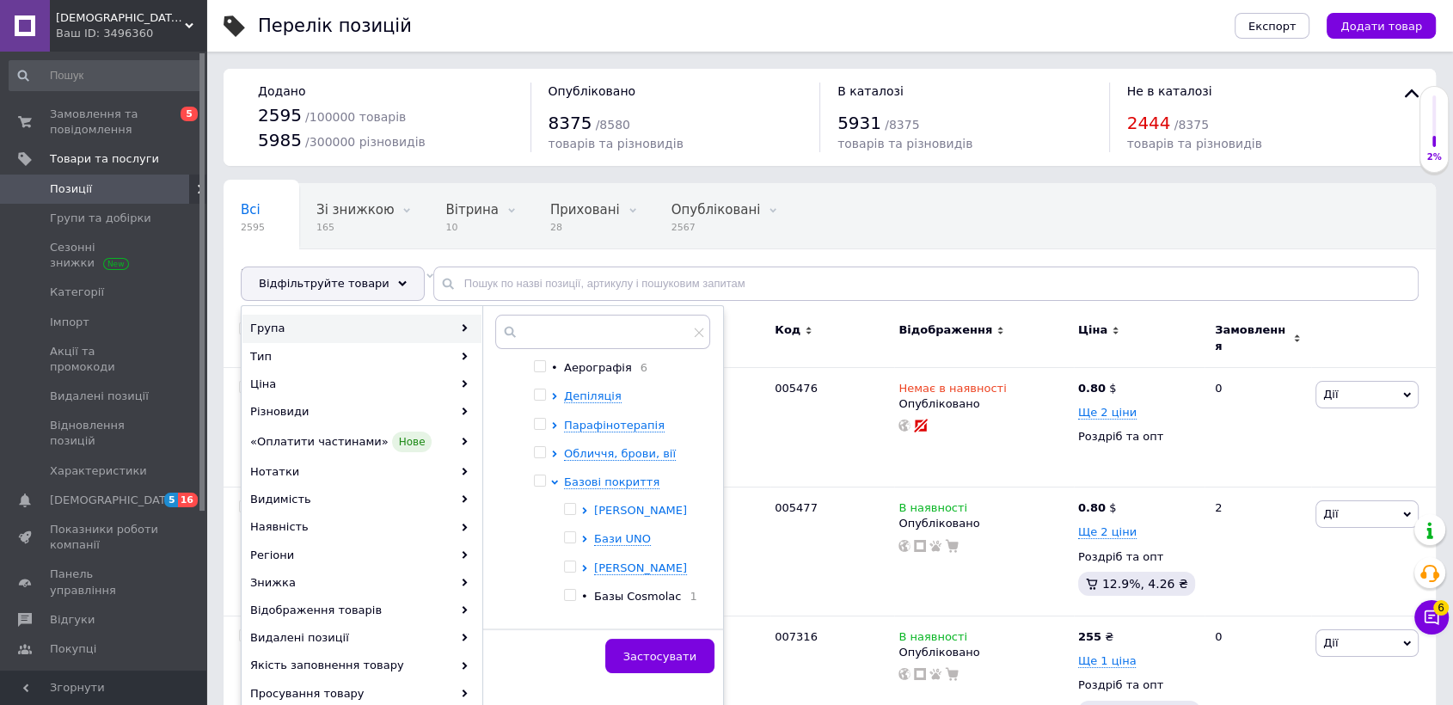
click at [582, 507] on icon at bounding box center [584, 510] width 7 height 7
click at [569, 504] on input "checkbox" at bounding box center [569, 509] width 11 height 11
checkbox input "true"
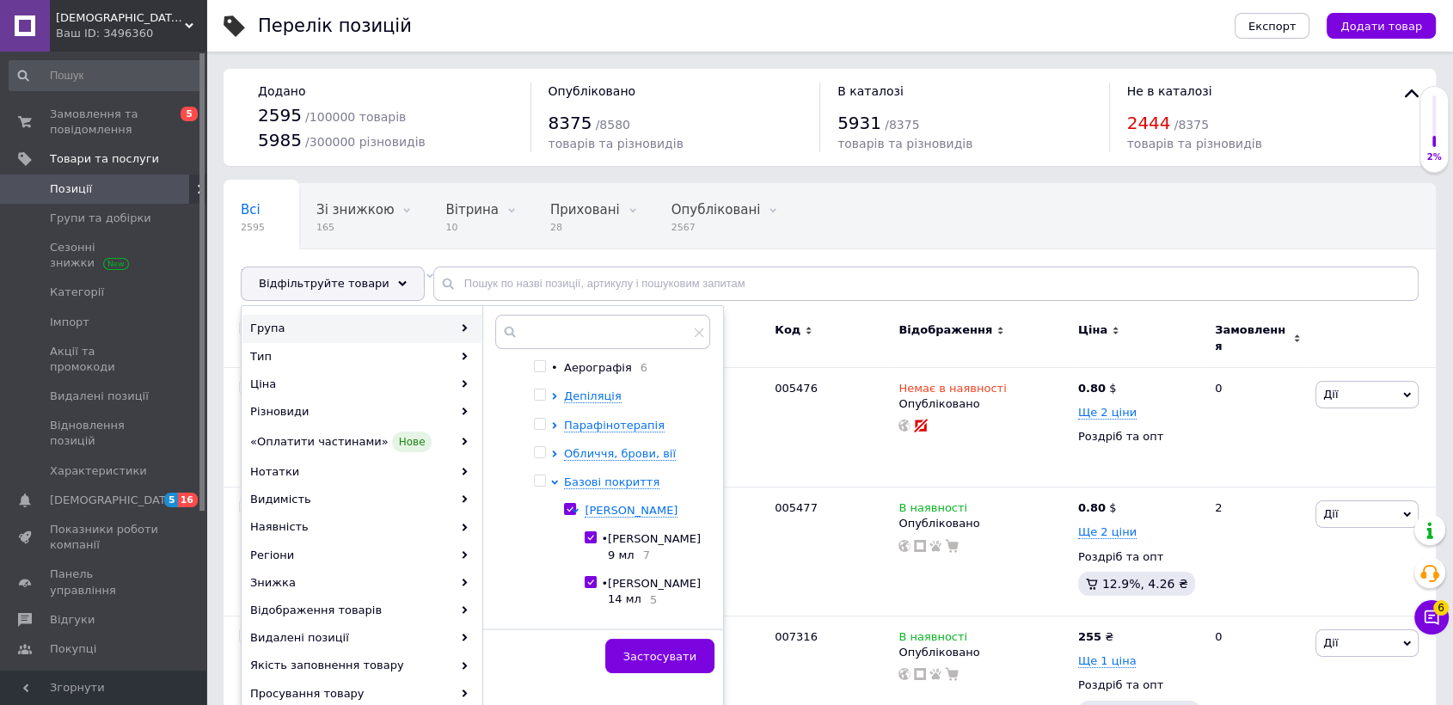
checkbox input "true"
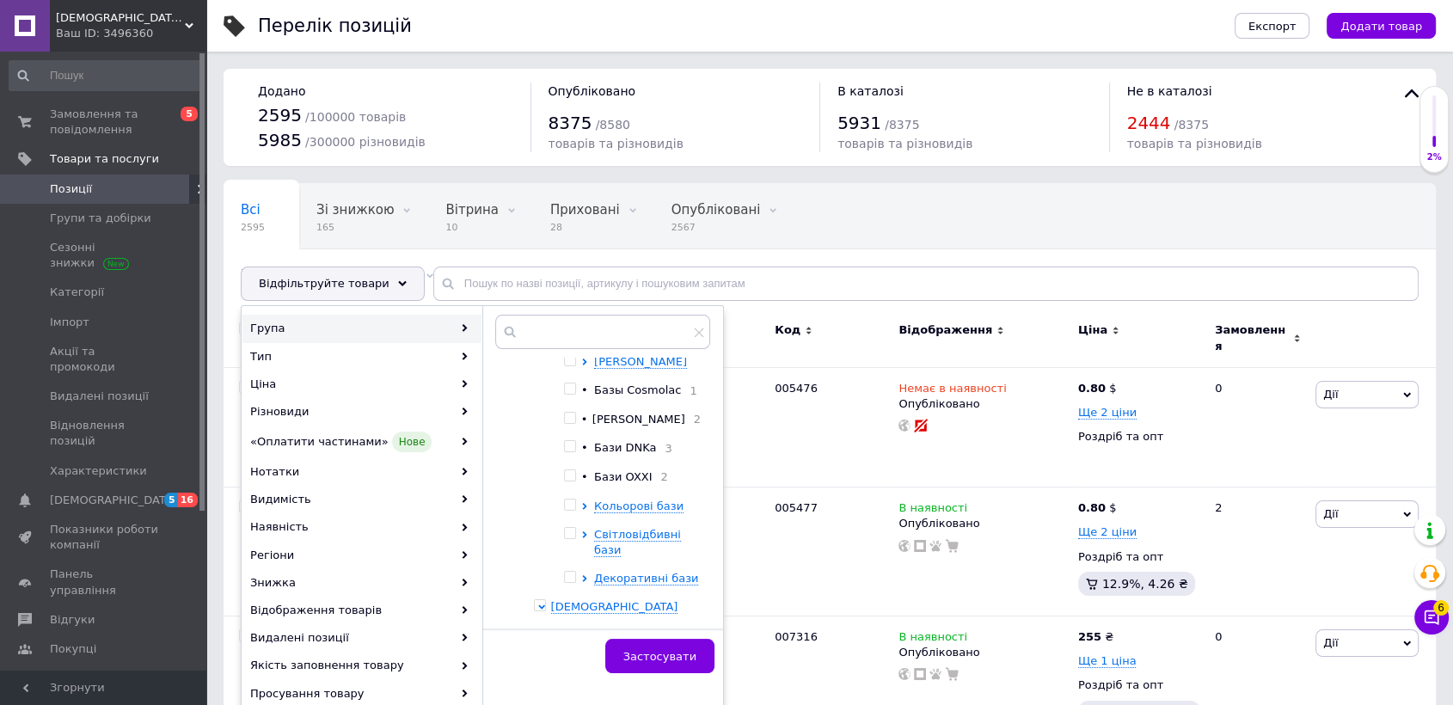
scroll to position [763, 0]
click at [660, 661] on span "Застосувати" at bounding box center [659, 656] width 73 height 13
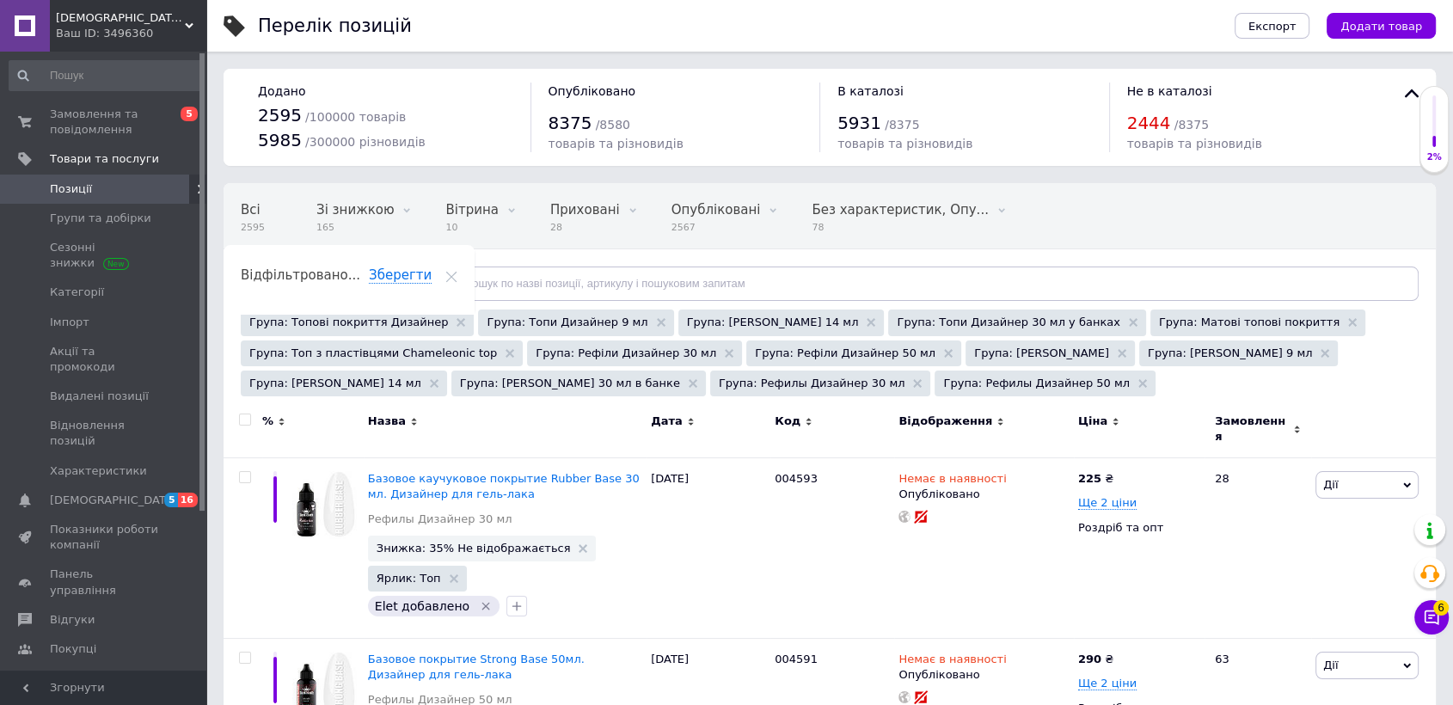
click at [351, 281] on span "Відфільтруйте товари" at bounding box center [324, 283] width 131 height 13
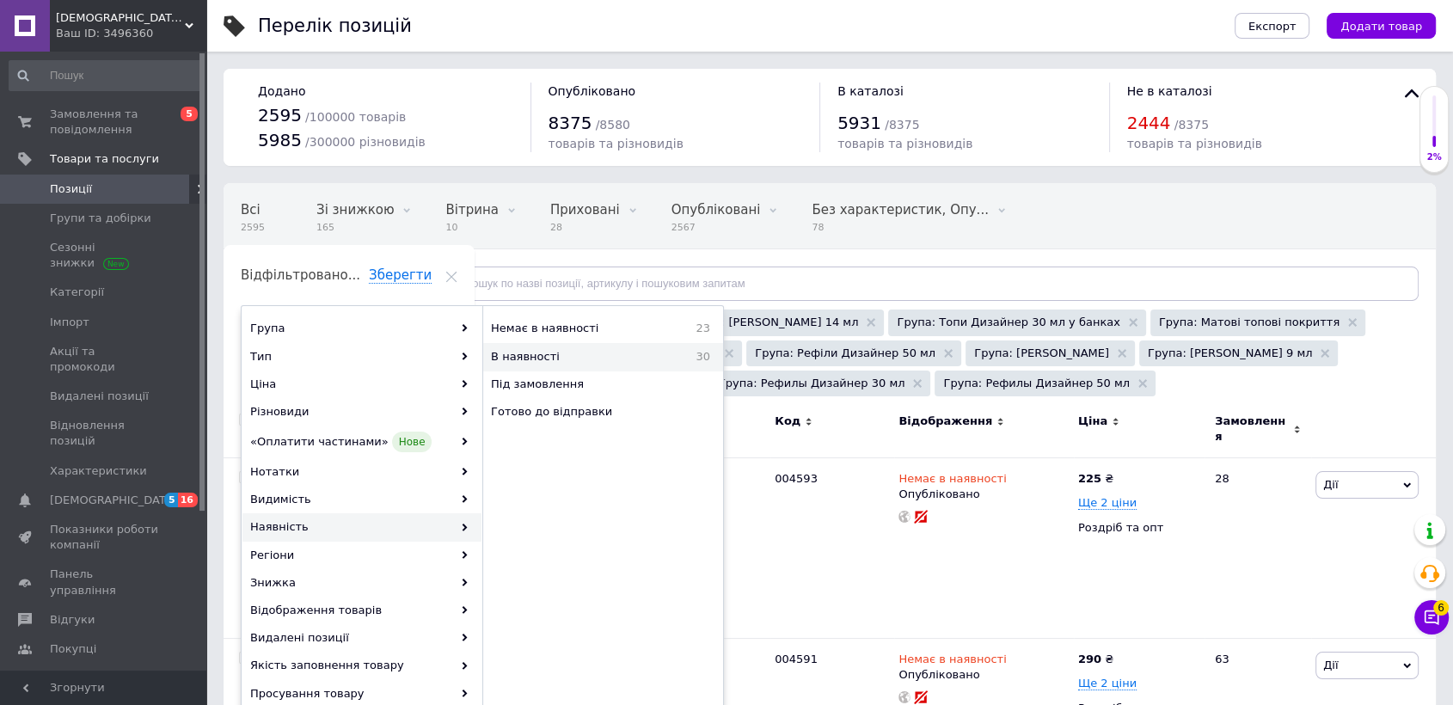
click at [552, 357] on span "В наявності" at bounding box center [573, 356] width 164 height 15
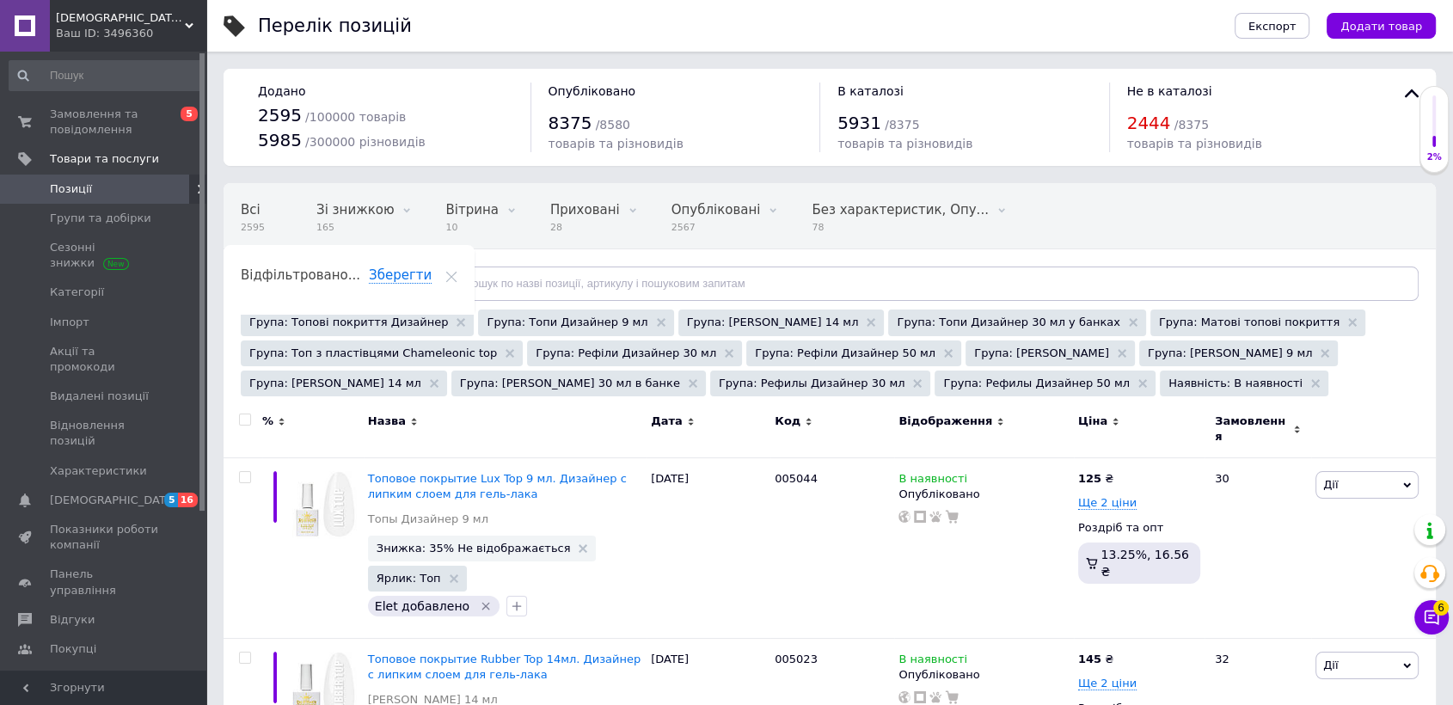
click at [246, 423] on input "checkbox" at bounding box center [244, 419] width 11 height 11
checkbox input "true"
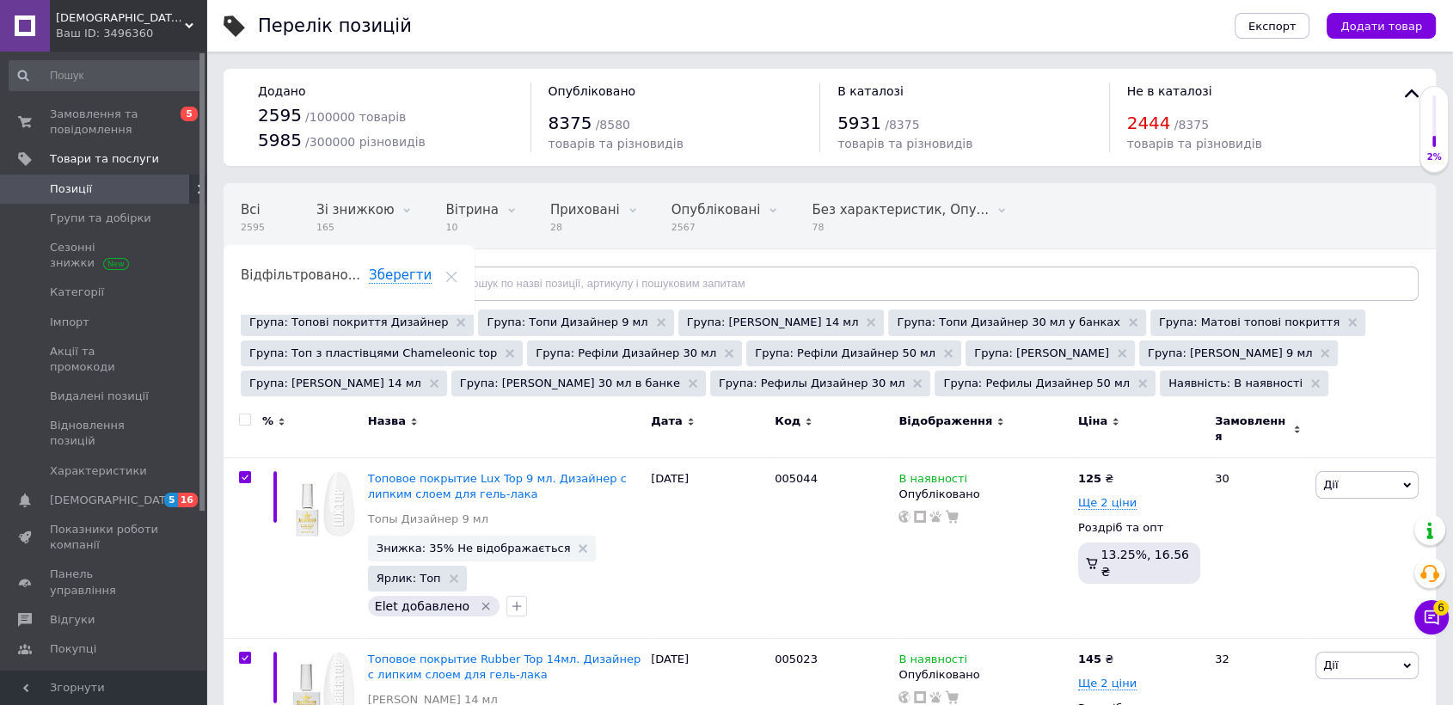
checkbox input "true"
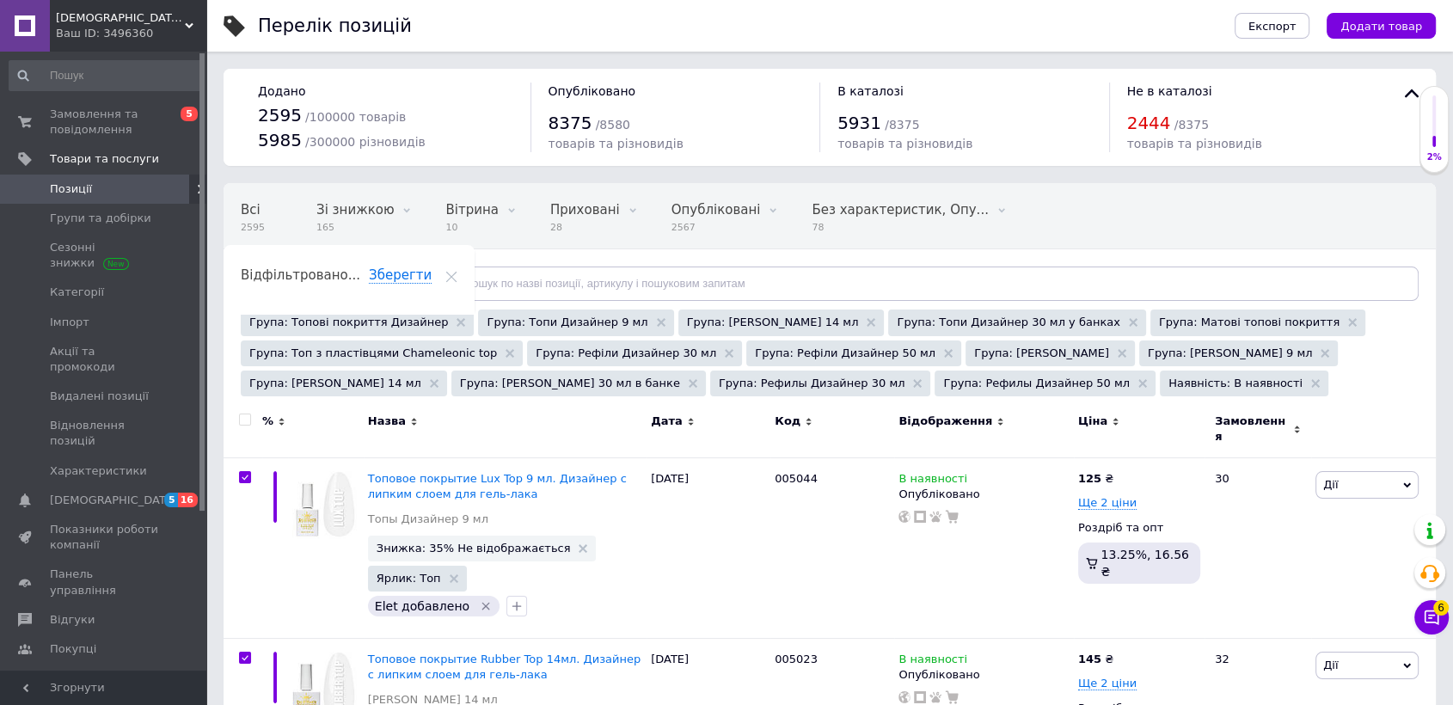
checkbox input "true"
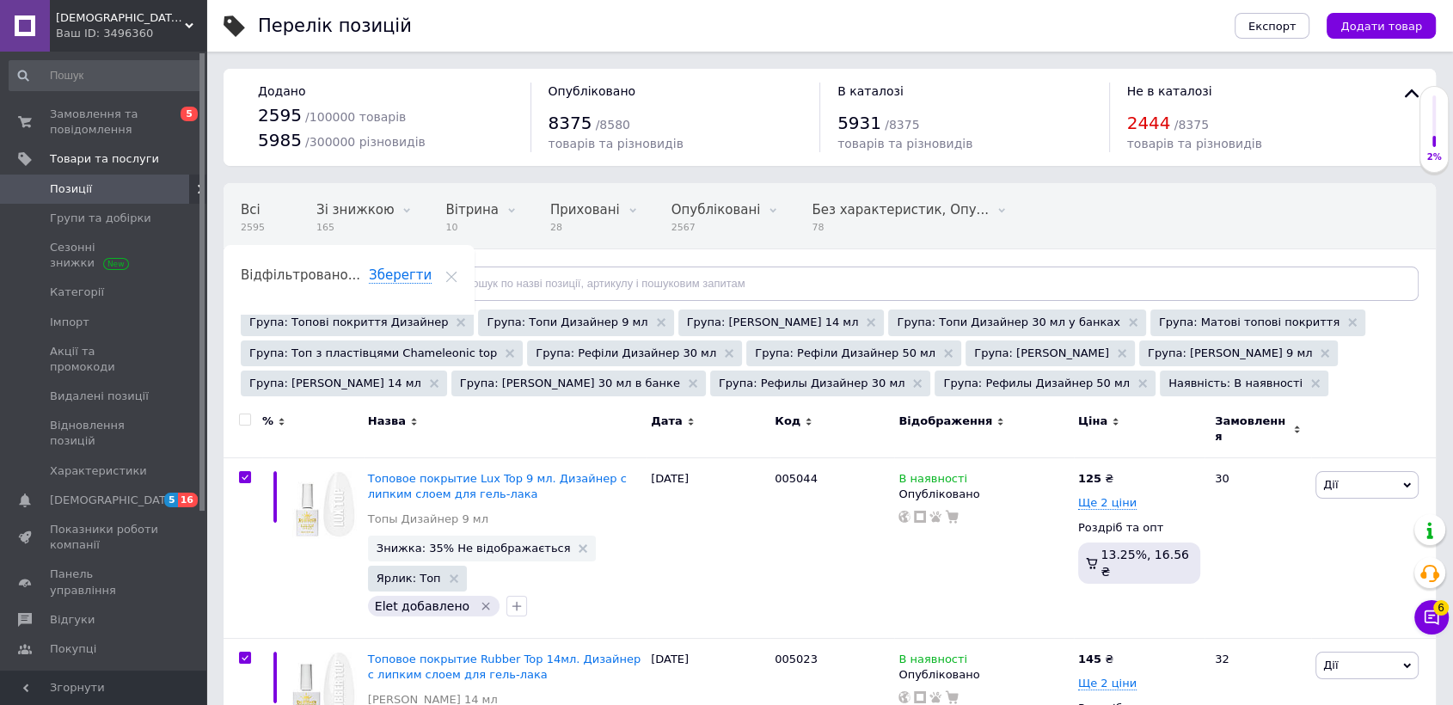
checkbox input "true"
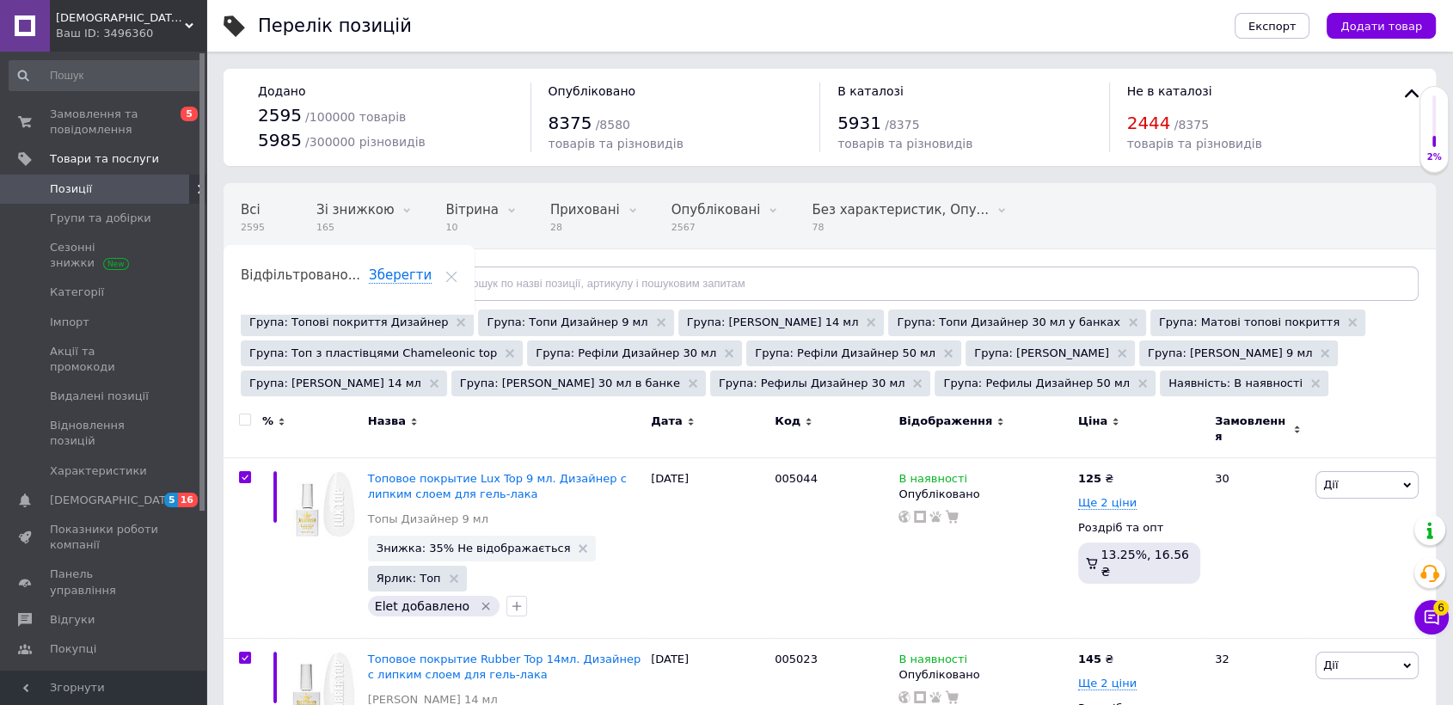
checkbox input "true"
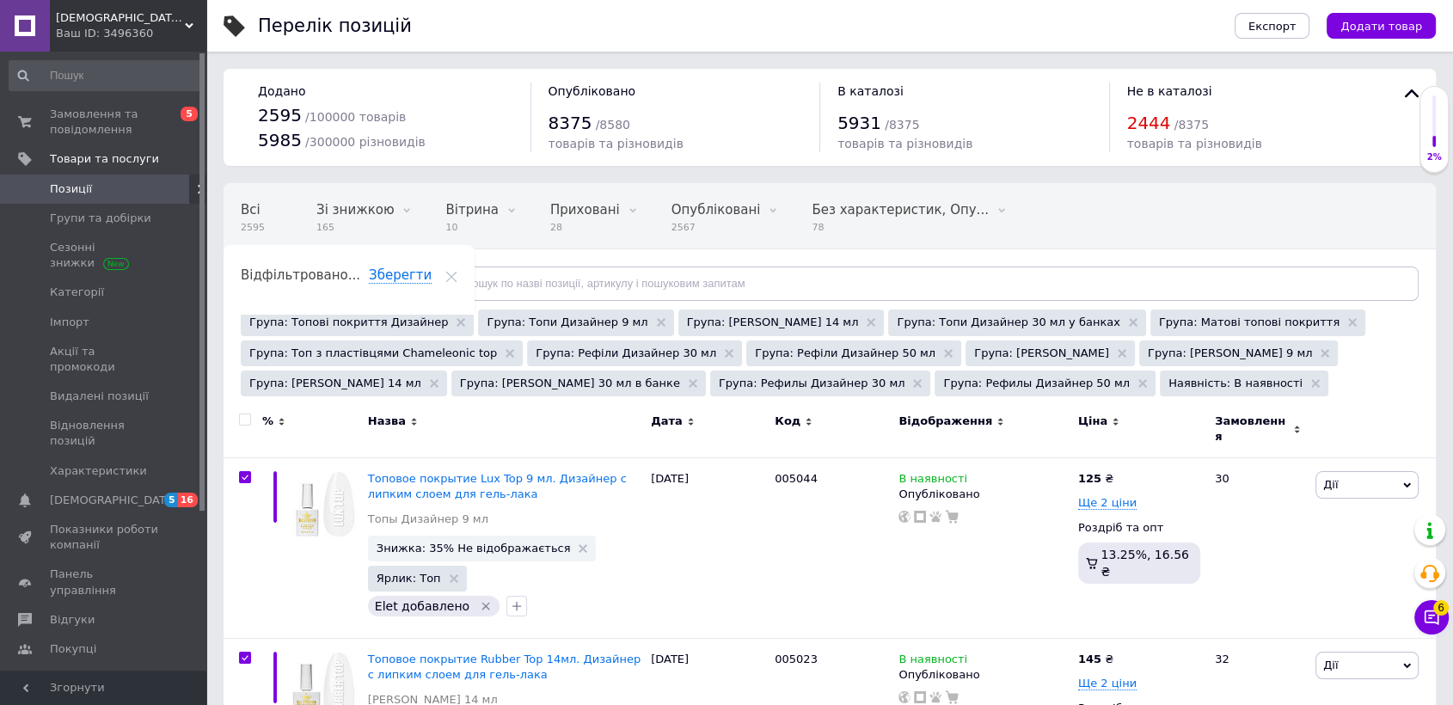
checkbox input "true"
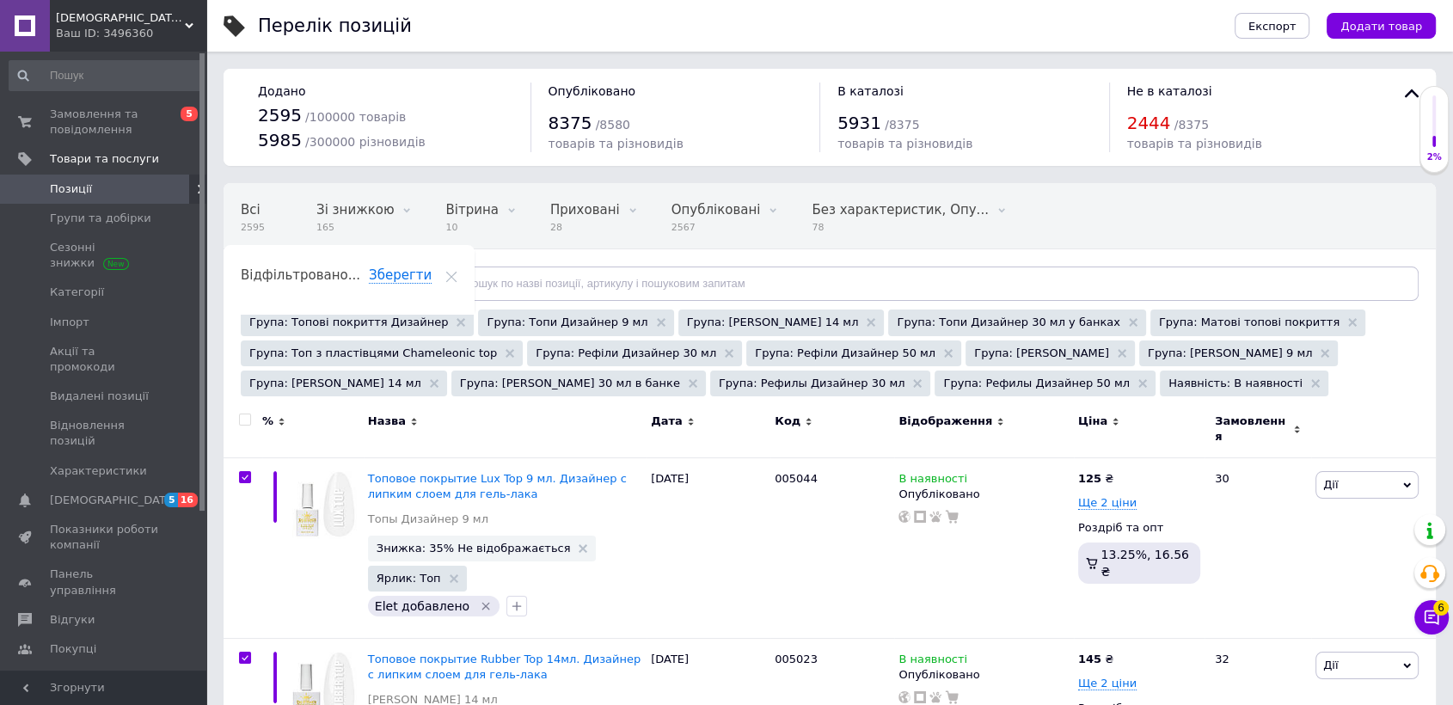
checkbox input "true"
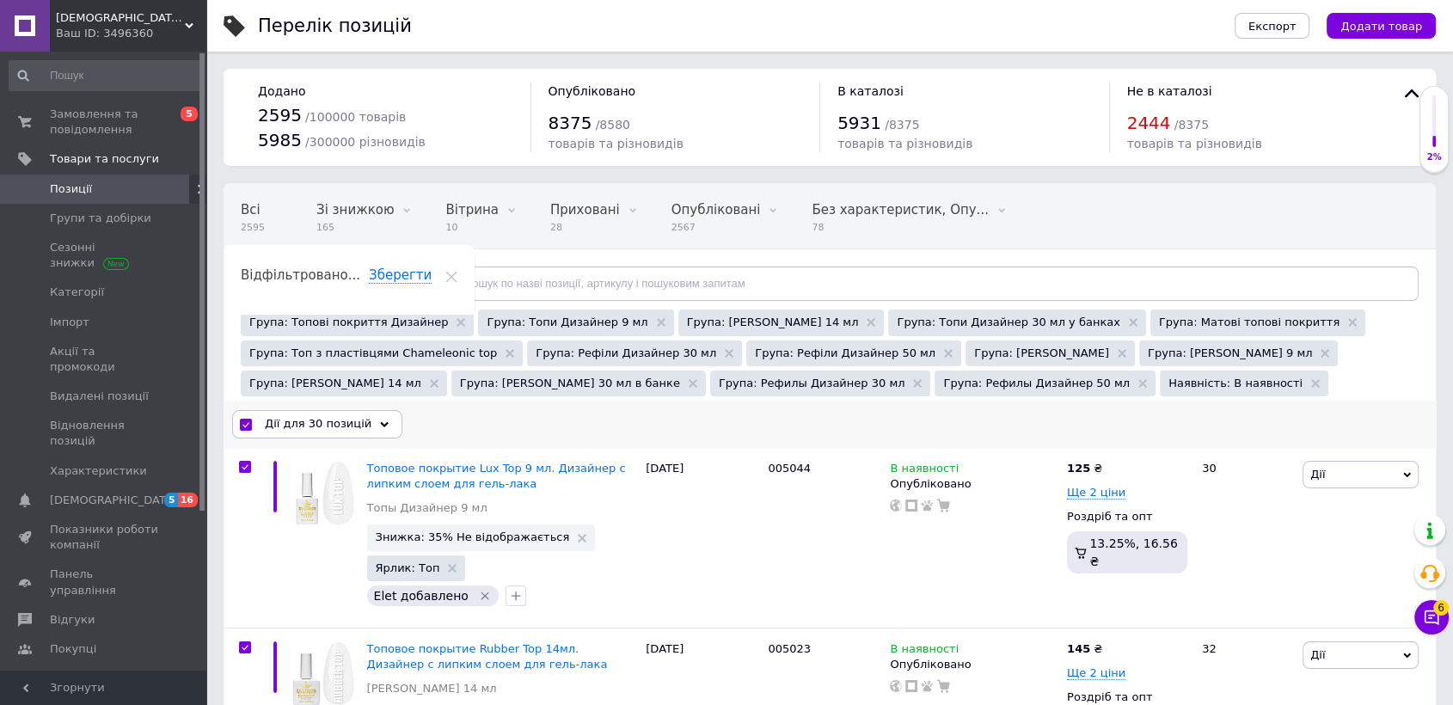
click at [296, 430] on span "Дії для 30 позицій" at bounding box center [318, 423] width 107 height 15
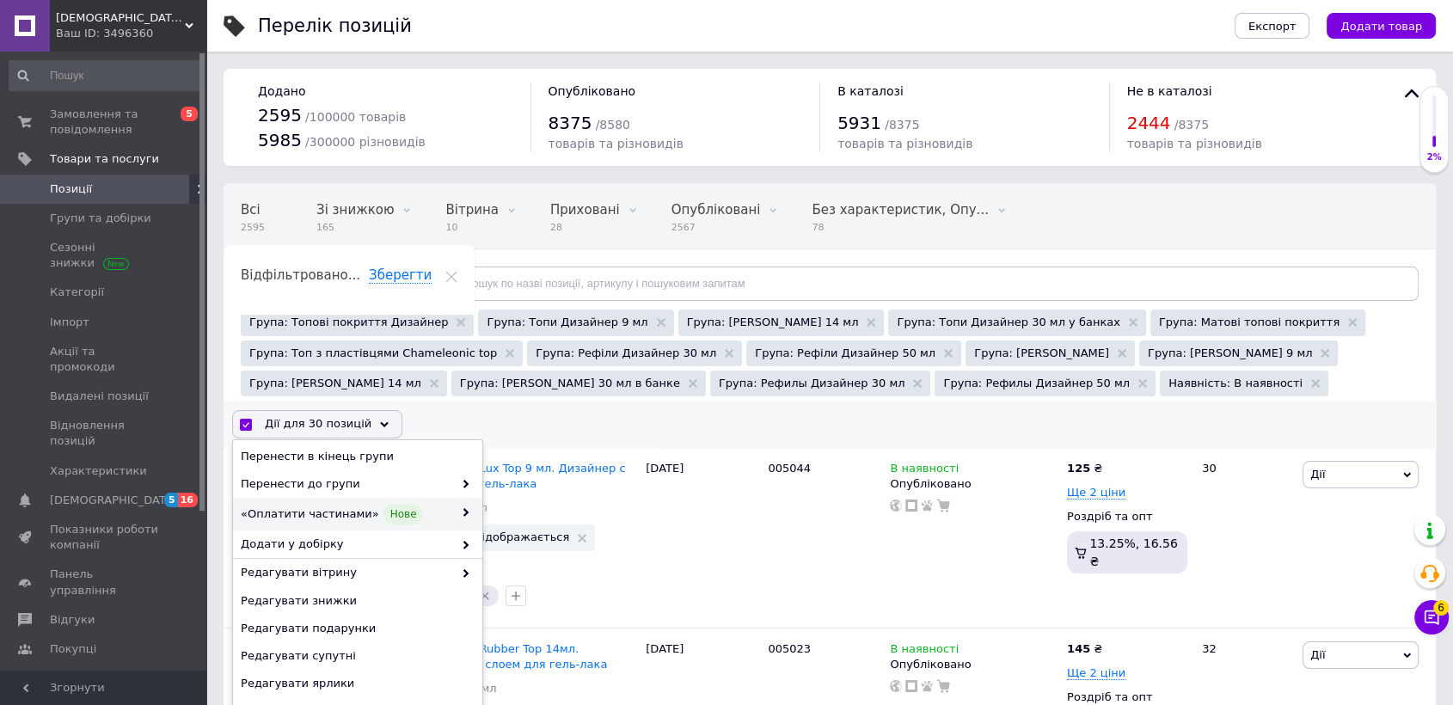
scroll to position [95, 0]
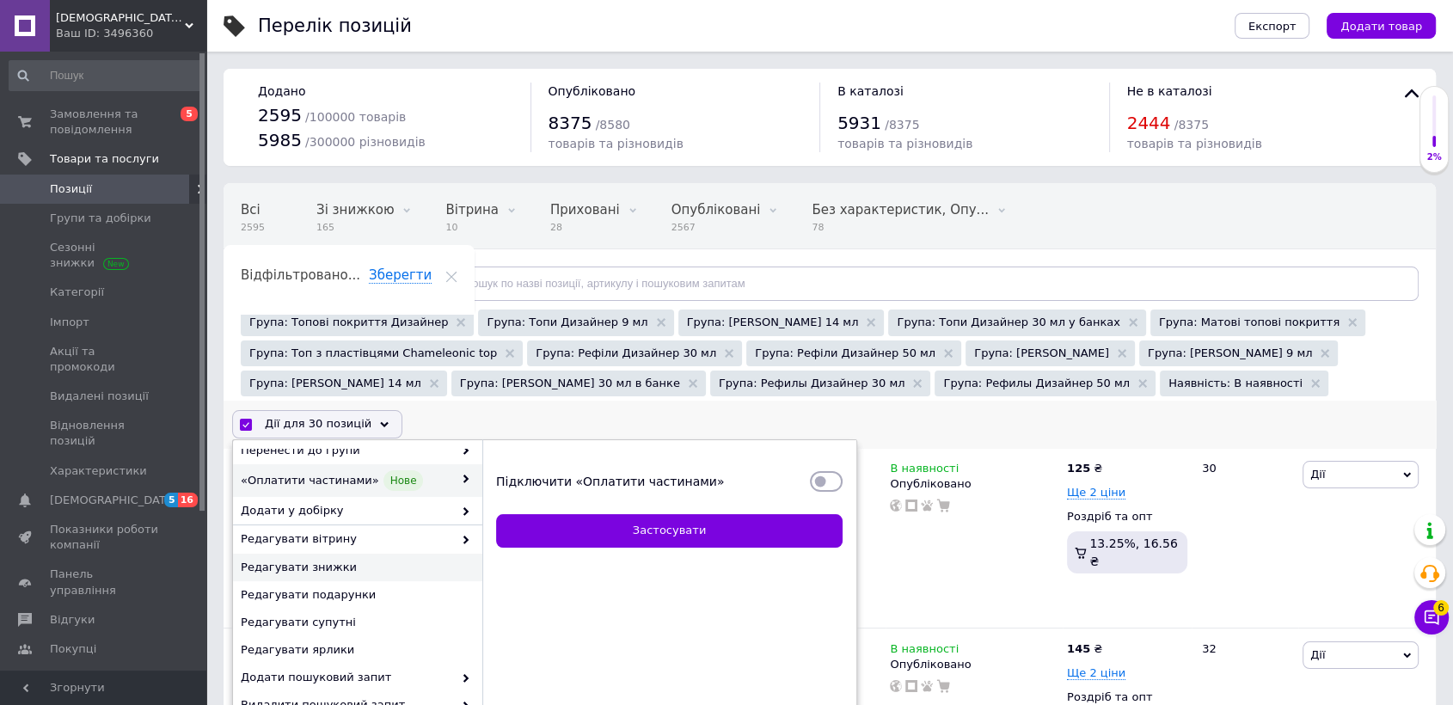
click at [316, 574] on span "Редагувати знижки" at bounding box center [356, 567] width 230 height 15
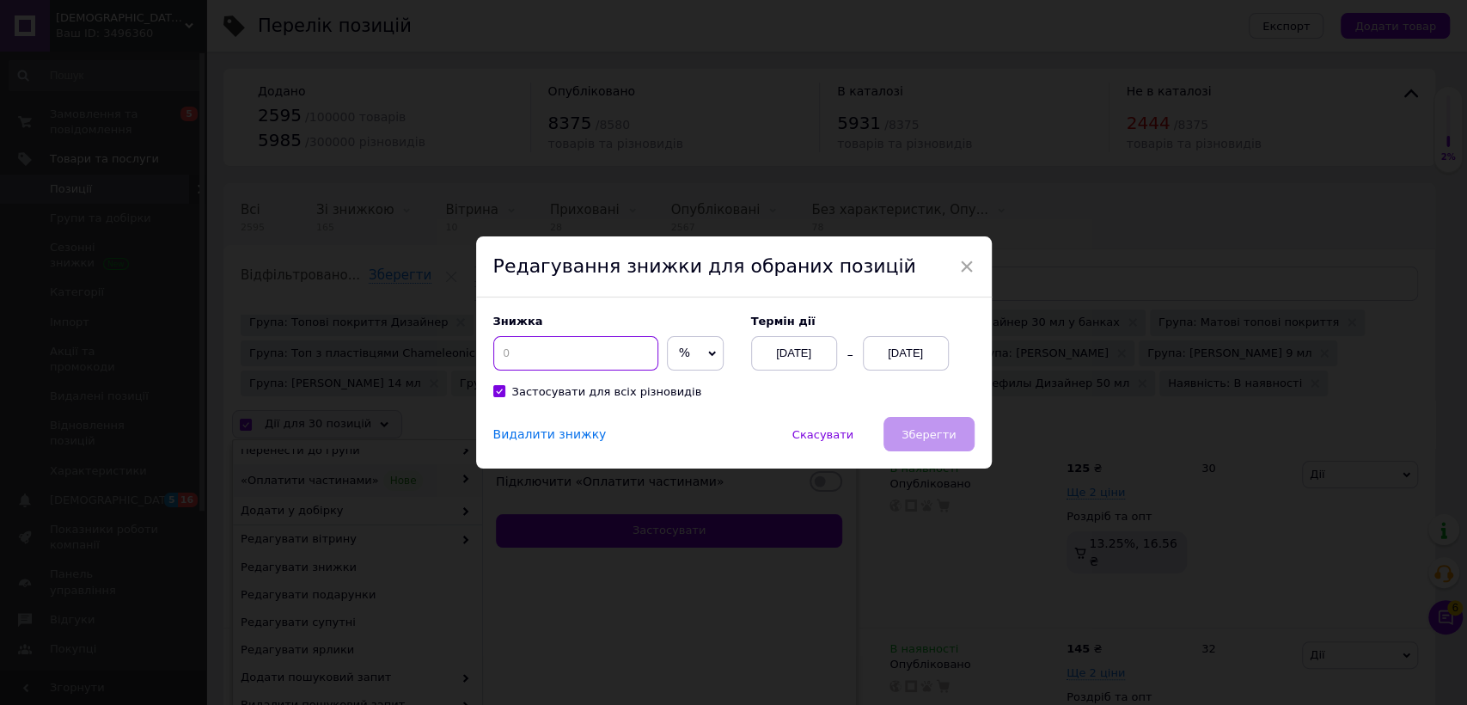
click at [550, 351] on input at bounding box center [575, 353] width 165 height 34
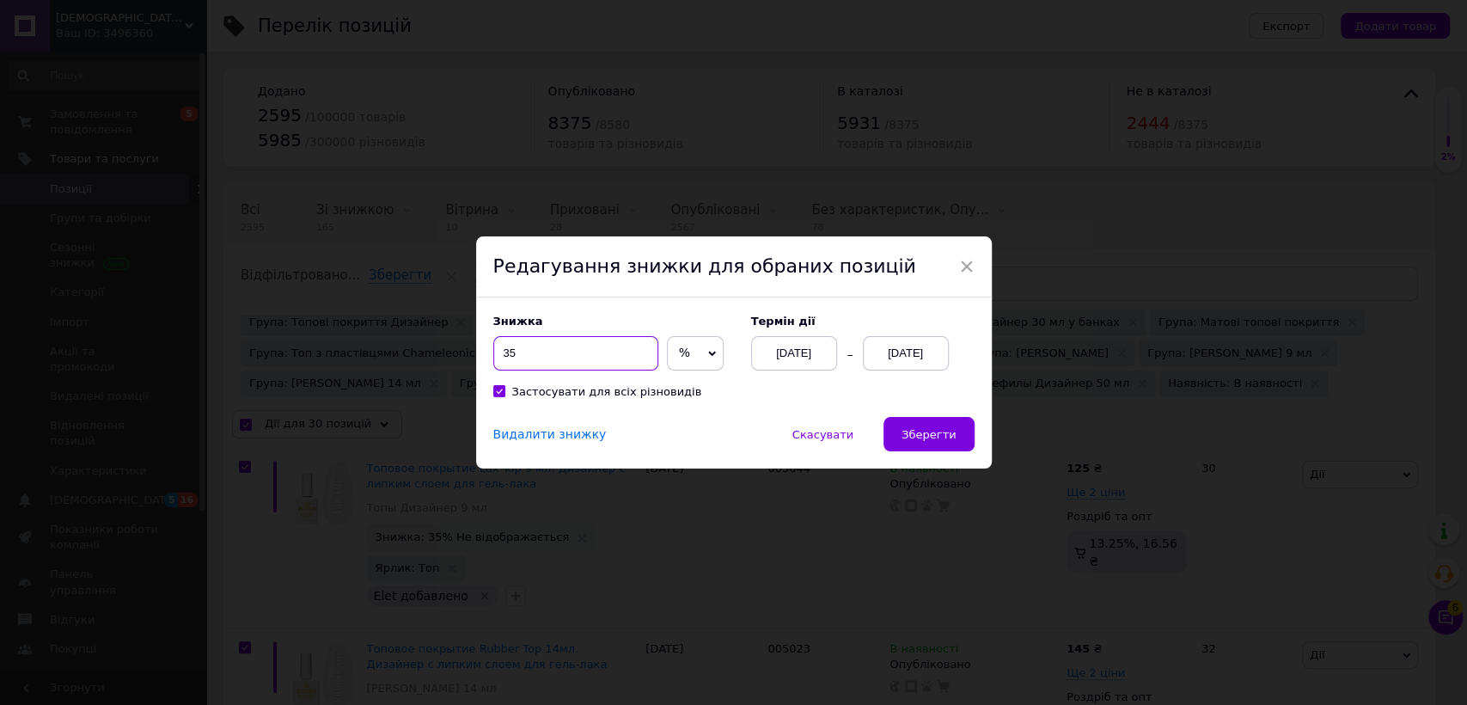
type input "35"
click at [885, 358] on div "[DATE]" at bounding box center [906, 353] width 86 height 34
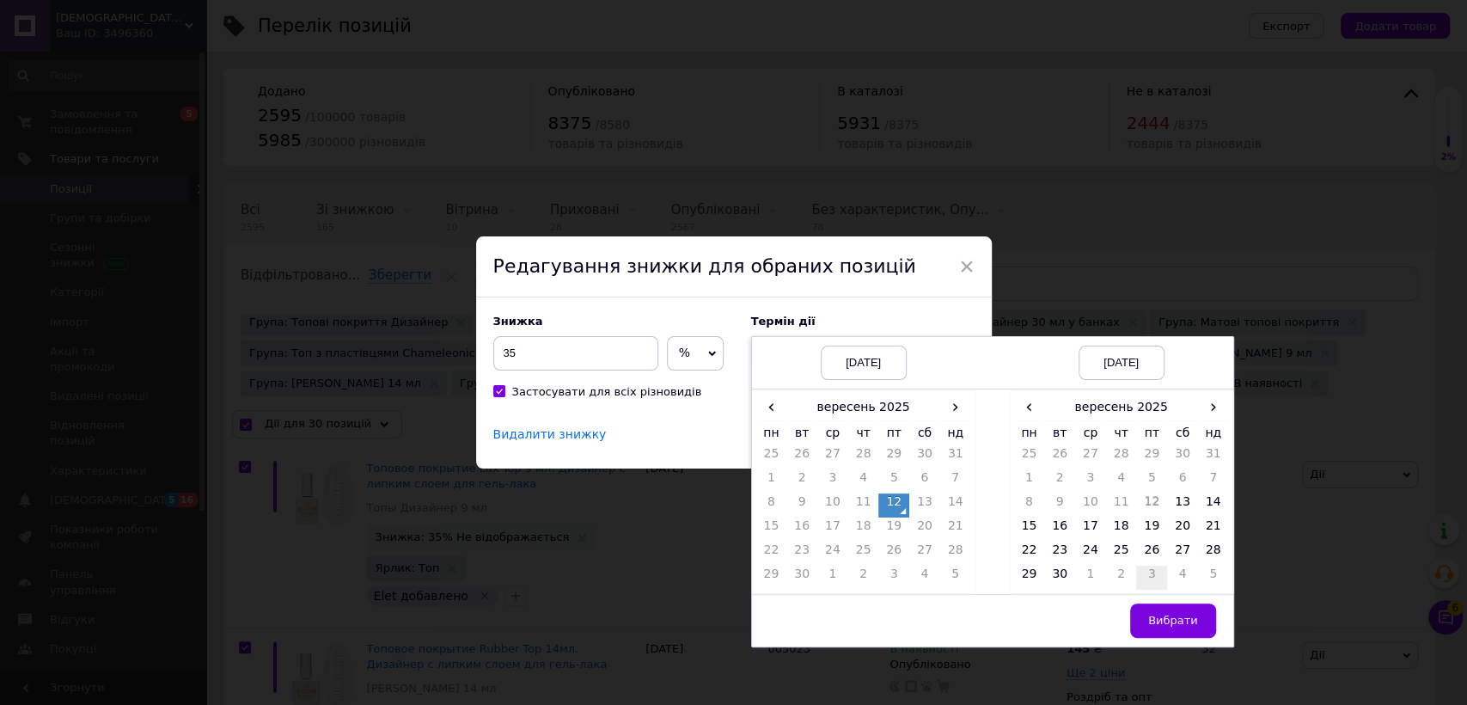
click at [1154, 575] on td "3" at bounding box center [1151, 578] width 31 height 24
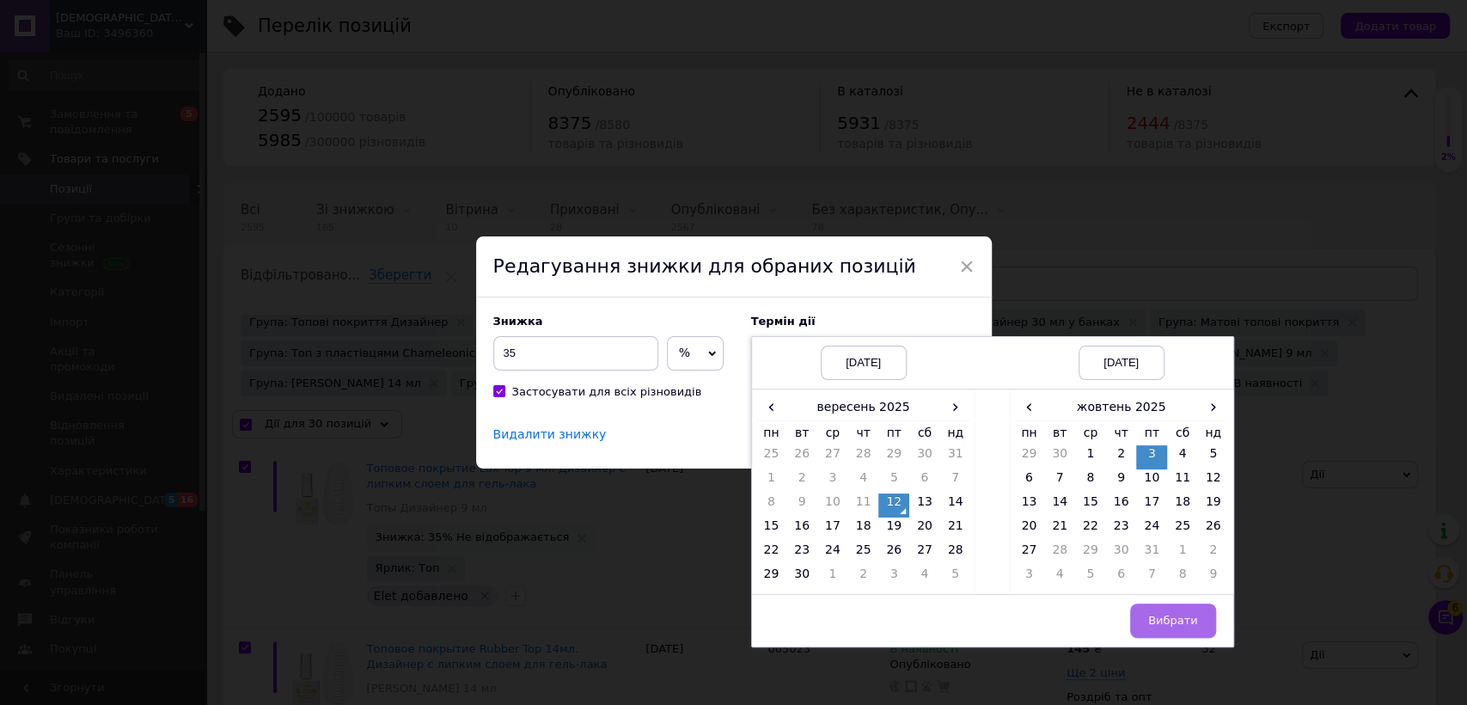
click at [1155, 619] on span "Вибрати" at bounding box center [1173, 620] width 50 height 13
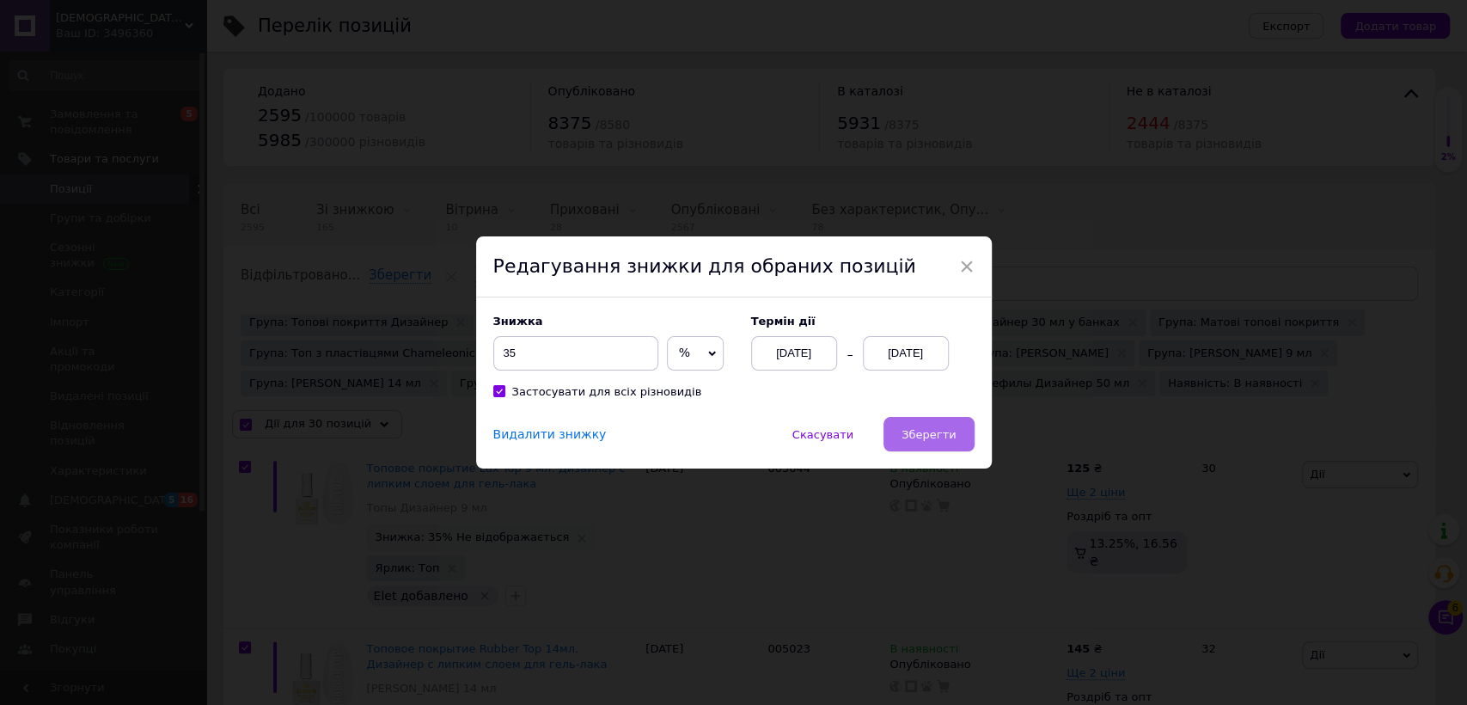
click at [930, 444] on button "Зберегти" at bounding box center [929, 434] width 90 height 34
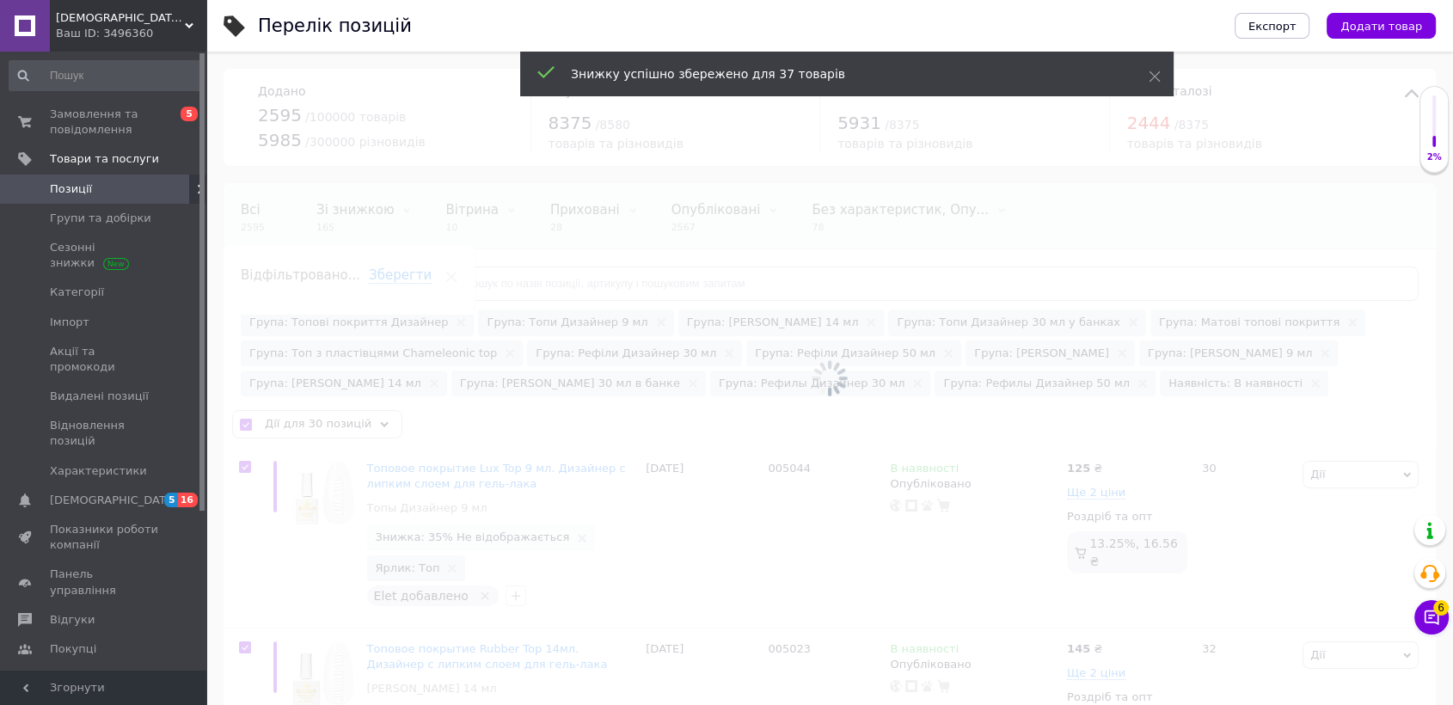
checkbox input "false"
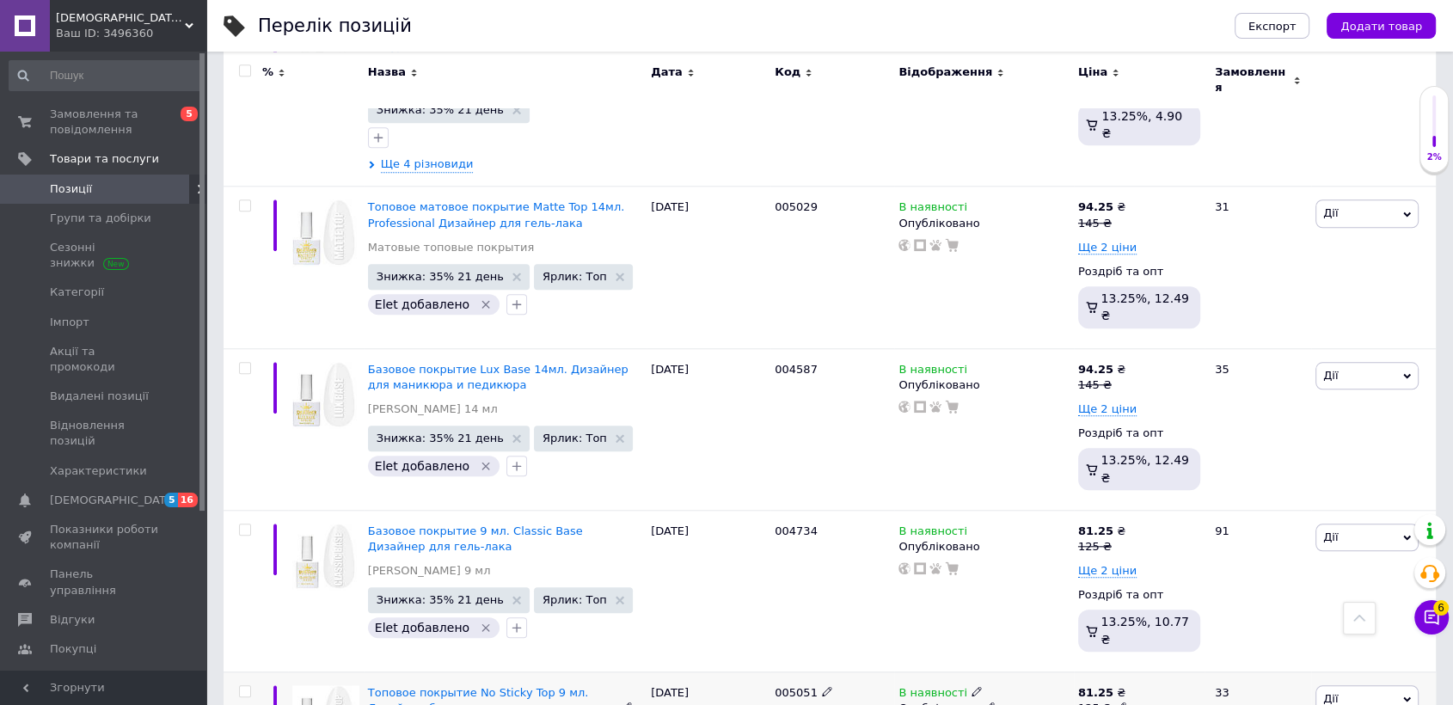
scroll to position [1337, 0]
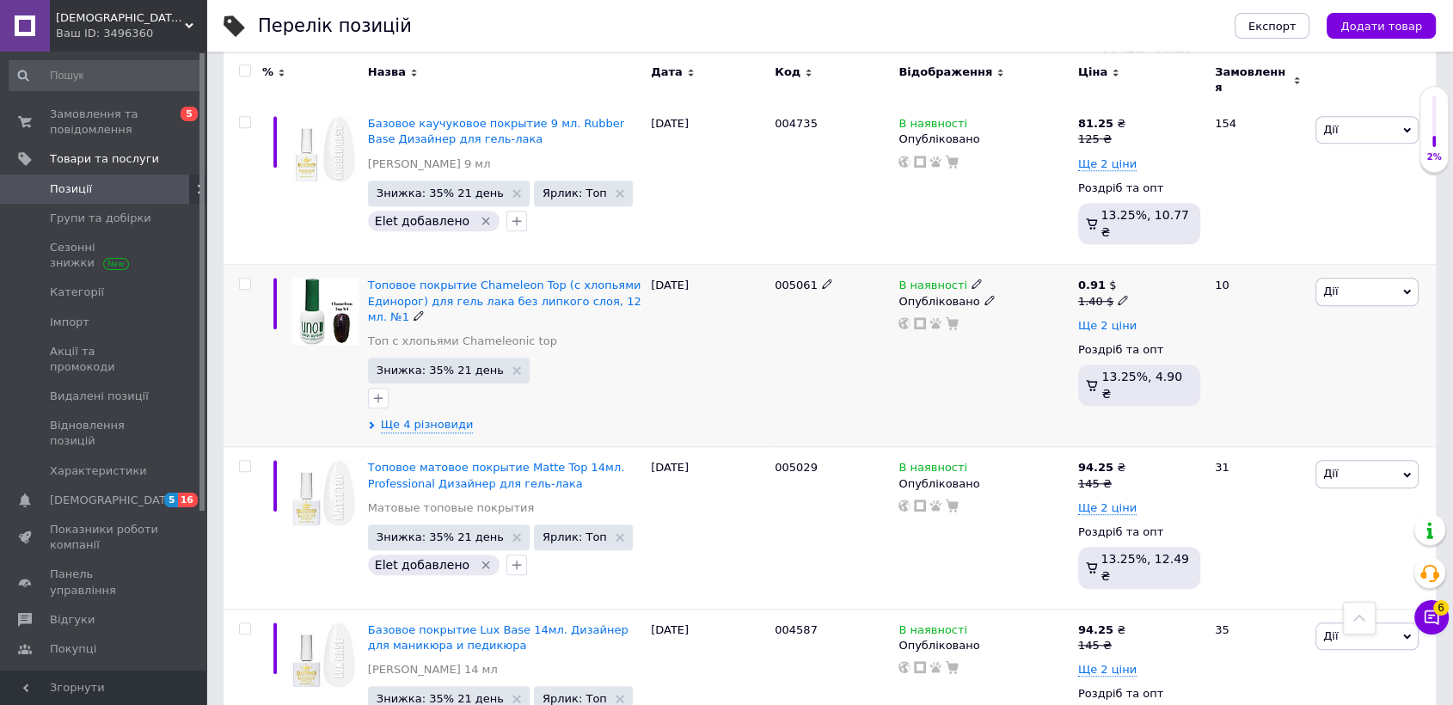
click at [1099, 319] on span "Ще 2 ціни" at bounding box center [1107, 326] width 58 height 14
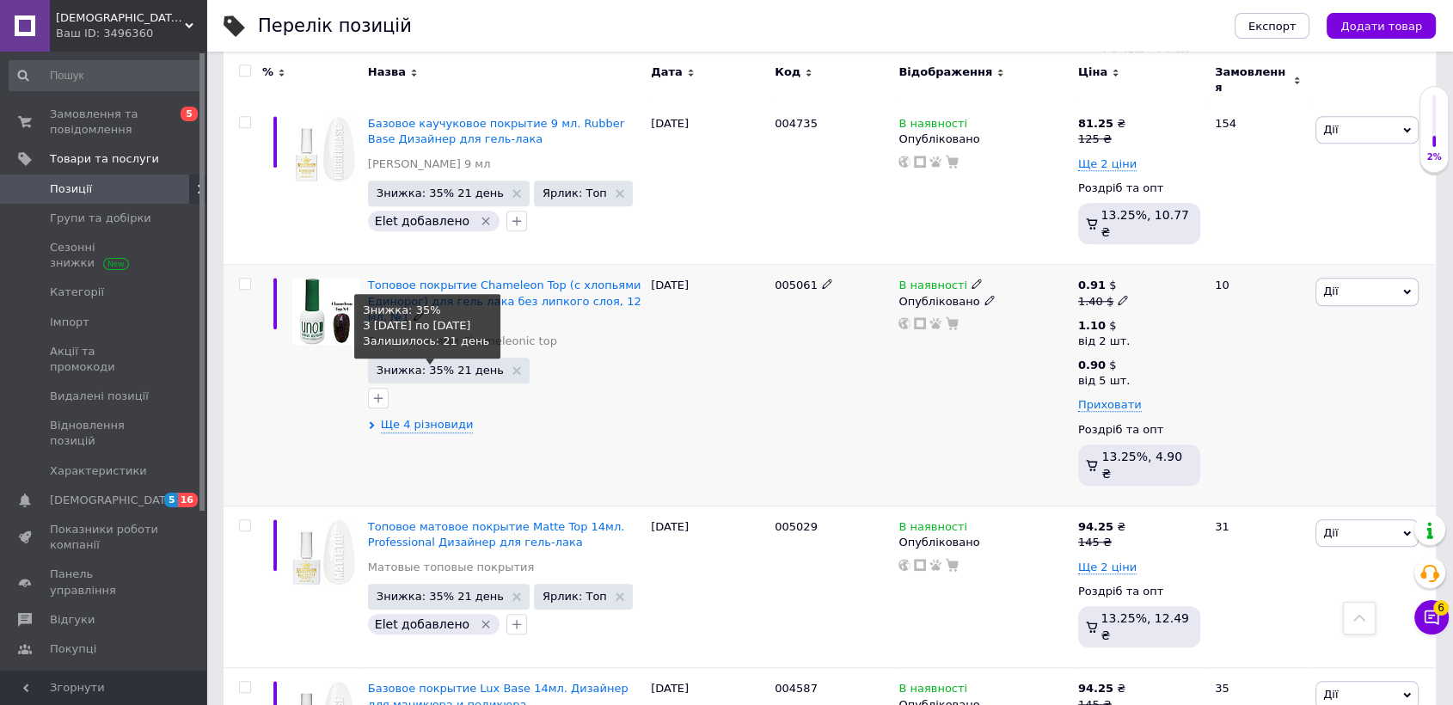
click at [454, 364] on span "Знижка: 35% 21 день" at bounding box center [440, 369] width 127 height 11
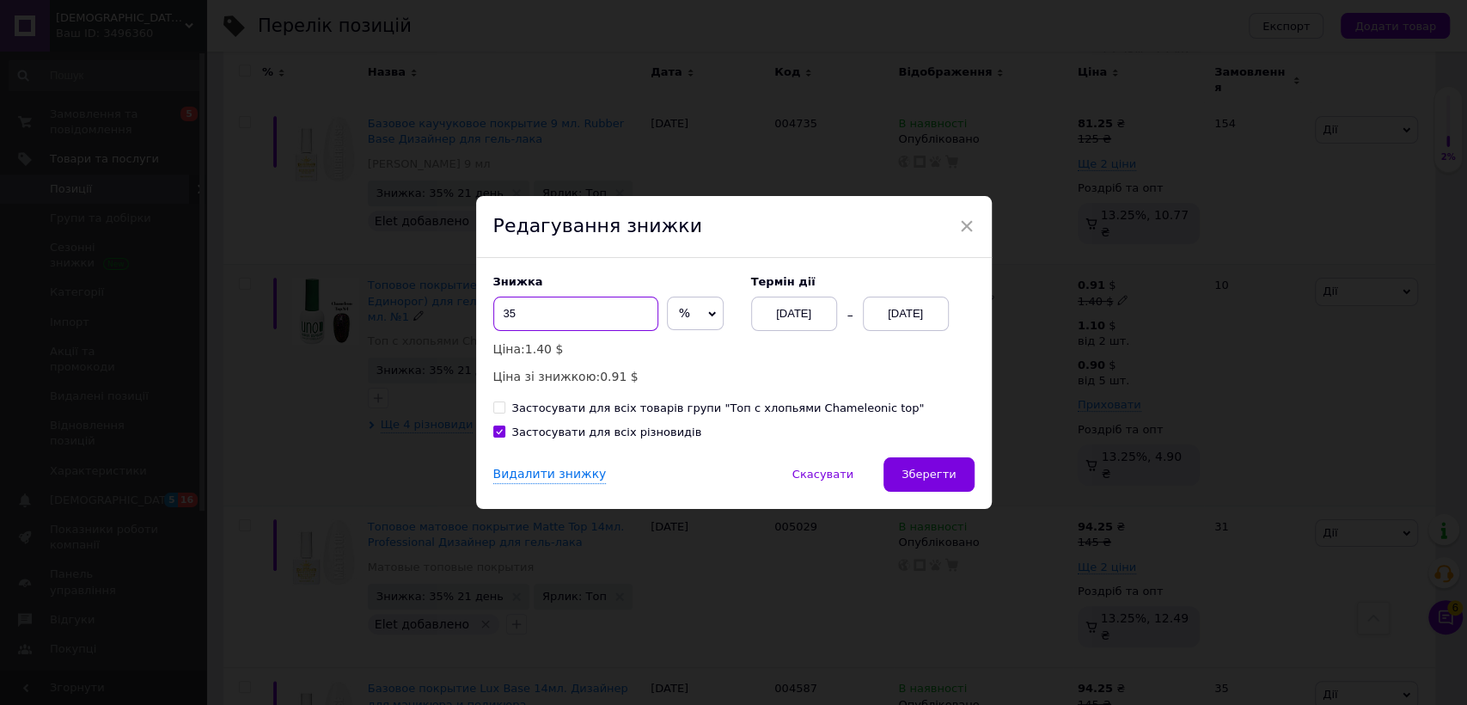
click at [544, 315] on input "35" at bounding box center [575, 314] width 165 height 34
click at [544, 317] on input "35" at bounding box center [575, 314] width 165 height 34
type input "15"
click at [962, 474] on button "Зберегти" at bounding box center [929, 474] width 90 height 34
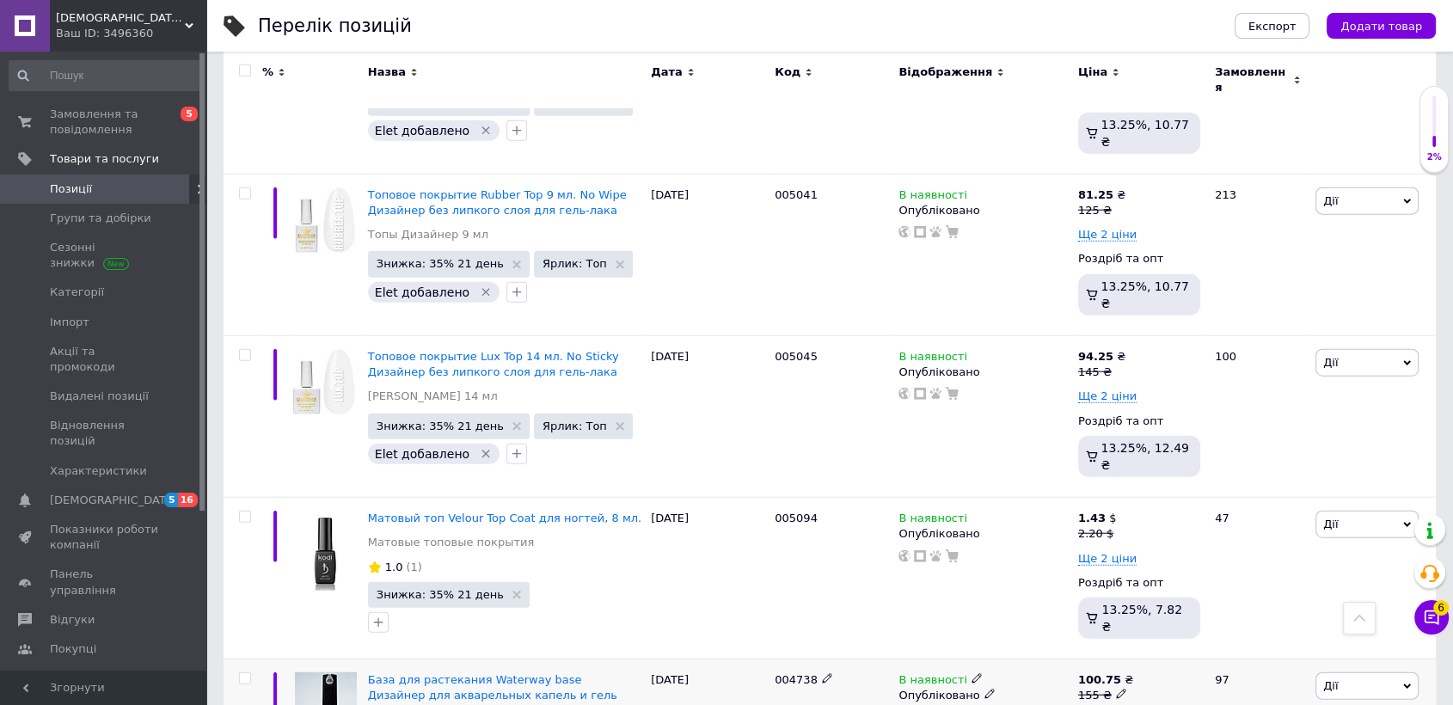
scroll to position [4107, 0]
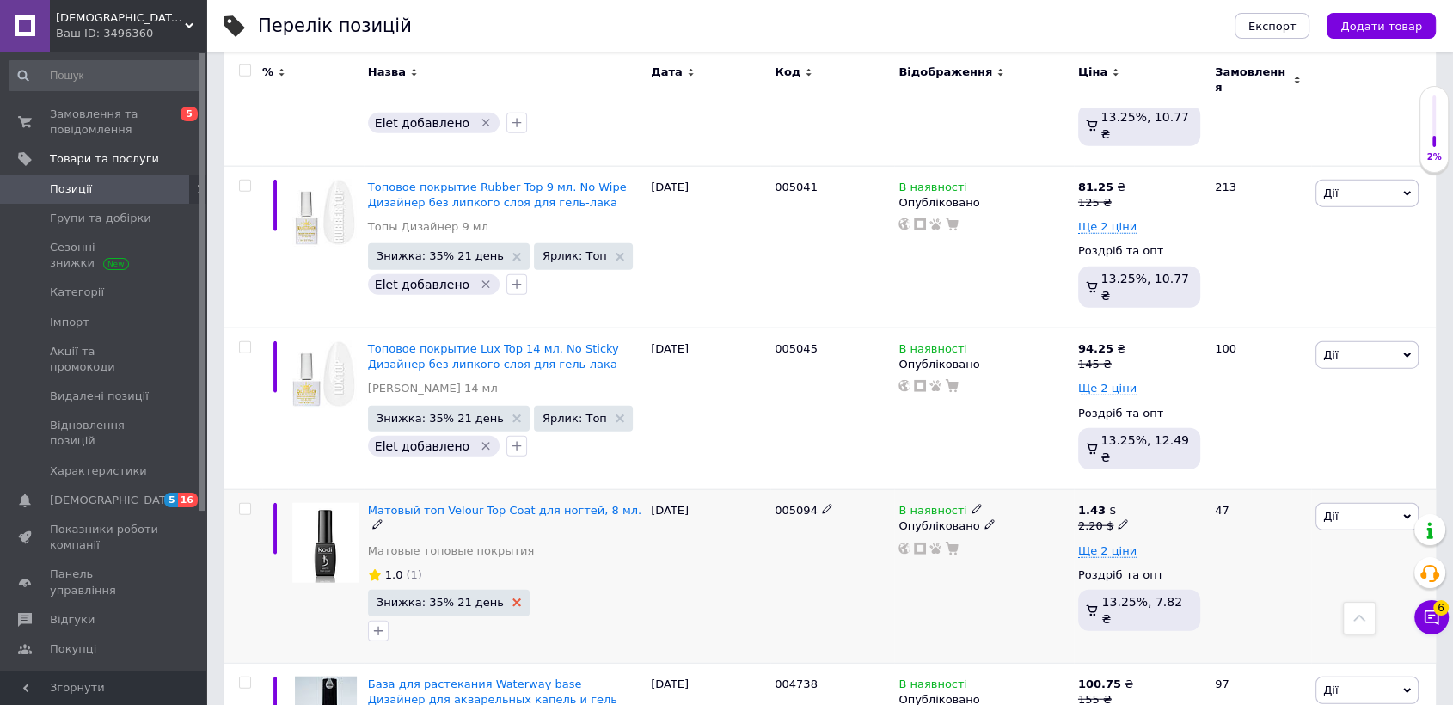
click at [512, 598] on icon at bounding box center [516, 602] width 9 height 9
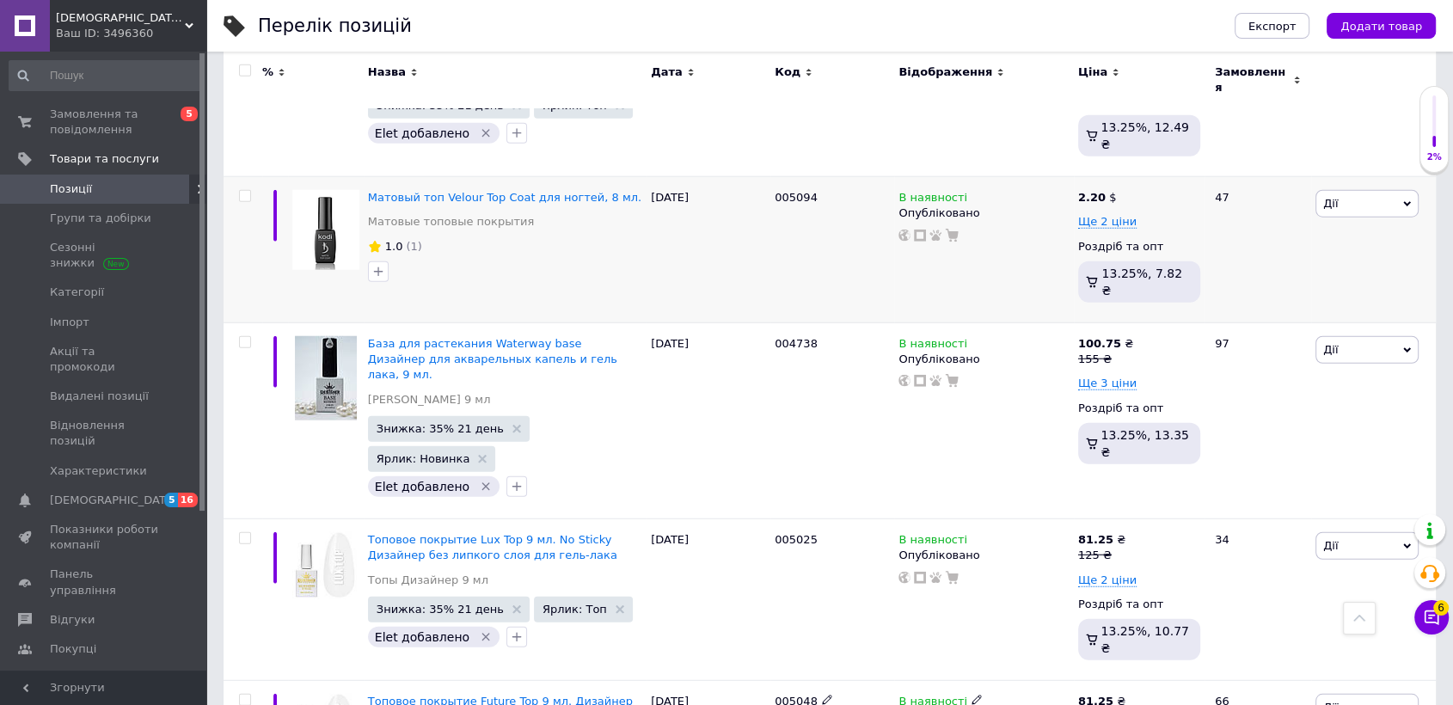
scroll to position [4433, 0]
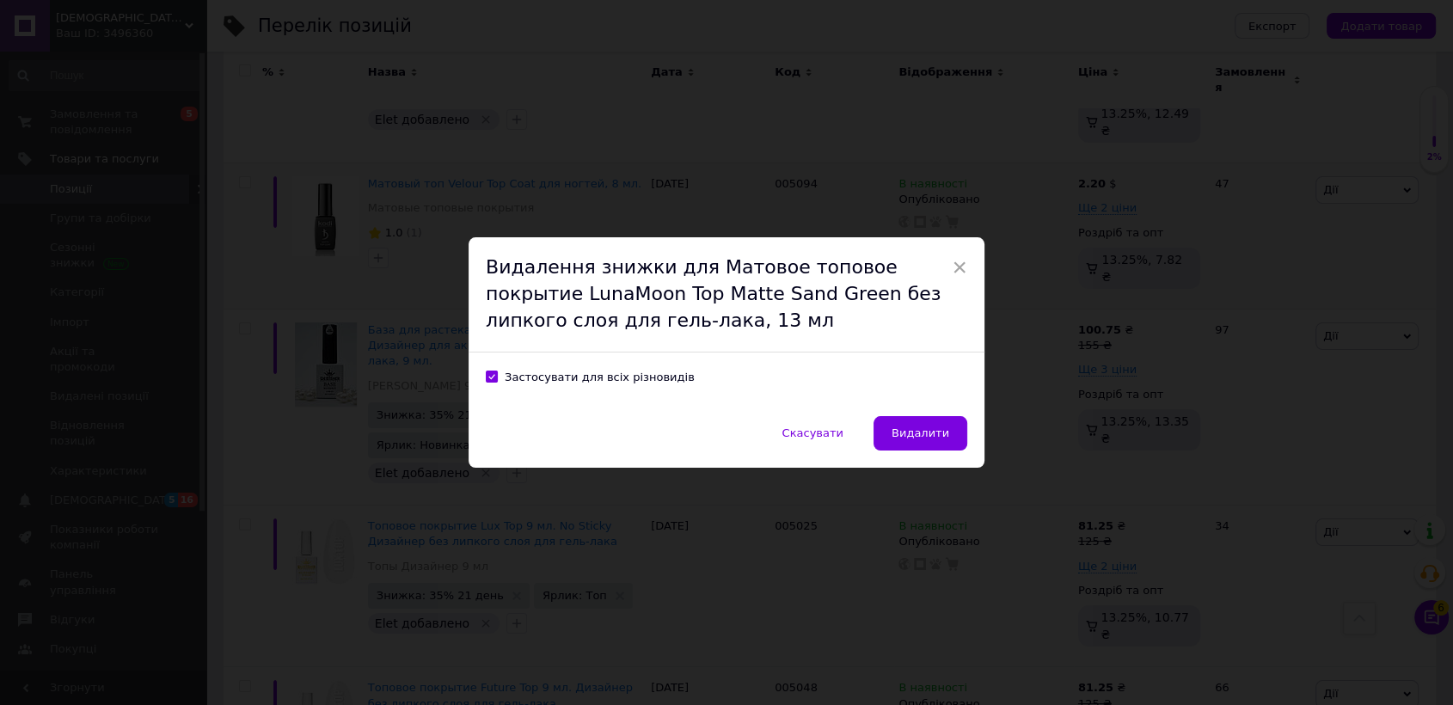
scroll to position [4360, 0]
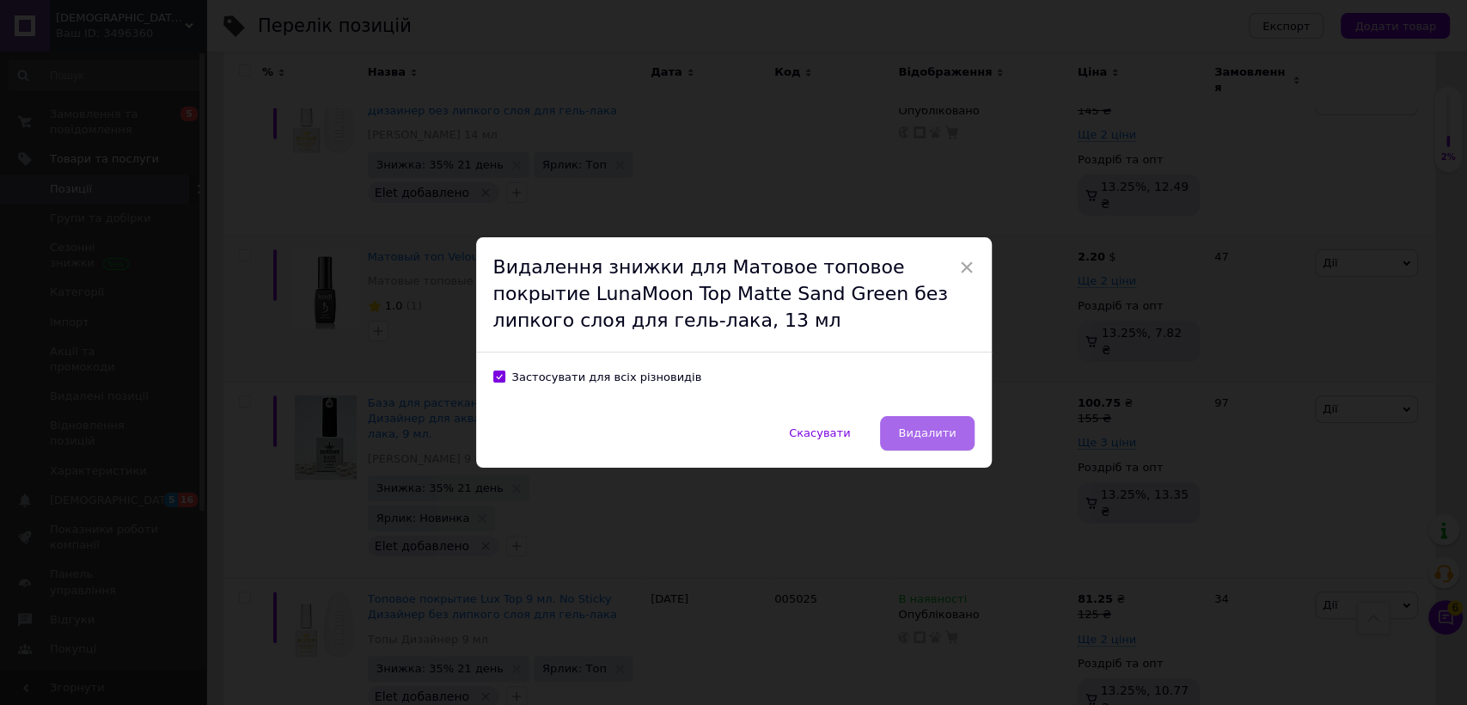
click at [934, 426] on span "Видалити" at bounding box center [927, 432] width 58 height 13
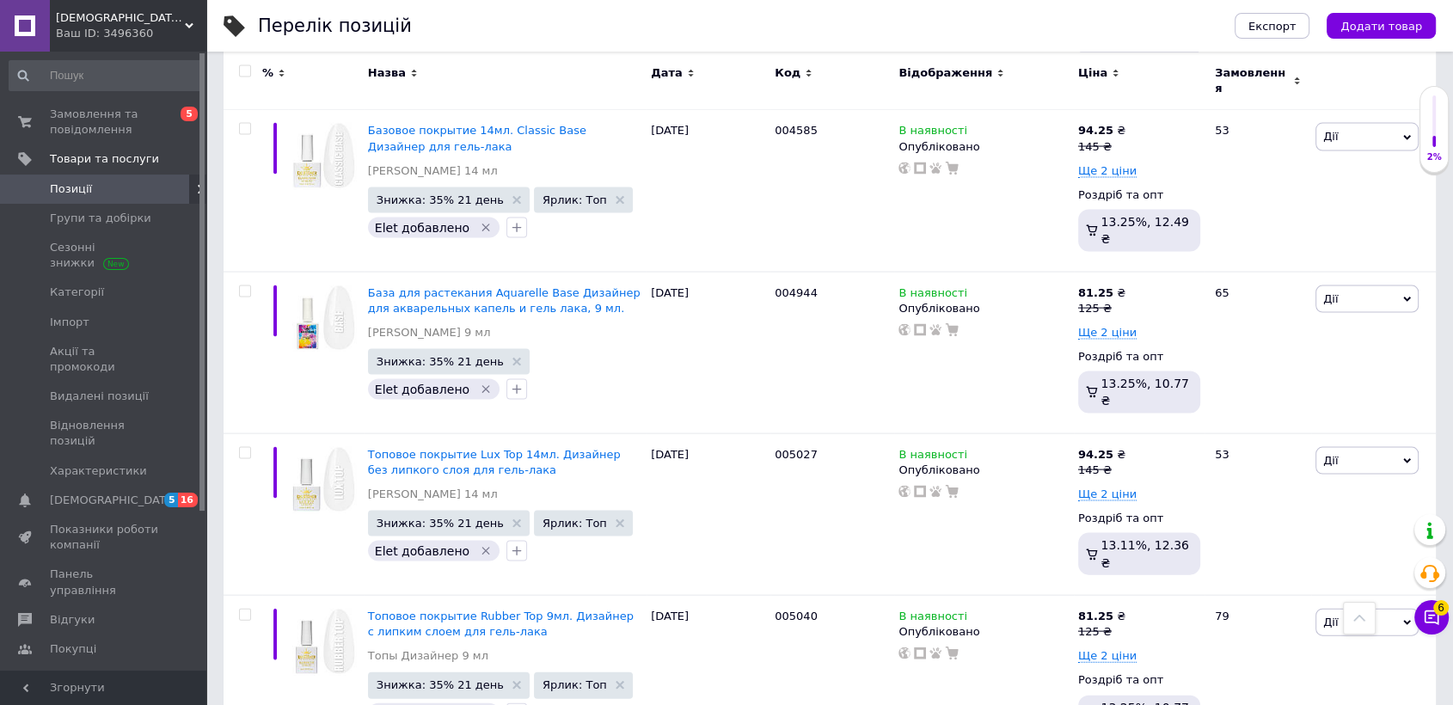
scroll to position [3309, 0]
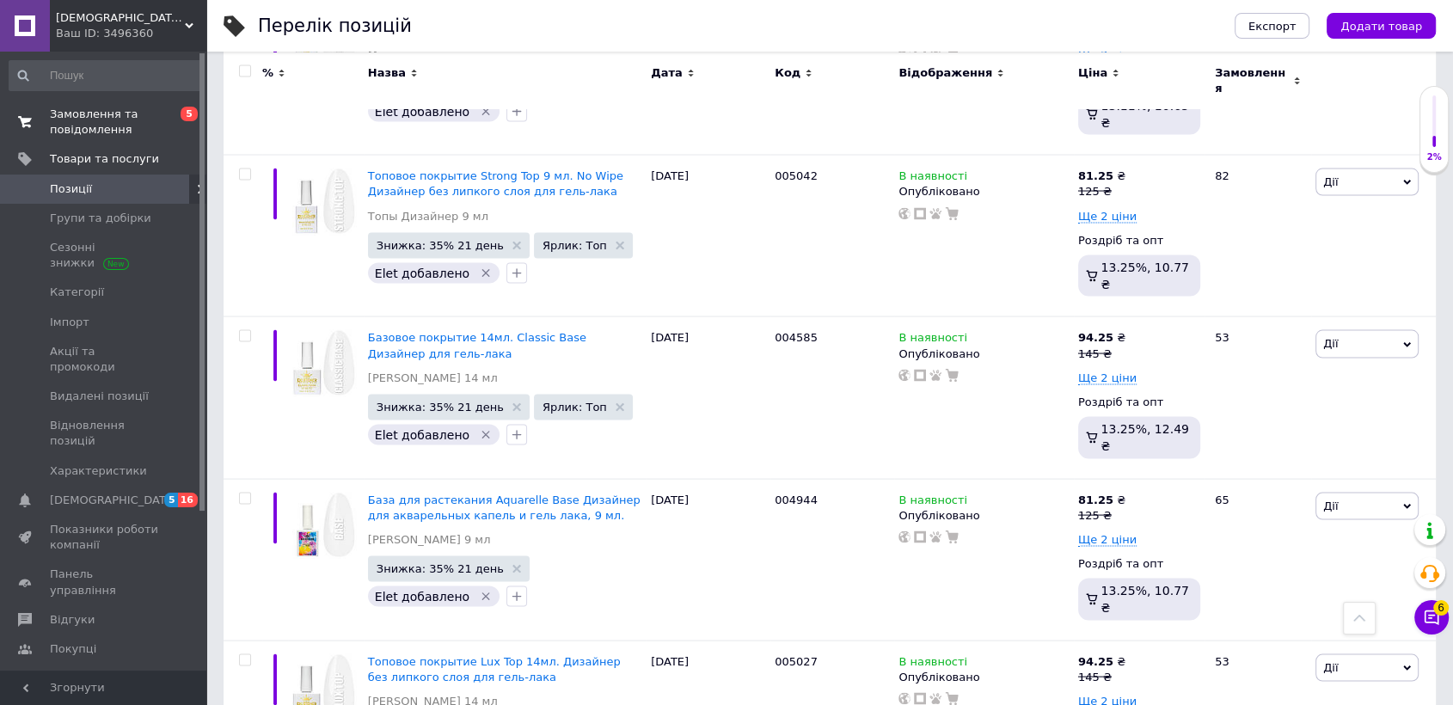
click at [102, 137] on span "Замовлення та повідомлення" at bounding box center [104, 122] width 109 height 31
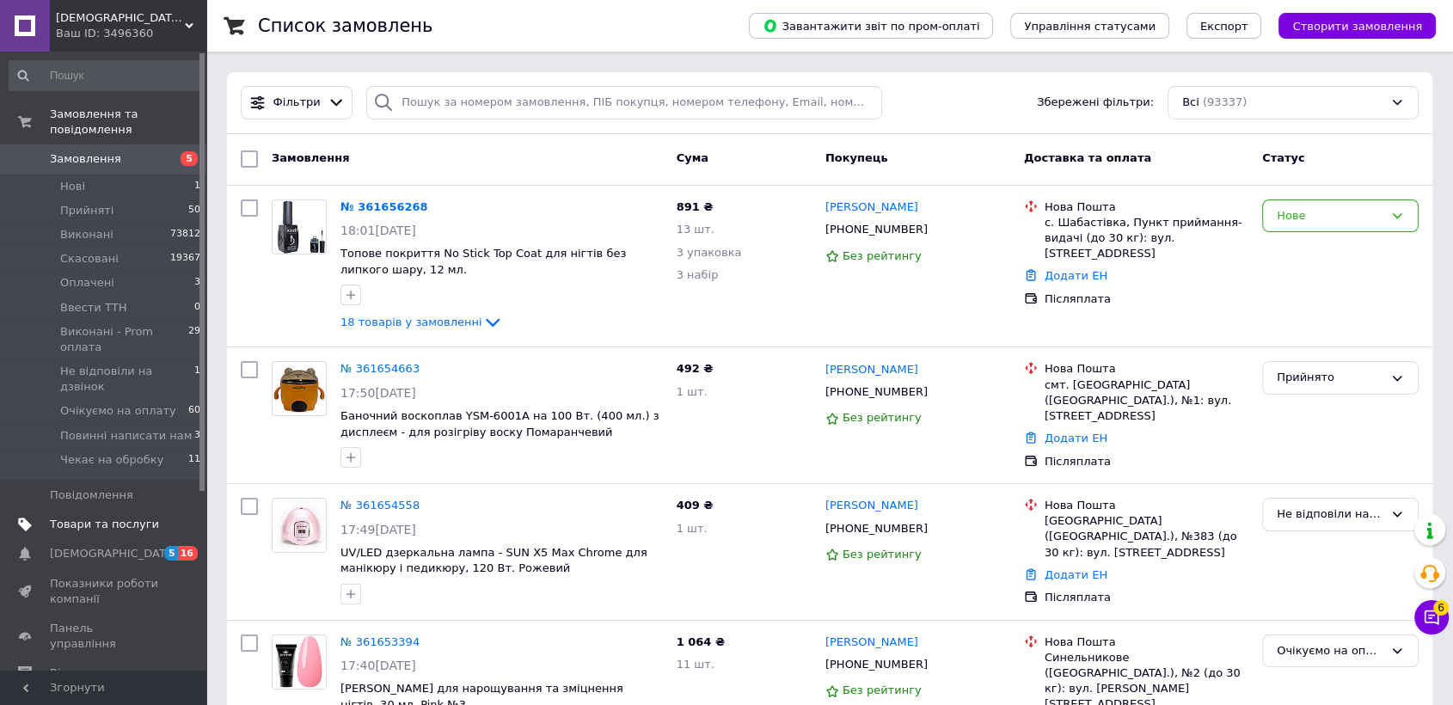
click at [87, 517] on span "Товари та послуги" at bounding box center [104, 524] width 109 height 15
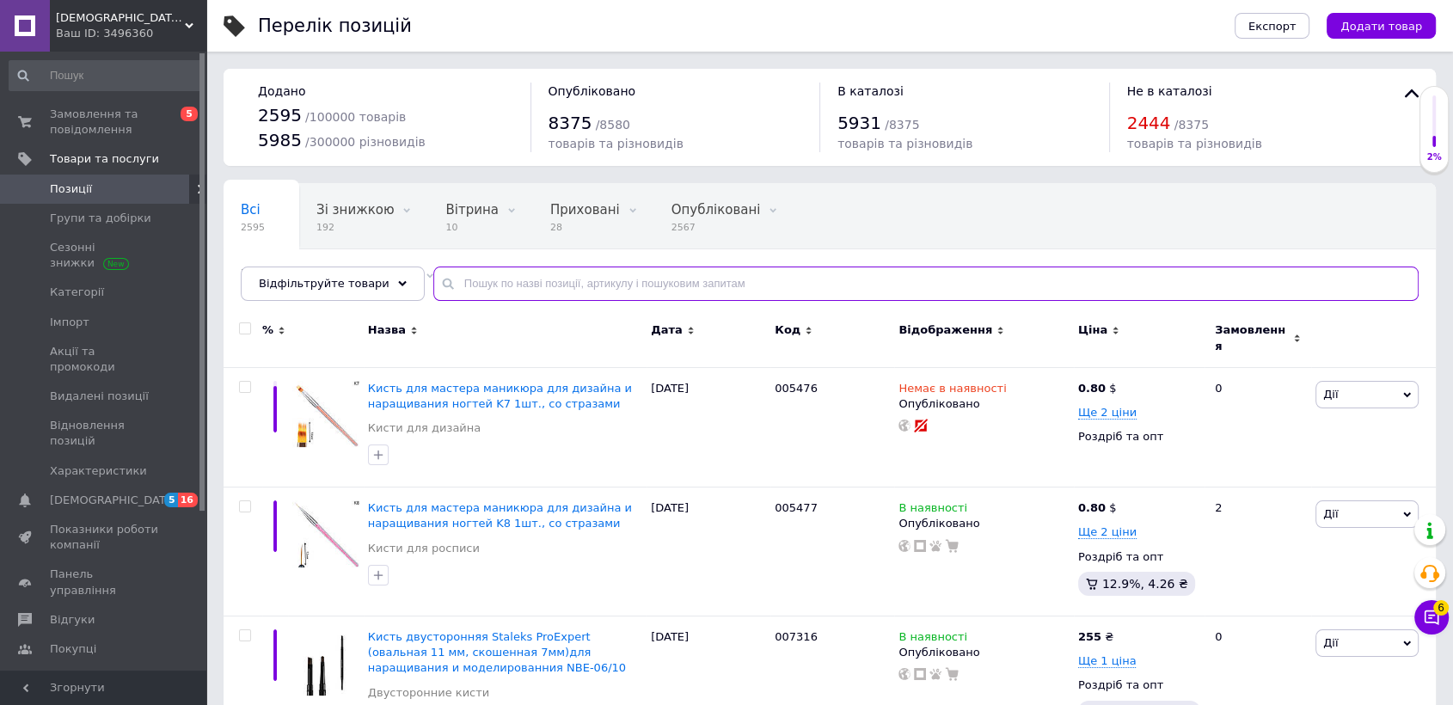
click at [629, 290] on input "text" at bounding box center [925, 283] width 985 height 34
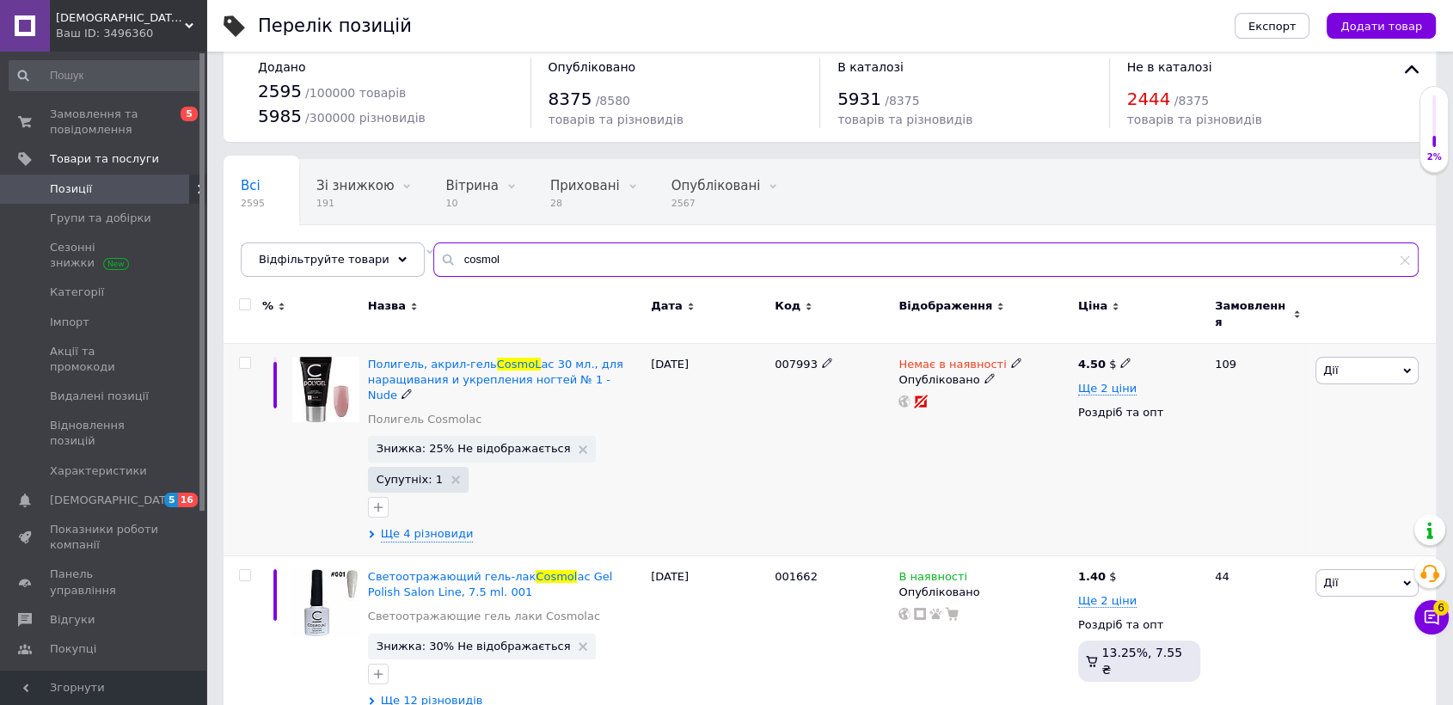
scroll to position [36, 0]
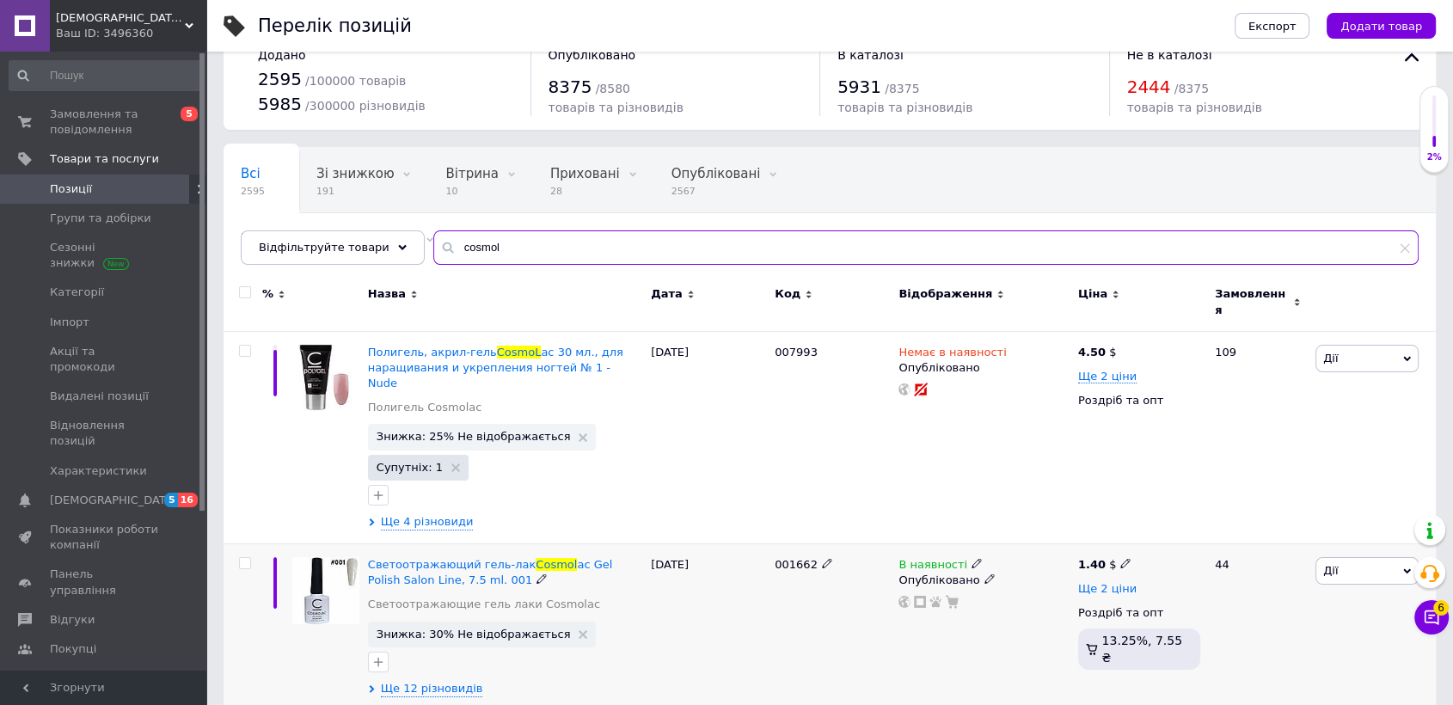
type input "cosmol"
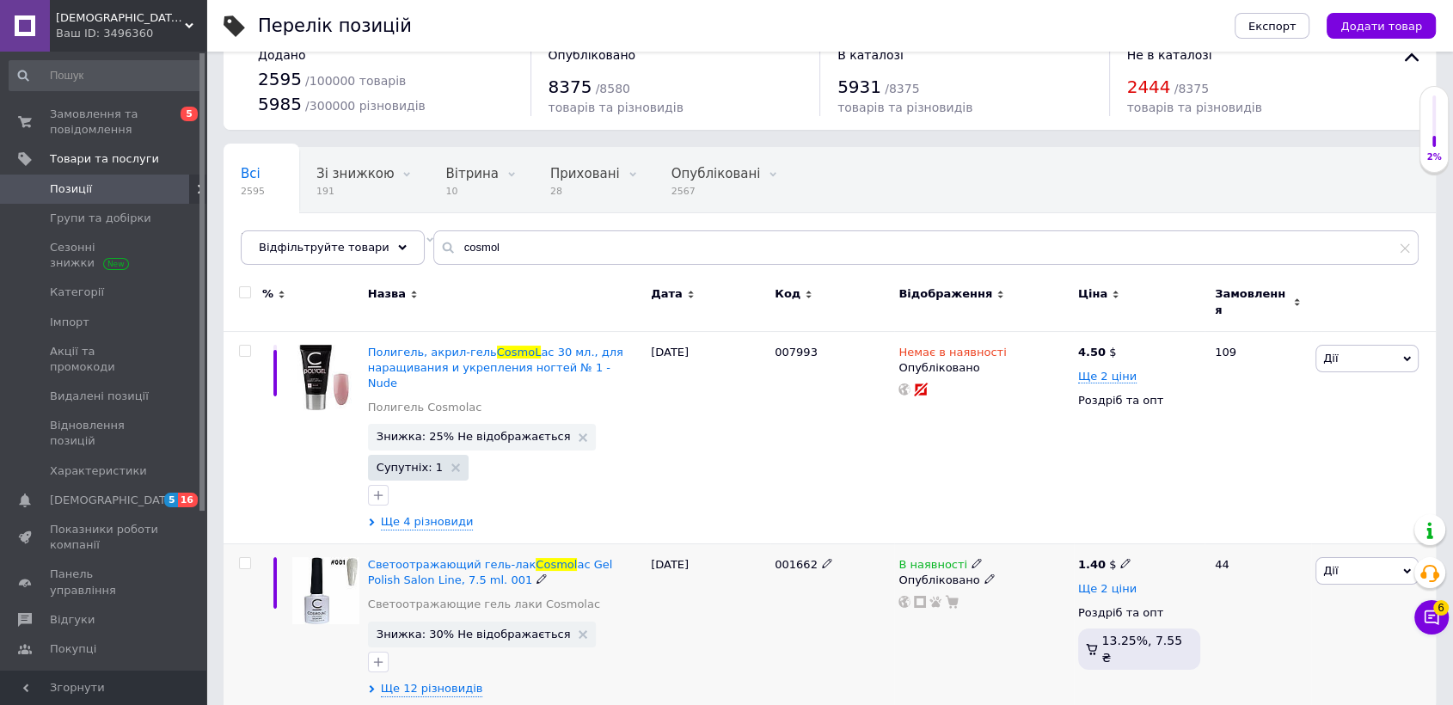
click at [1118, 582] on span "Ще 2 ціни" at bounding box center [1107, 589] width 58 height 14
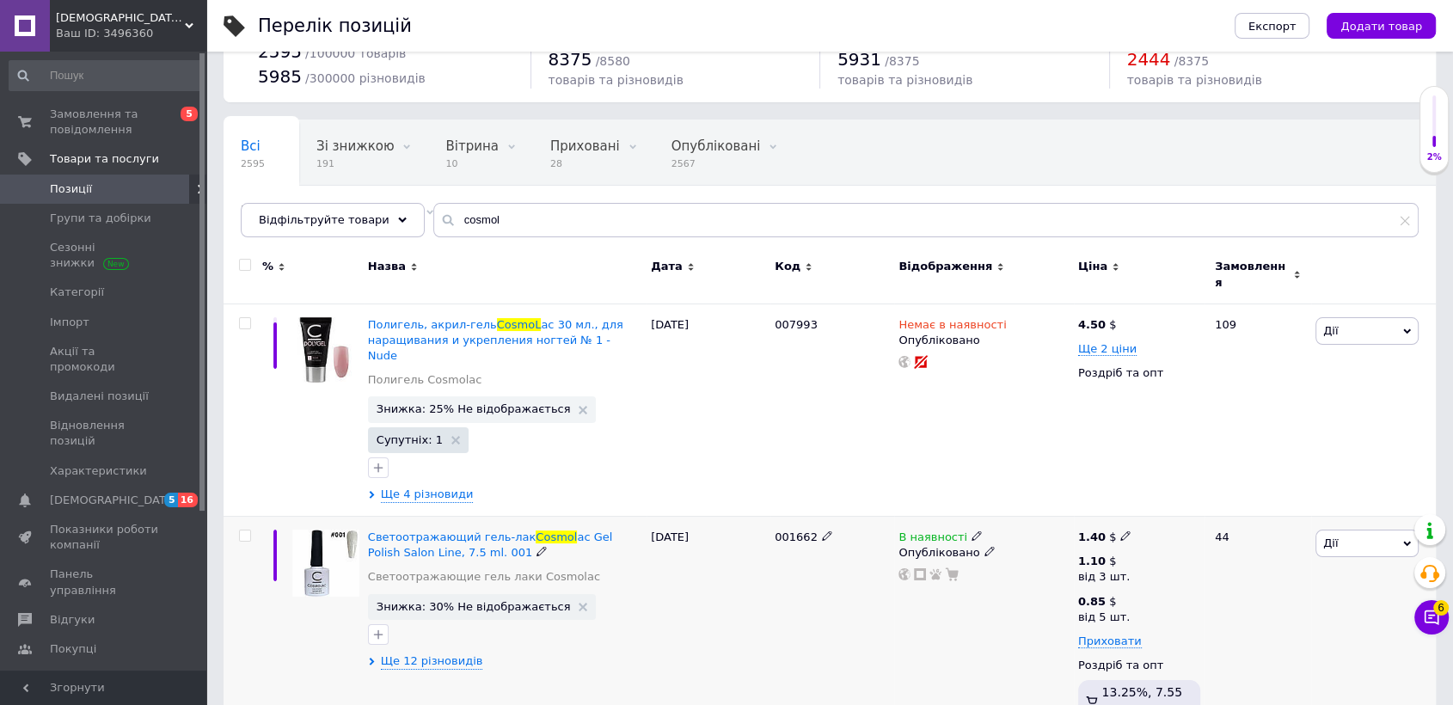
scroll to position [78, 0]
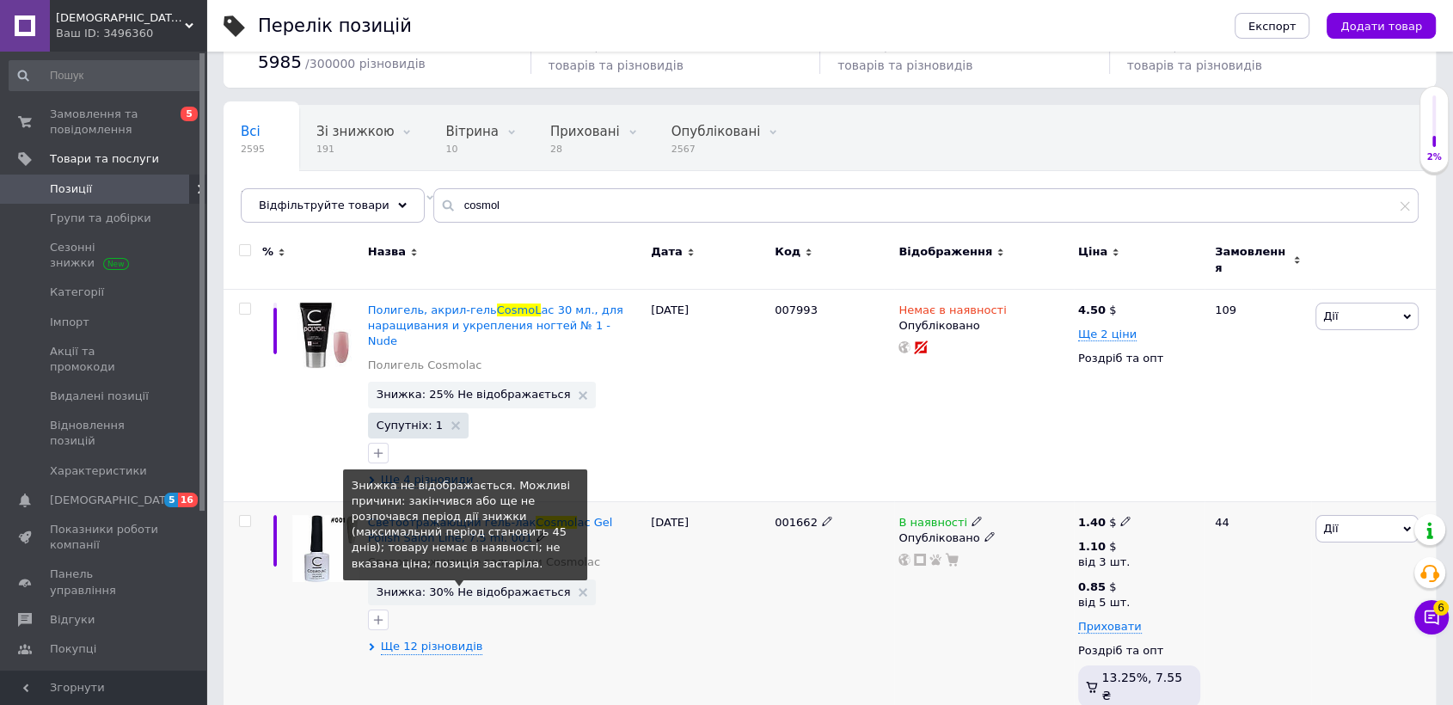
click at [499, 586] on span "Знижка: 30% Не відображається" at bounding box center [474, 591] width 194 height 11
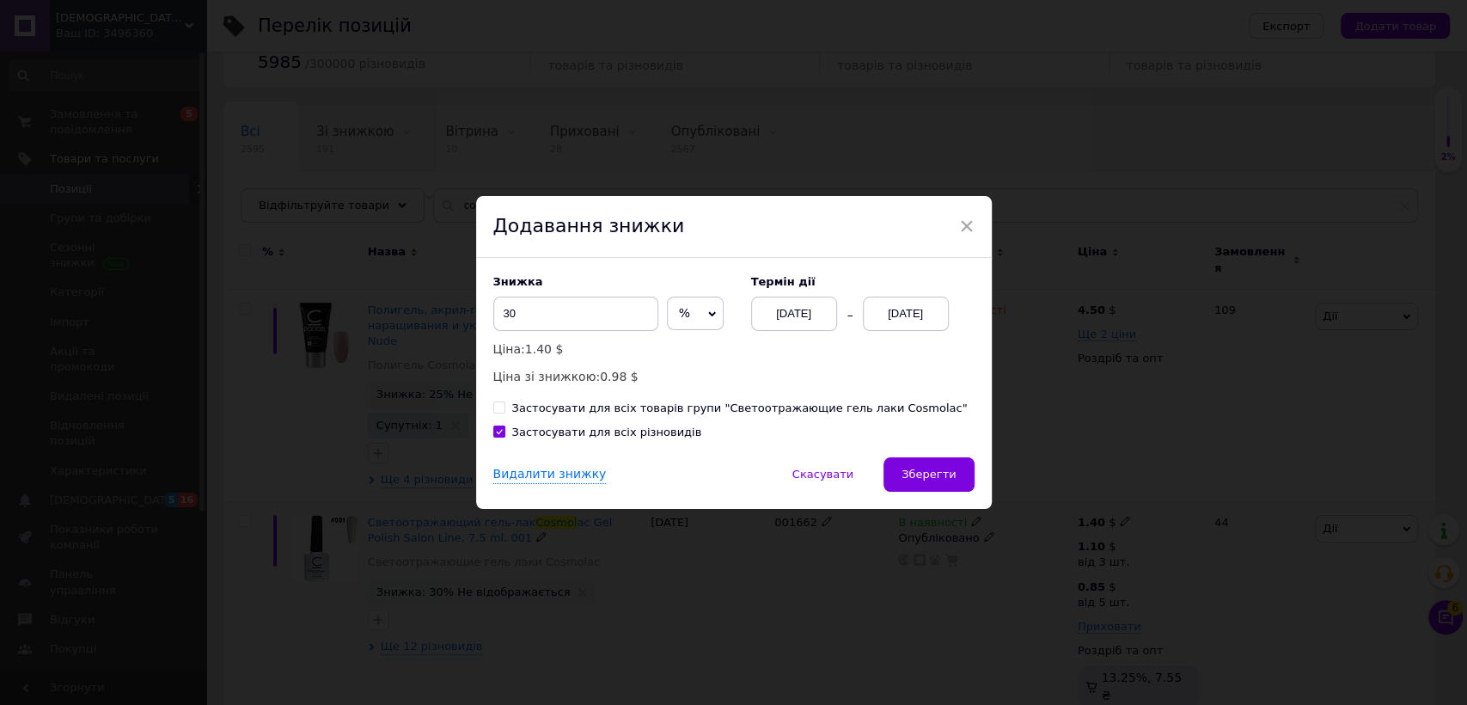
click at [880, 309] on div "[DATE]" at bounding box center [906, 314] width 86 height 34
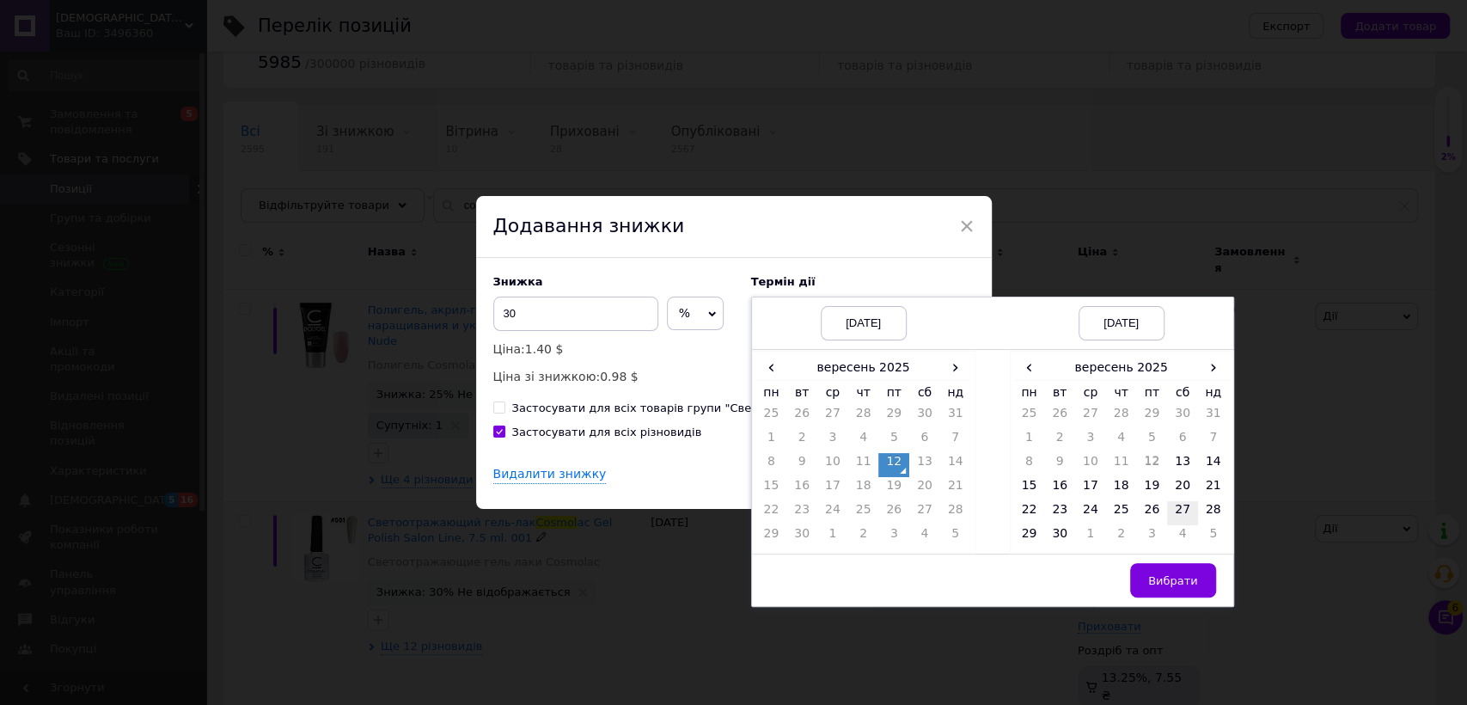
click at [1184, 512] on td "27" at bounding box center [1182, 513] width 31 height 24
click at [1178, 567] on button "Вибрати" at bounding box center [1173, 580] width 86 height 34
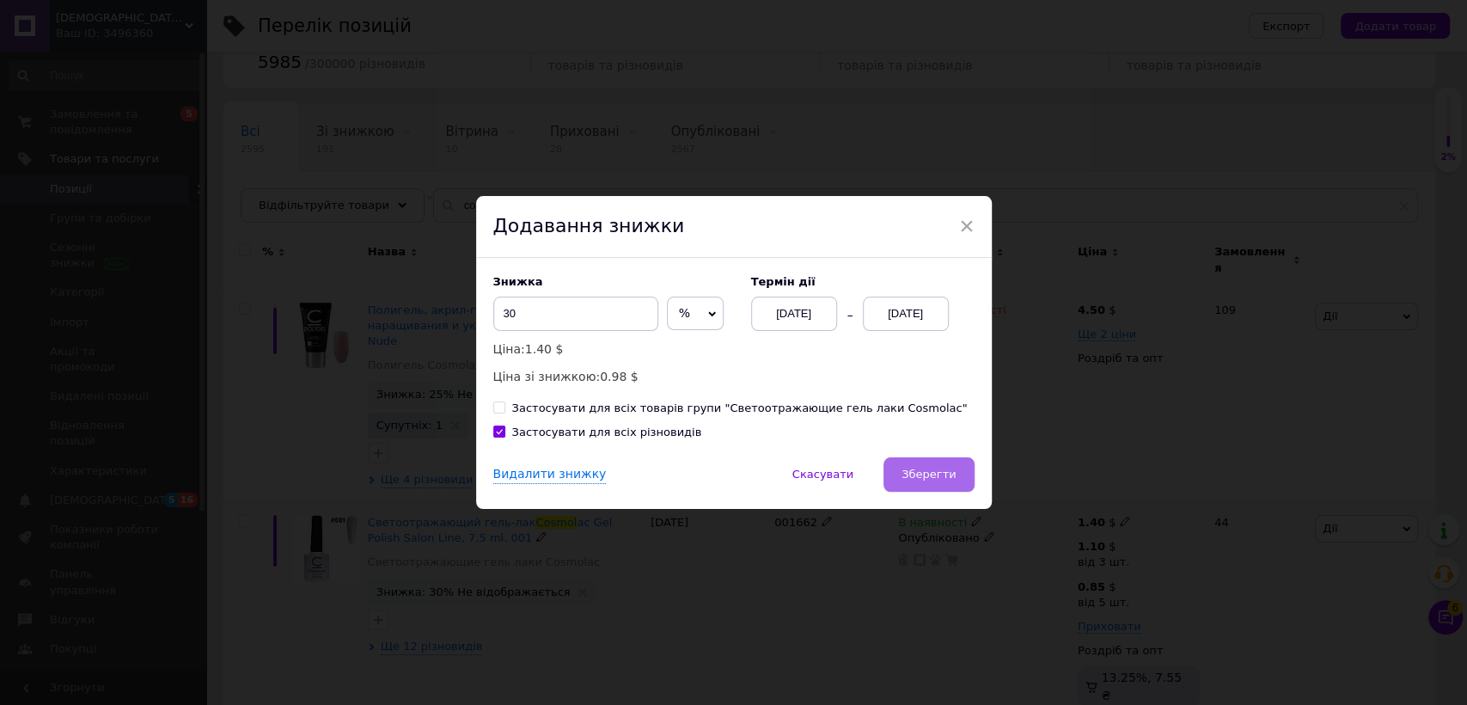
click at [928, 473] on span "Зберегти" at bounding box center [929, 474] width 54 height 13
click at [928, 473] on div "Видалити знижку   Скасувати   Зберегти" at bounding box center [734, 483] width 516 height 52
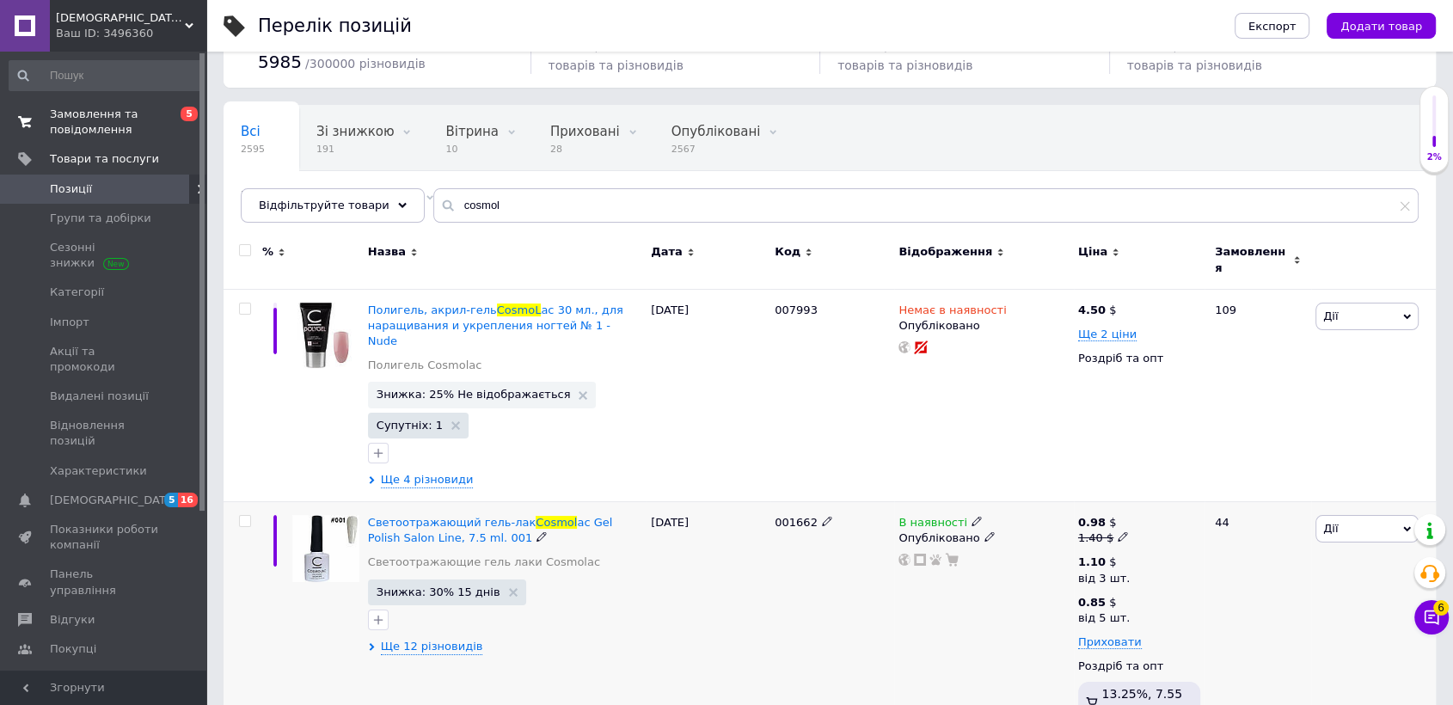
click at [70, 117] on span "Замовлення та повідомлення" at bounding box center [104, 122] width 109 height 31
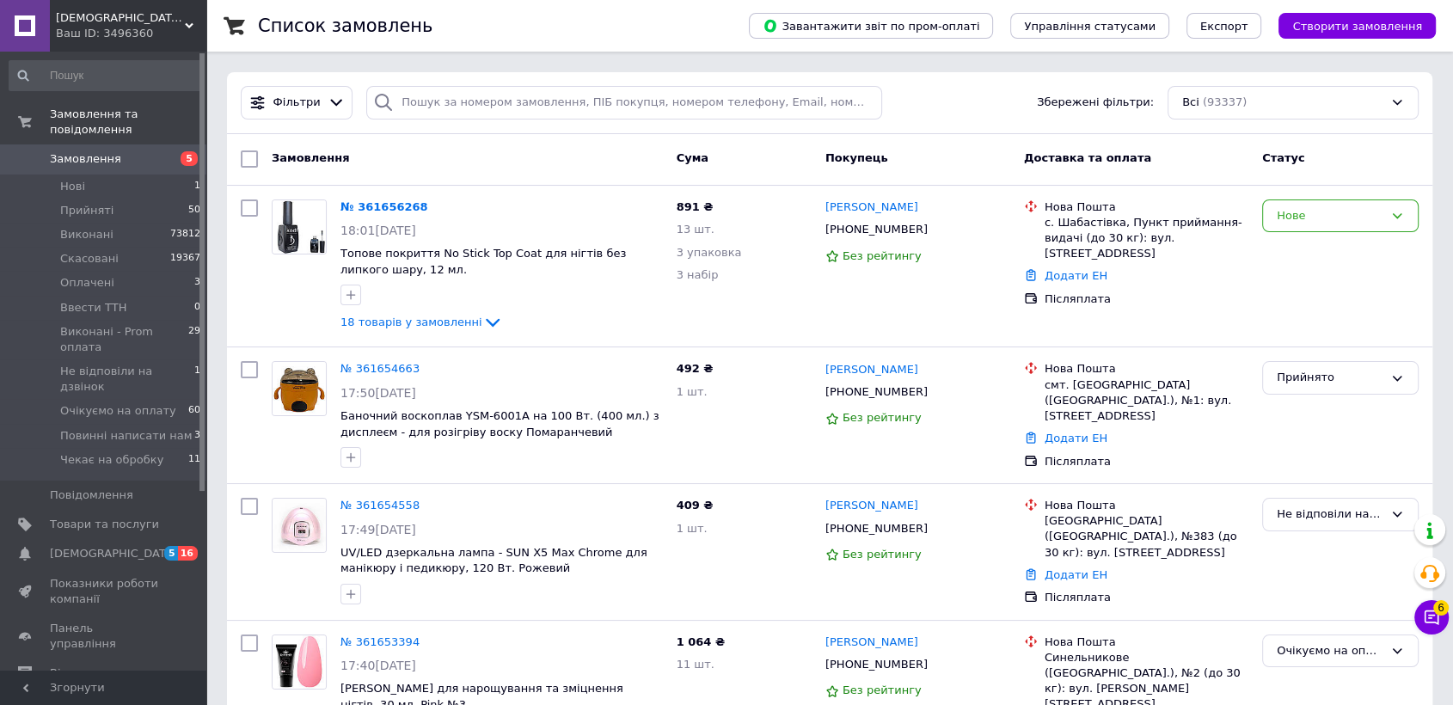
click at [69, 157] on link "Замовлення 5" at bounding box center [105, 158] width 211 height 29
click at [111, 517] on span "Товари та послуги" at bounding box center [104, 524] width 109 height 15
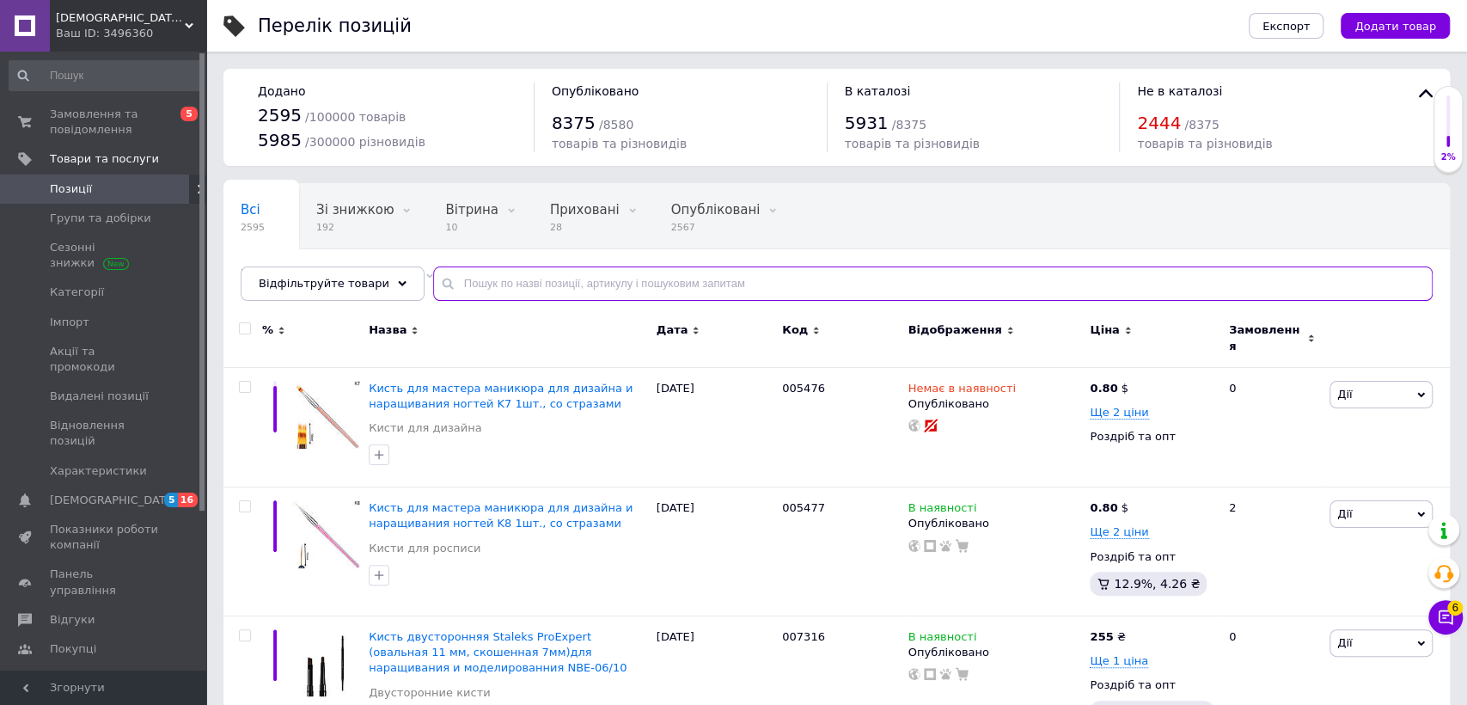
click at [525, 286] on input "text" at bounding box center [933, 283] width 1000 height 34
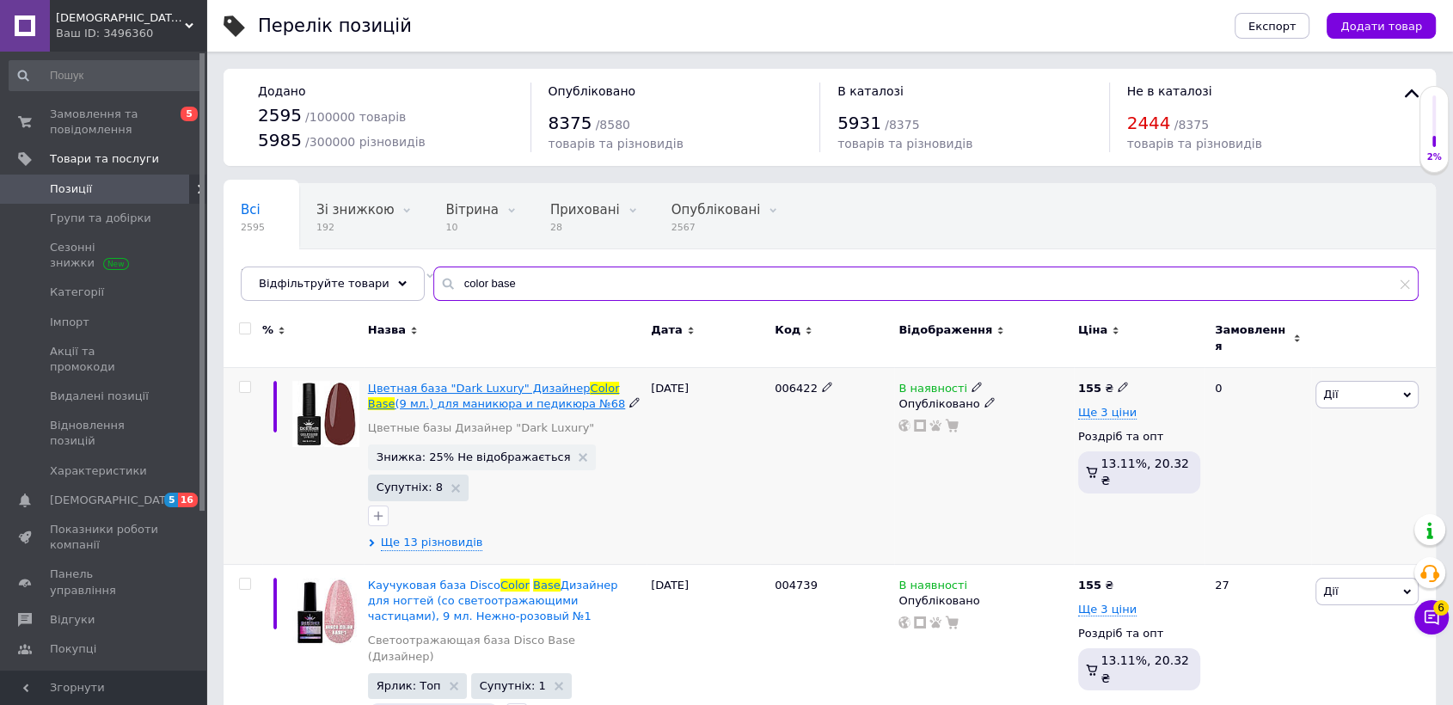
scroll to position [95, 0]
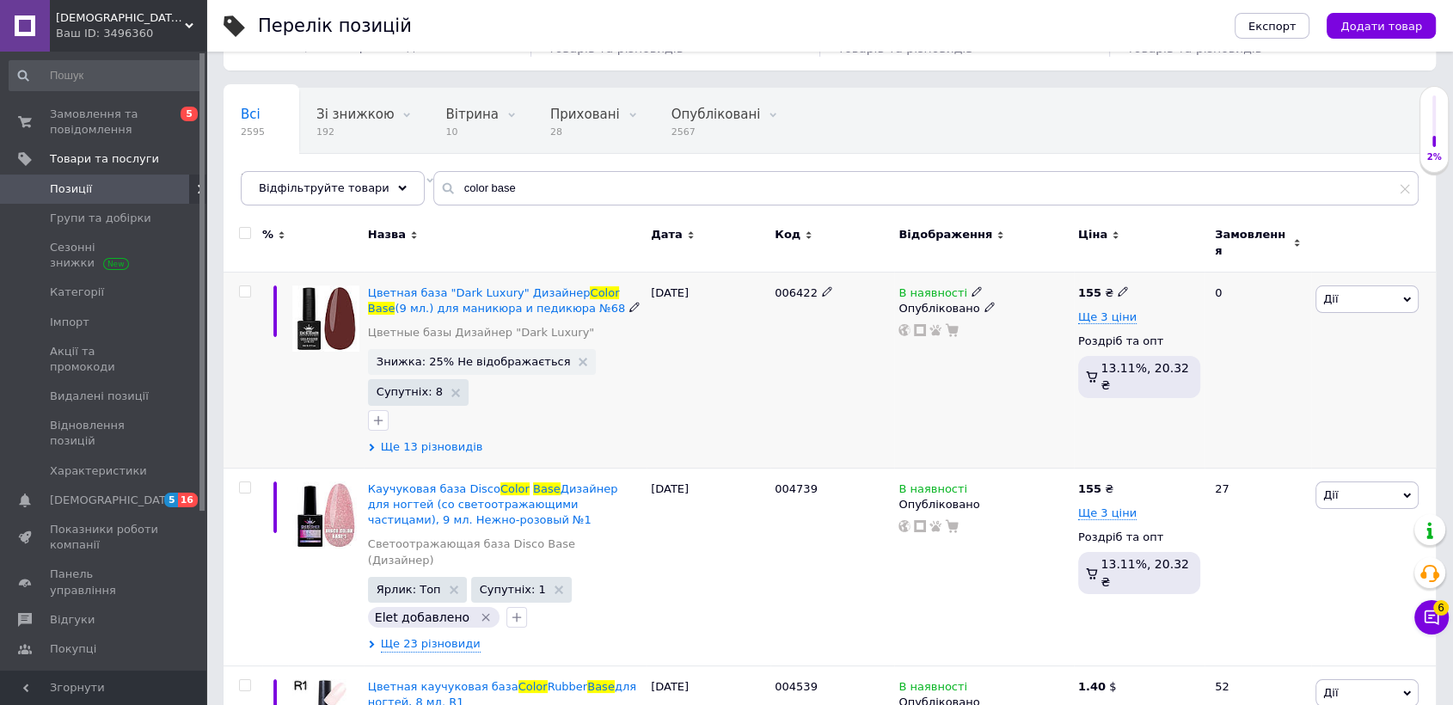
click at [421, 443] on span "Ще 13 різновидів" at bounding box center [432, 446] width 102 height 15
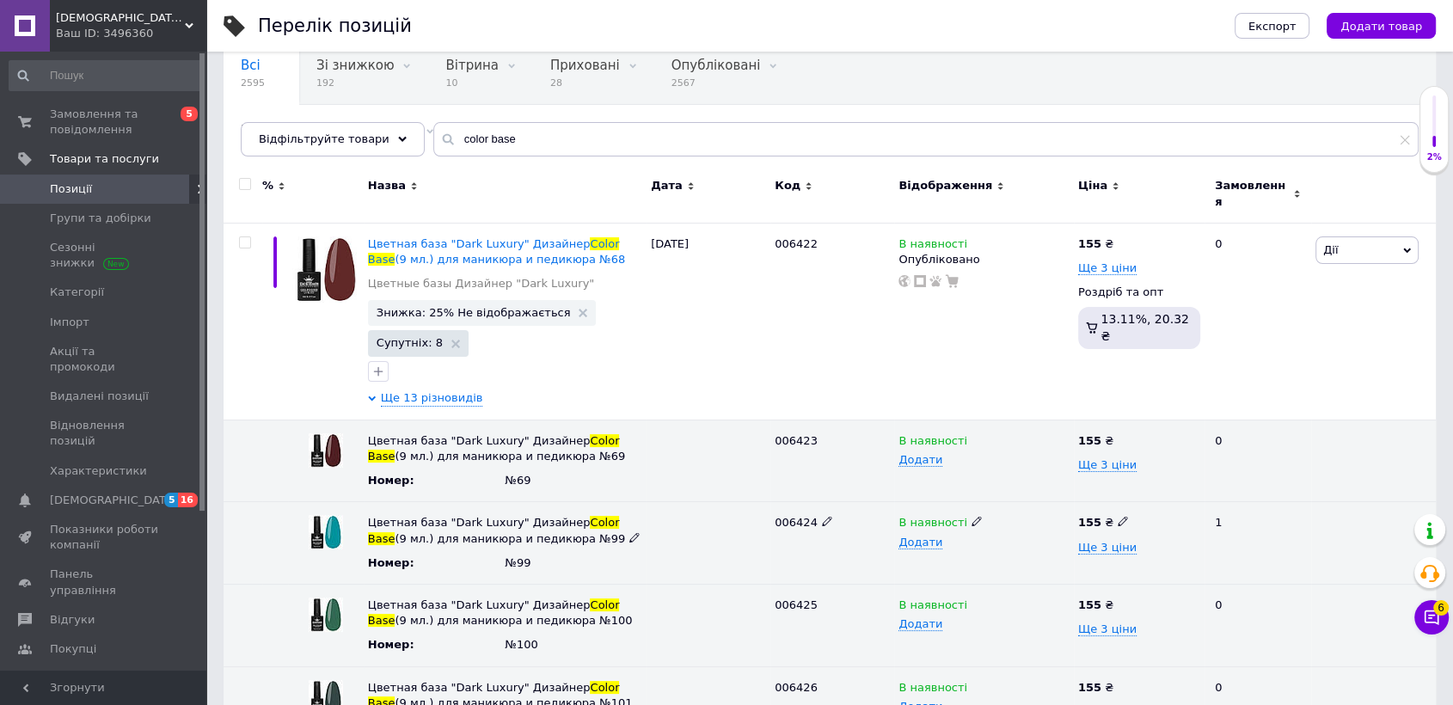
scroll to position [0, 0]
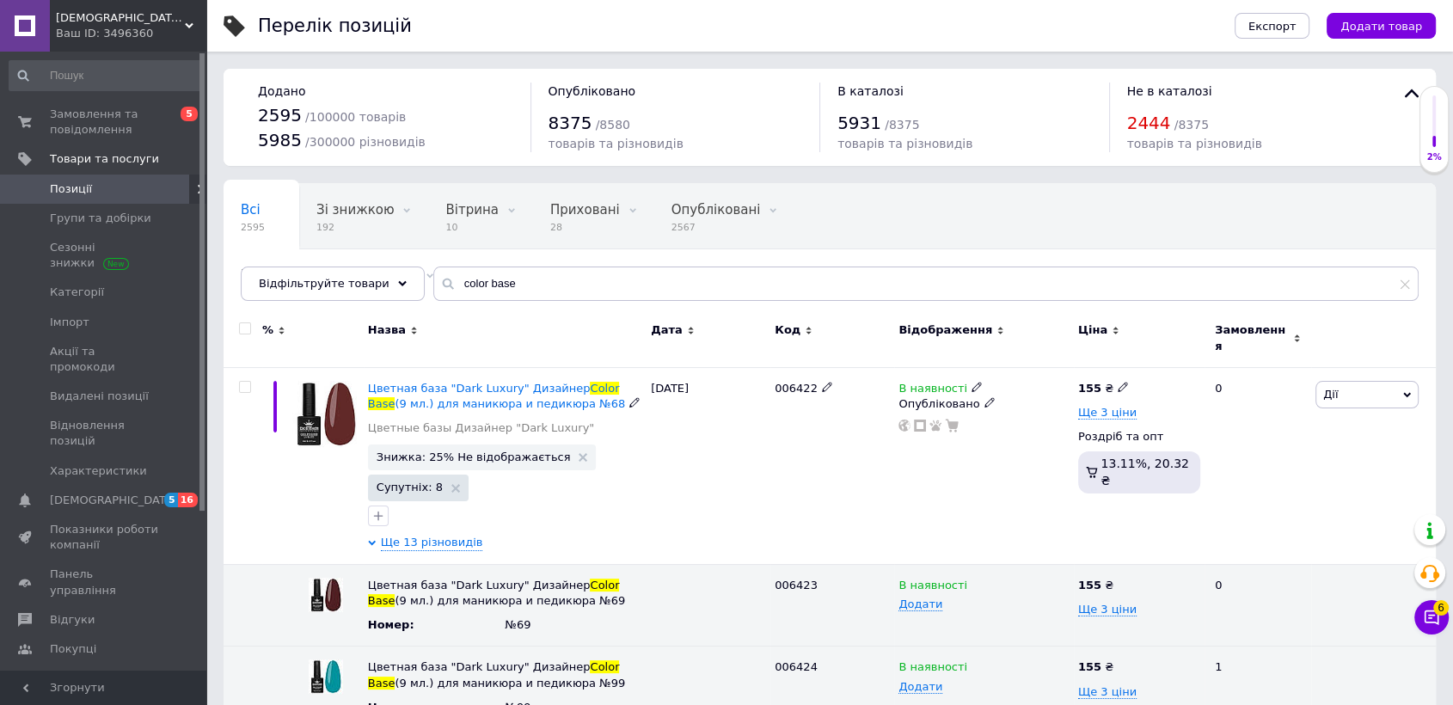
click at [407, 535] on span "Ще 13 різновидів" at bounding box center [432, 543] width 102 height 16
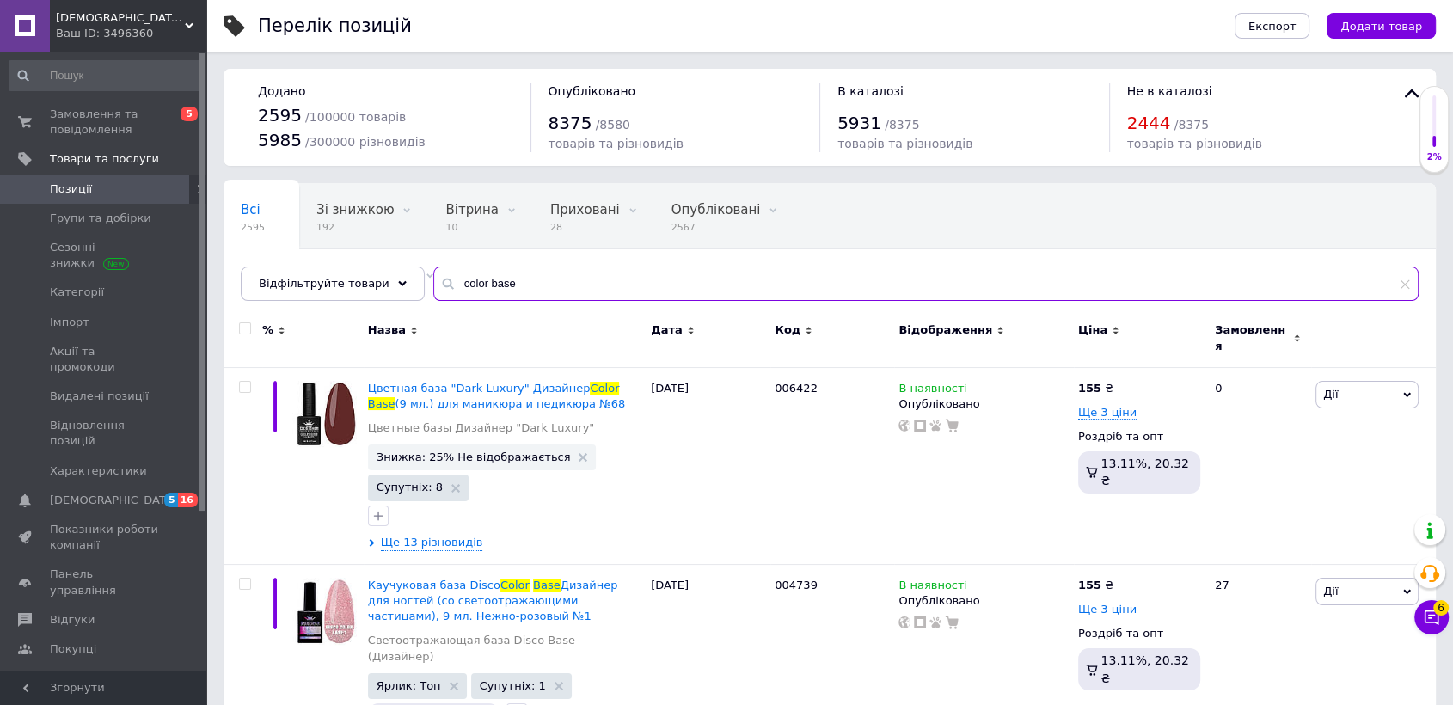
click at [586, 278] on input "color base" at bounding box center [925, 283] width 985 height 34
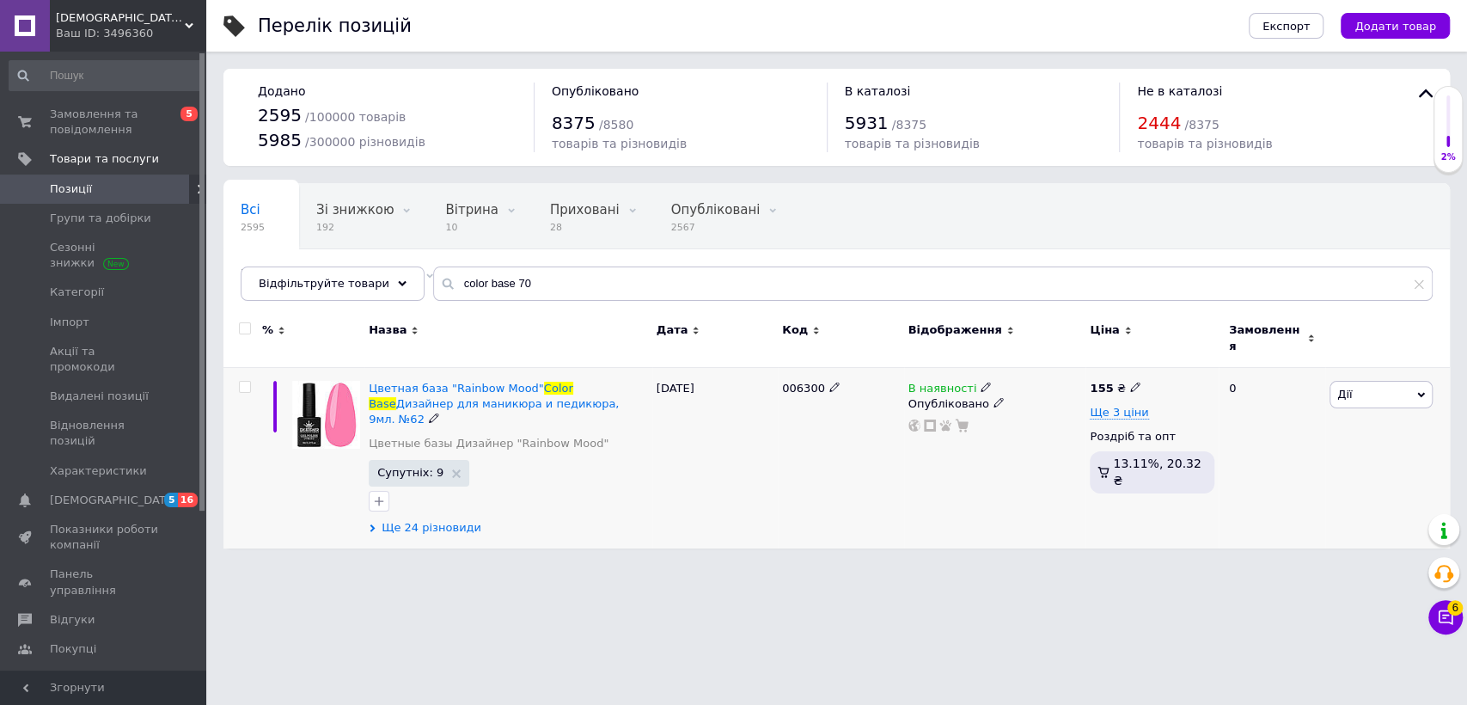
click at [419, 520] on span "Ще 24 різновиди" at bounding box center [432, 527] width 100 height 15
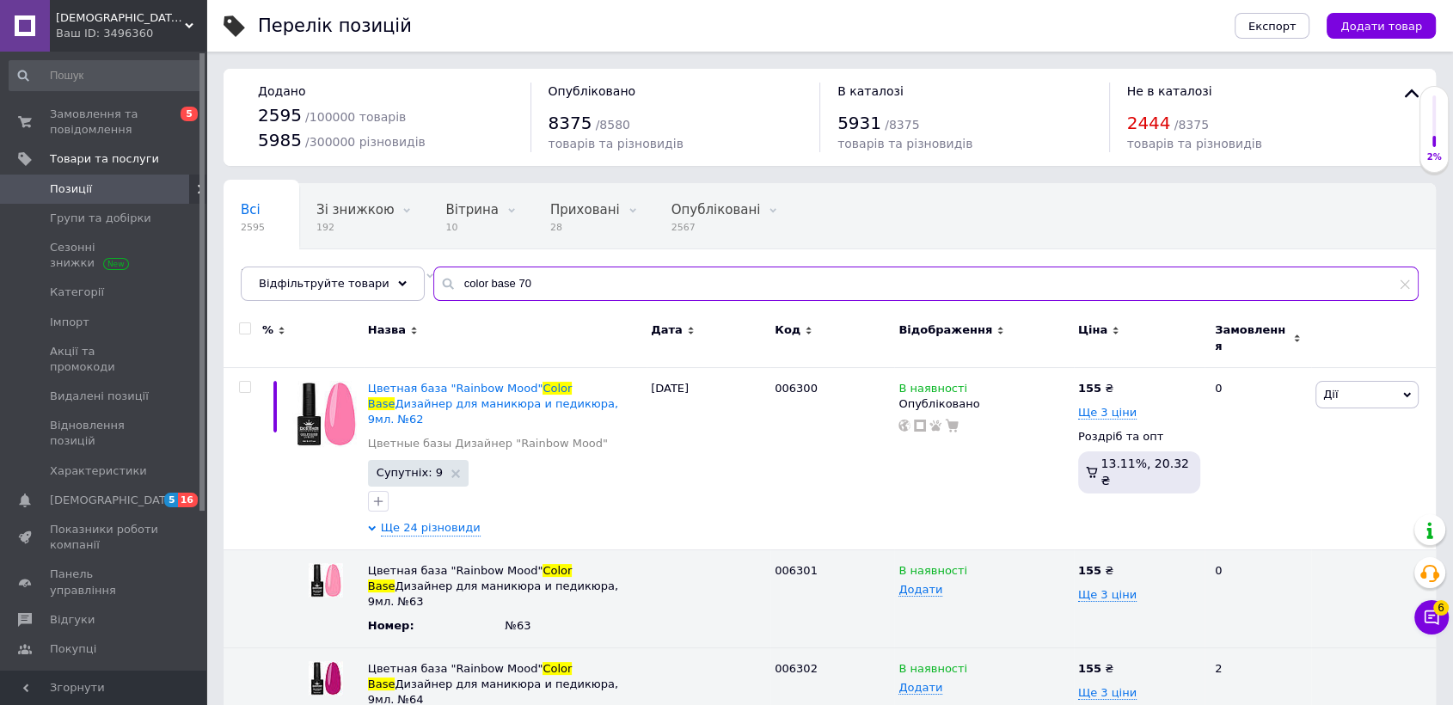
click at [496, 279] on input "color base 70" at bounding box center [925, 283] width 985 height 34
paste input "Liquid polygel. К15"
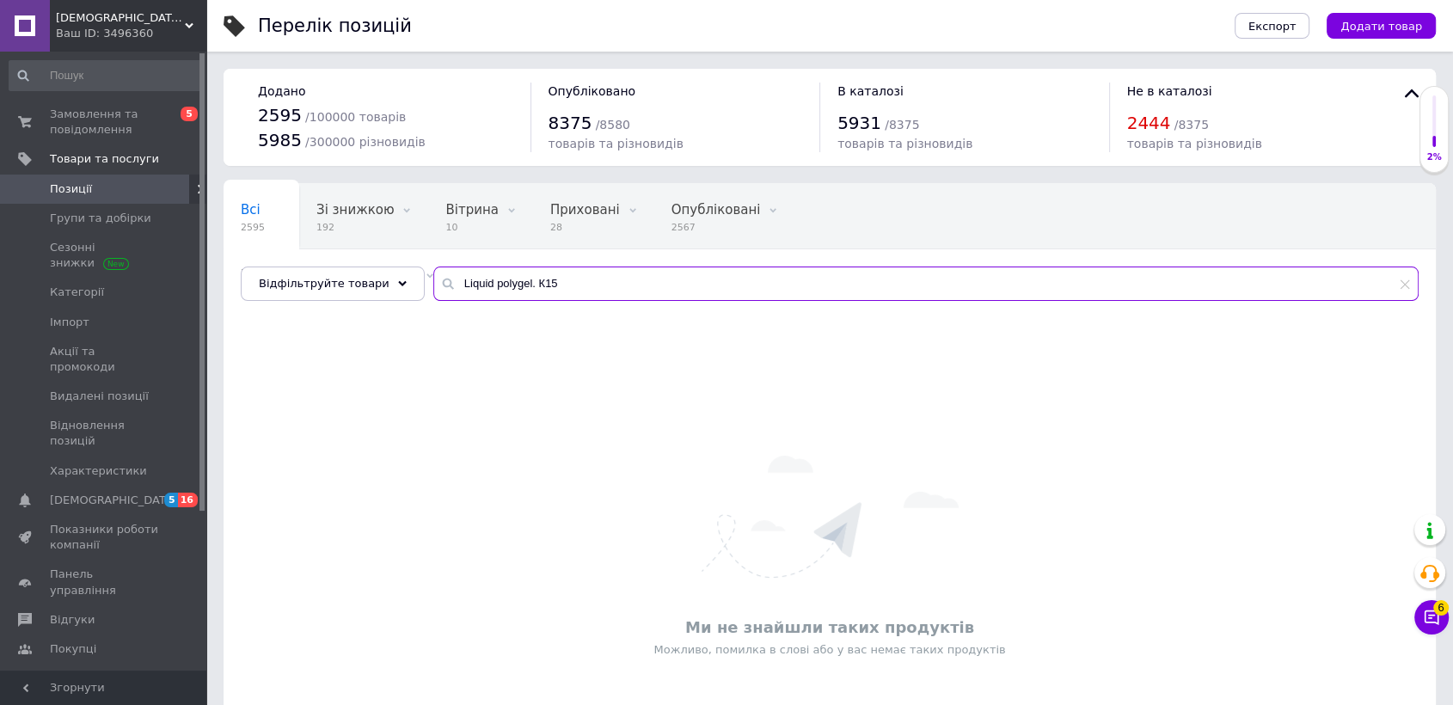
click at [513, 284] on input "Liquid polygel. К15" at bounding box center [925, 283] width 985 height 34
click at [488, 285] on input "Liquid polygel 15" at bounding box center [925, 283] width 985 height 34
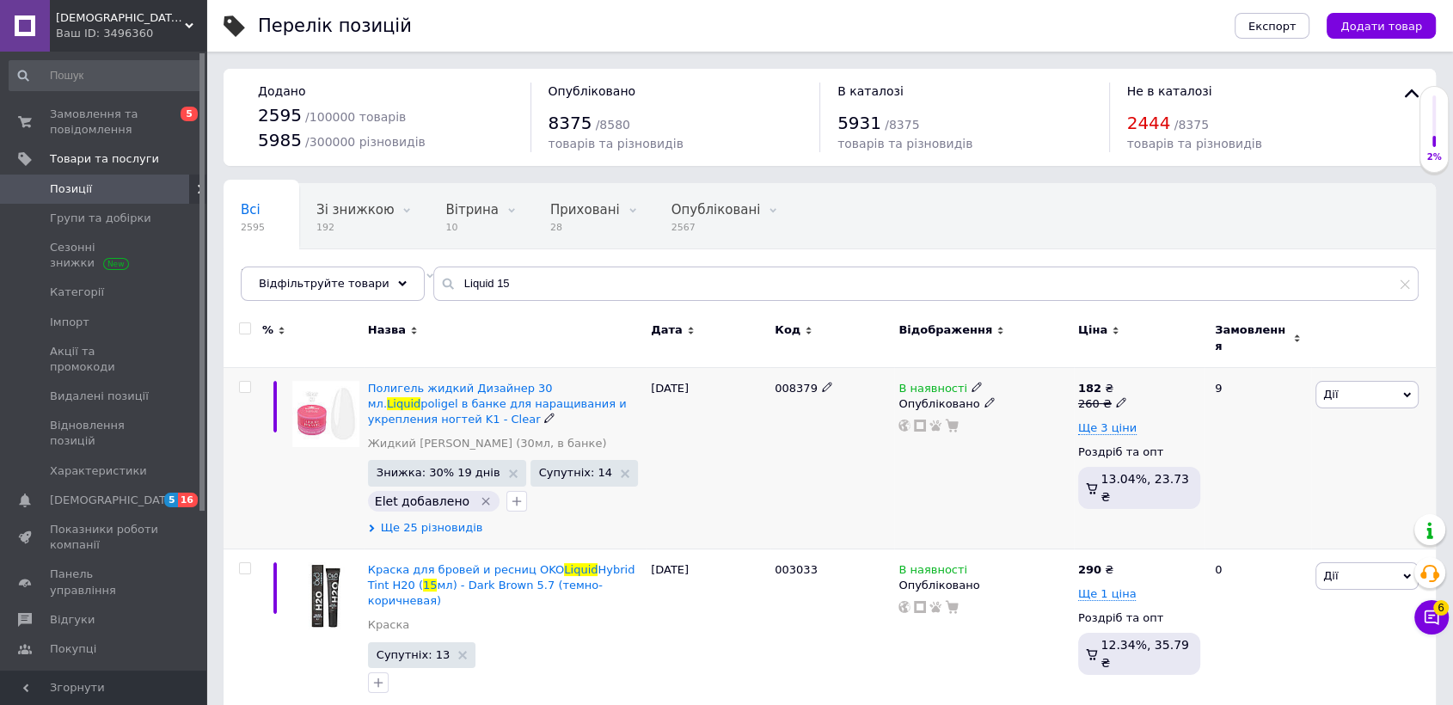
click at [440, 520] on span "Ще 25 різновидів" at bounding box center [432, 527] width 102 height 15
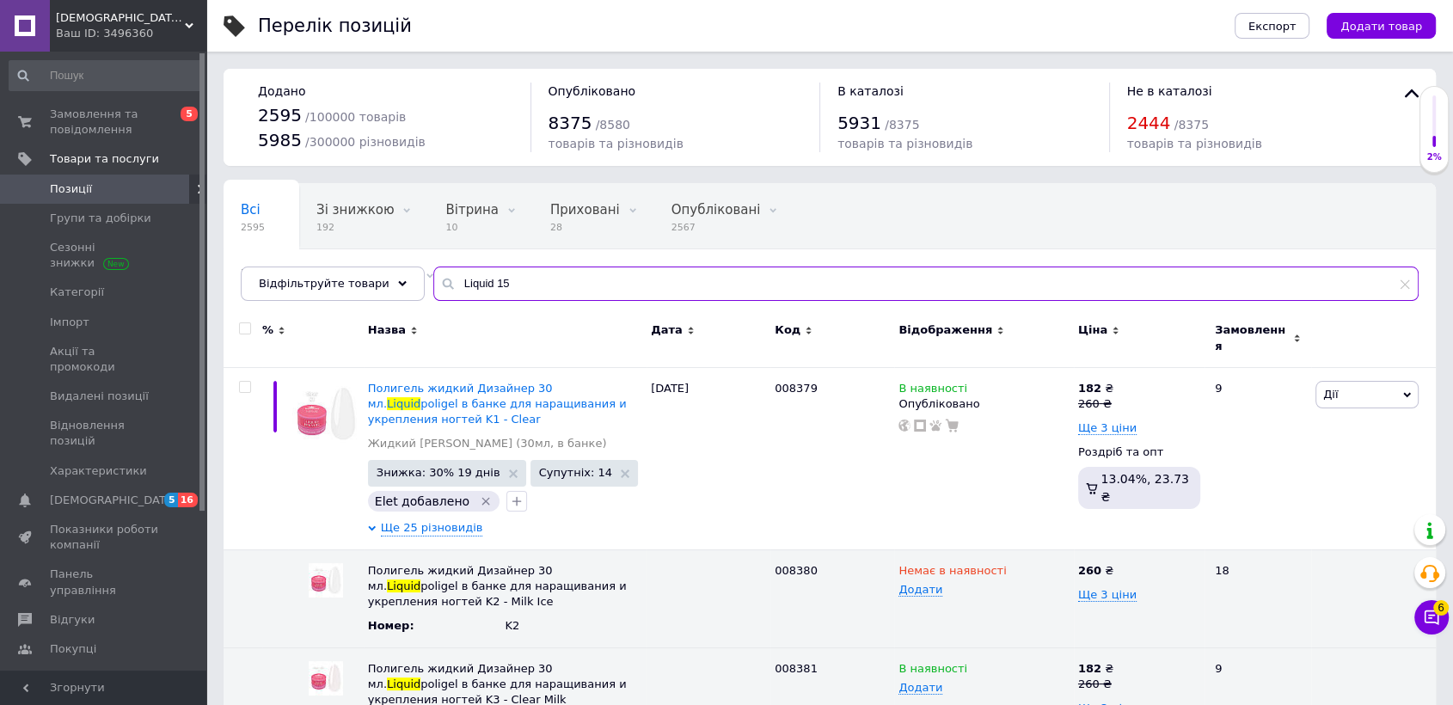
click at [460, 286] on input "Liquid 15" at bounding box center [925, 283] width 985 height 34
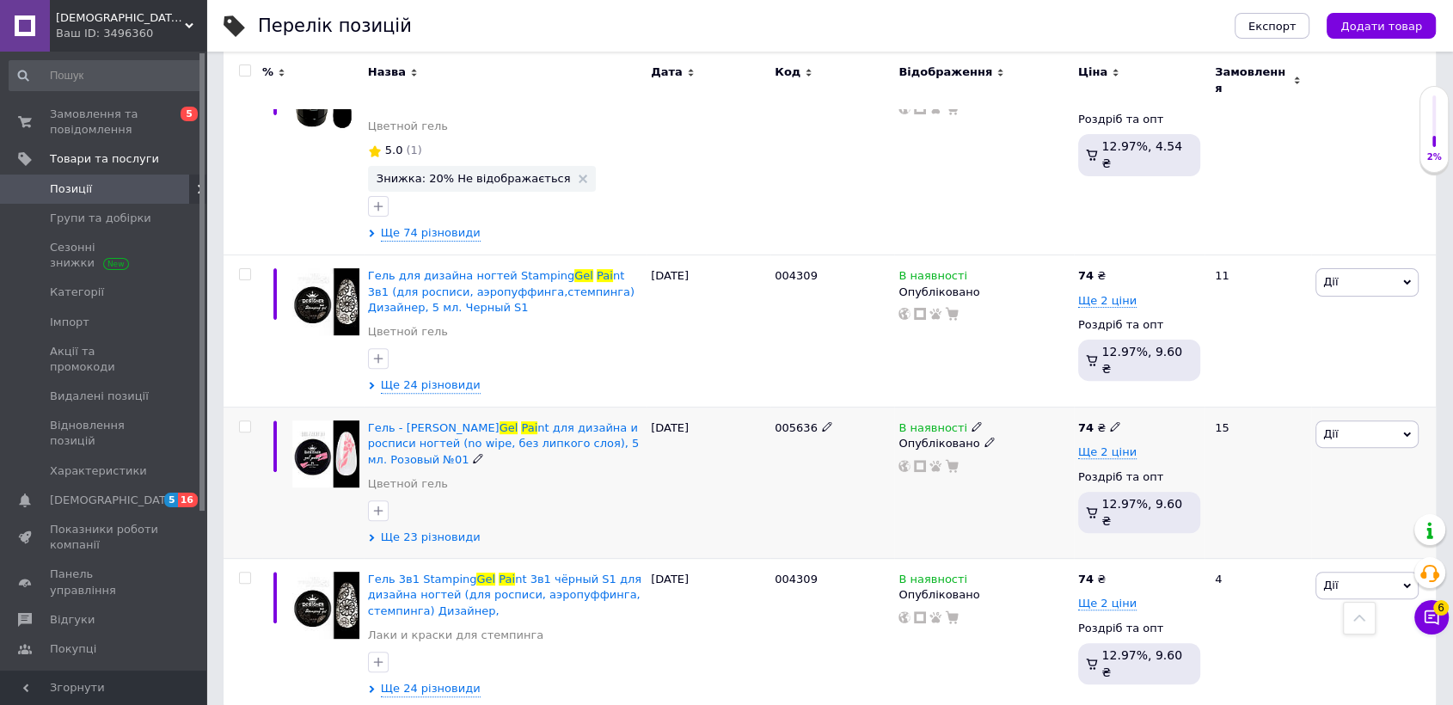
scroll to position [469, 0]
click at [429, 530] on span "Ще 23 різновиди" at bounding box center [431, 537] width 100 height 15
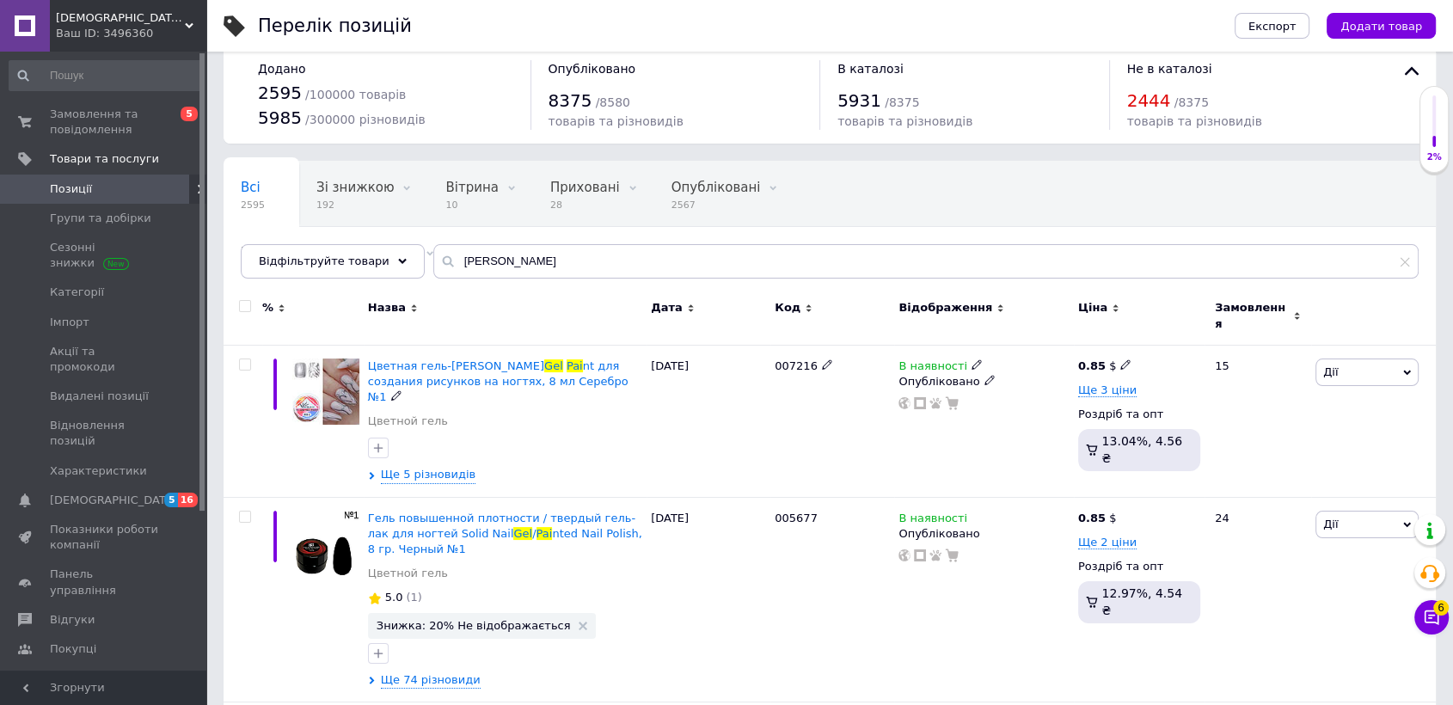
scroll to position [0, 0]
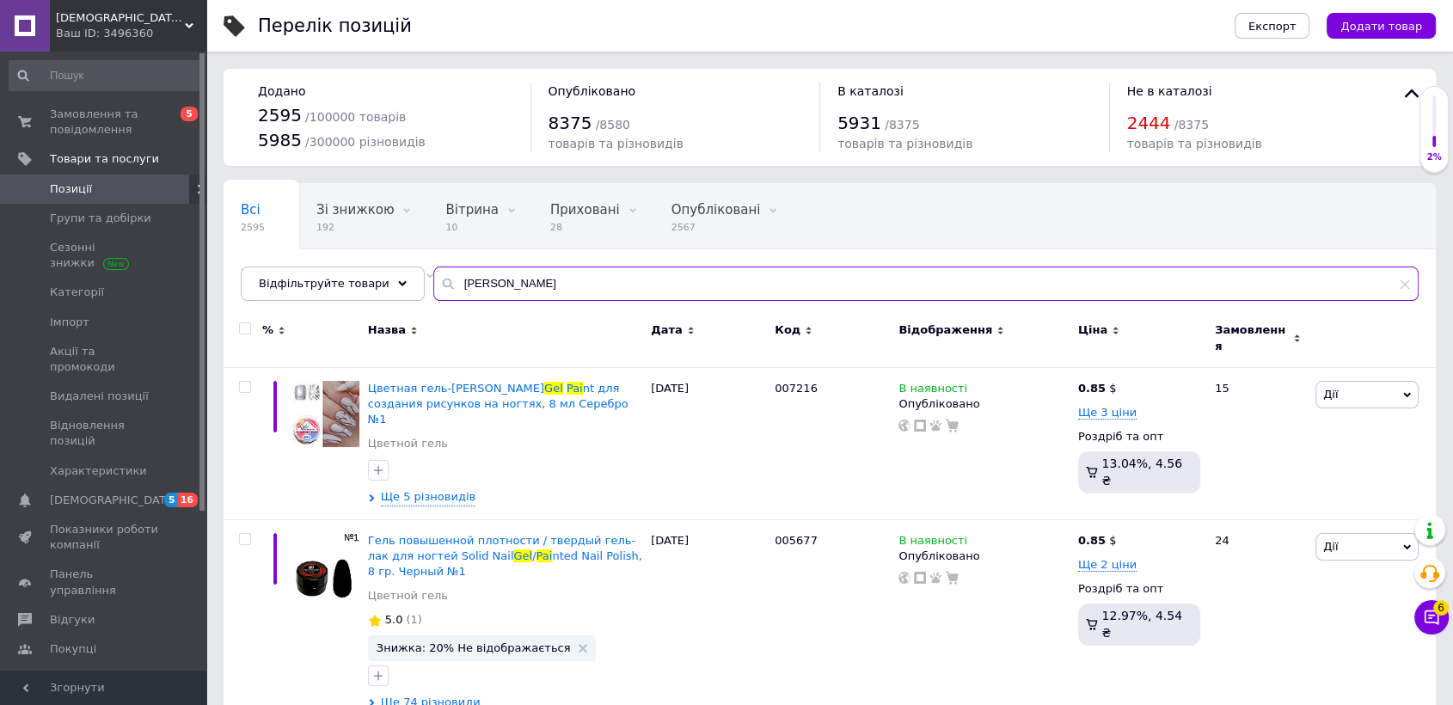
click at [488, 285] on input "[PERSON_NAME]" at bounding box center [925, 283] width 985 height 34
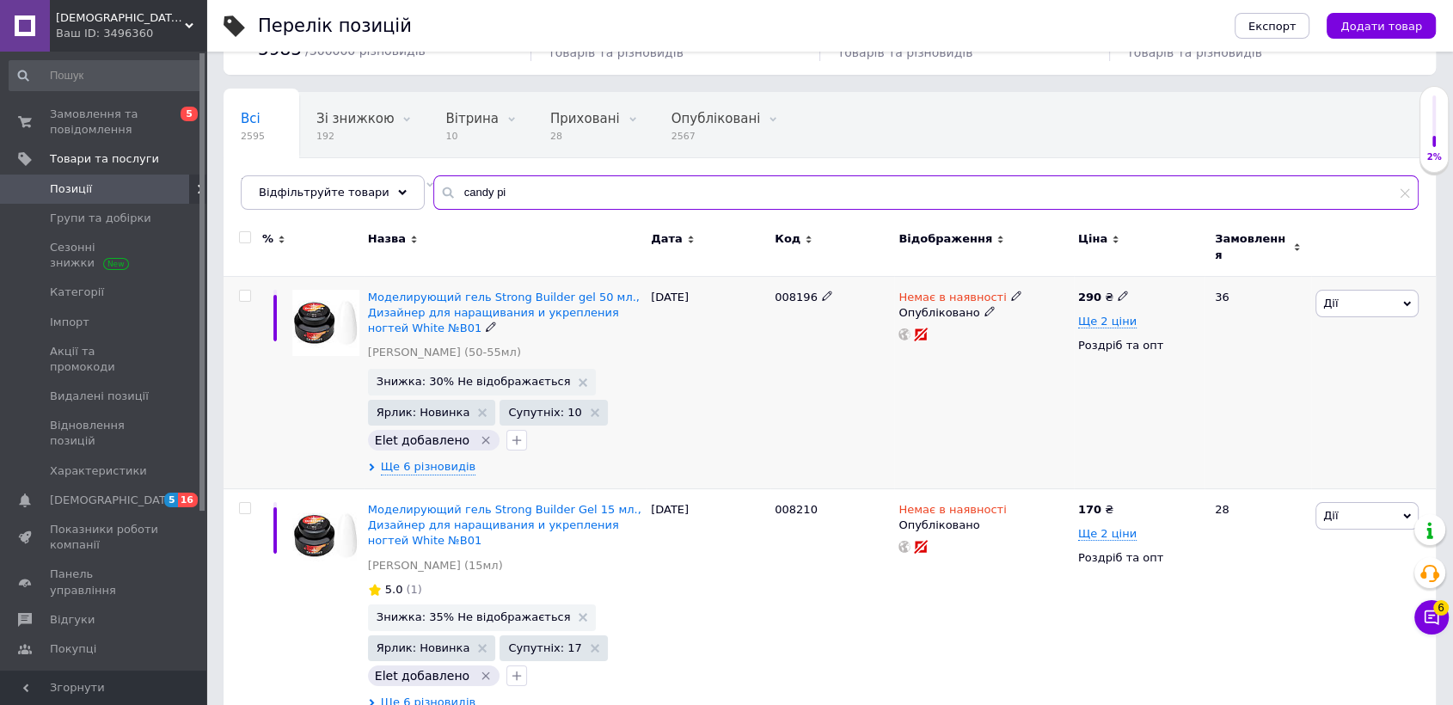
scroll to position [191, 0]
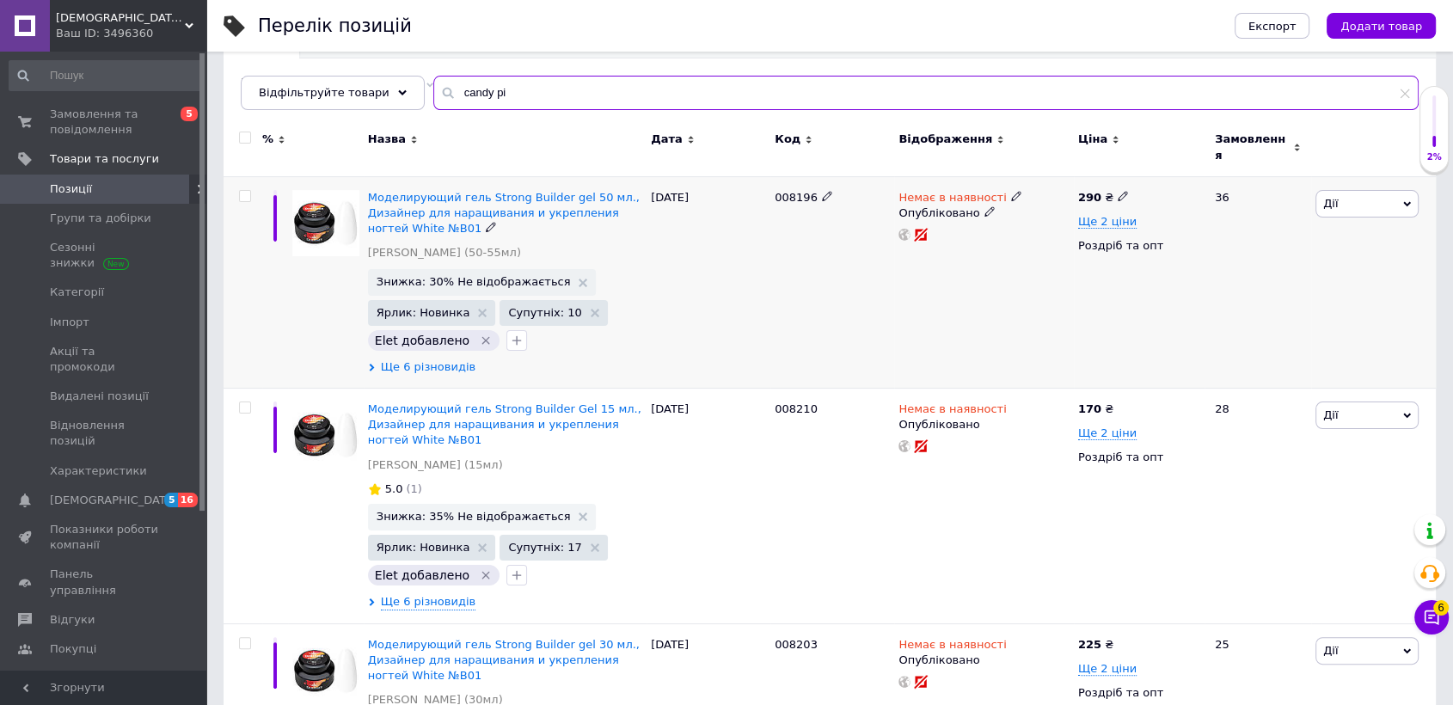
type input "candy pi"
click at [436, 359] on span "Ще 6 різновидів" at bounding box center [428, 366] width 95 height 15
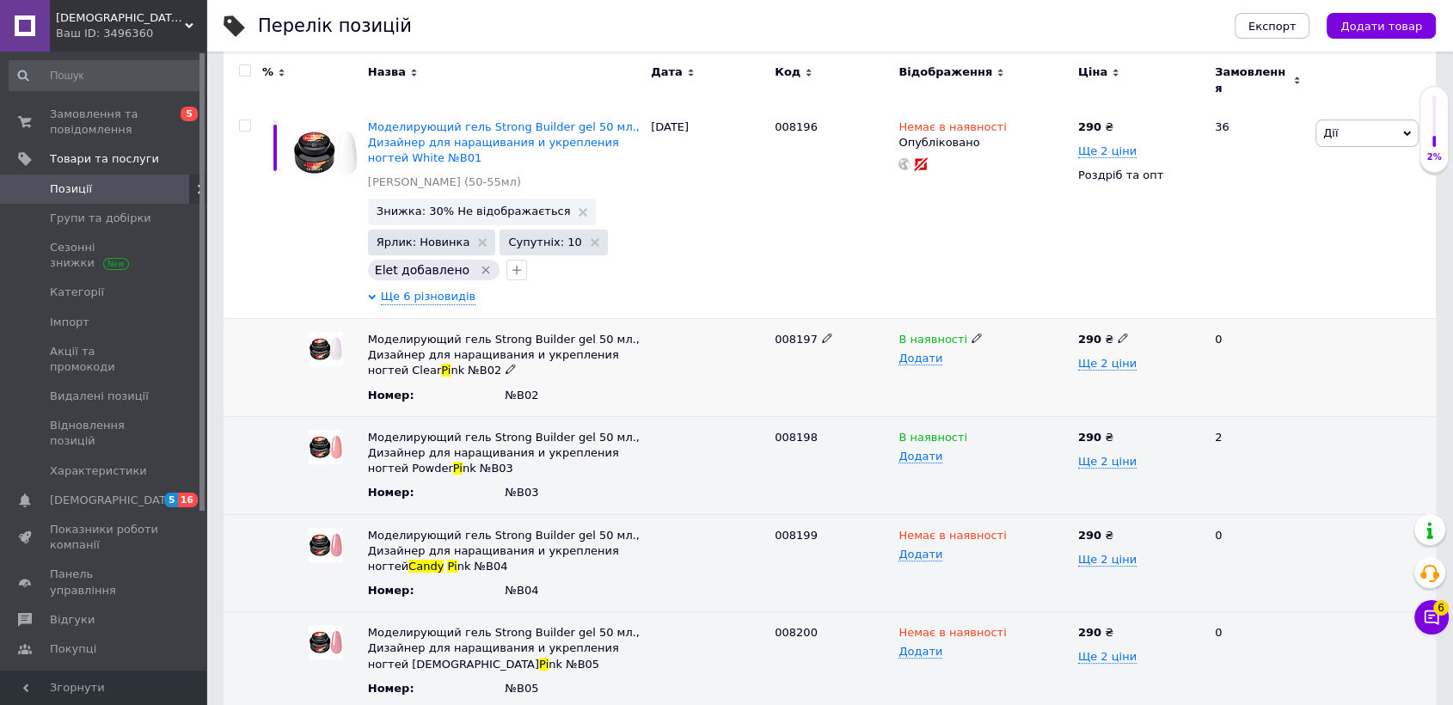
scroll to position [382, 0]
